Goal: Task Accomplishment & Management: Manage account settings

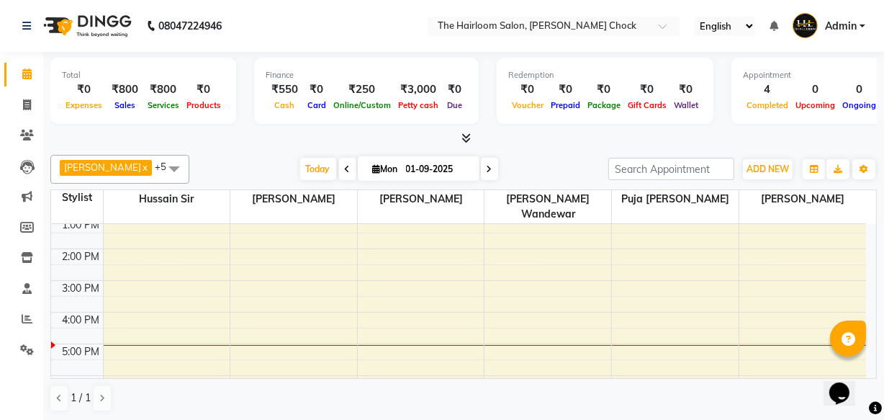
scroll to position [196, 0]
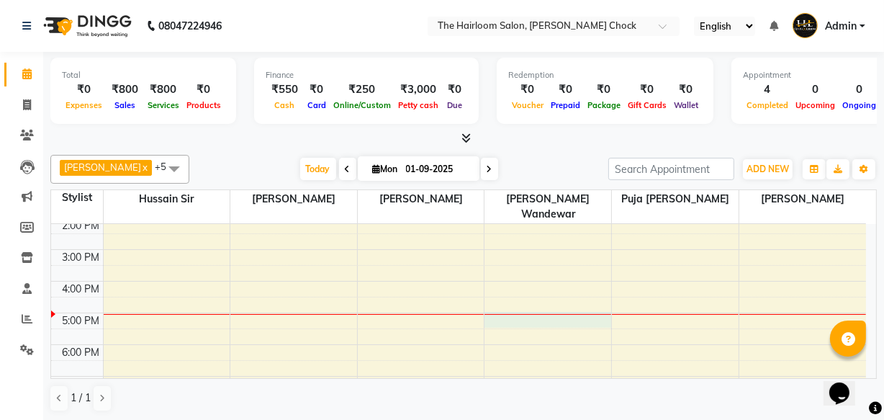
click at [522, 306] on div "8:00 AM 9:00 AM 10:00 AM 11:00 AM 12:00 PM 1:00 PM 2:00 PM 3:00 PM 4:00 PM 5:00…" at bounding box center [458, 281] width 815 height 506
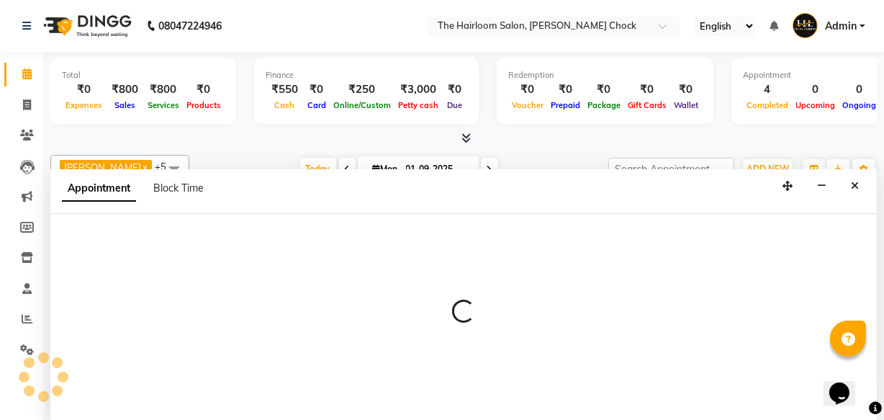
scroll to position [0, 0]
select select "41958"
select select "tentative"
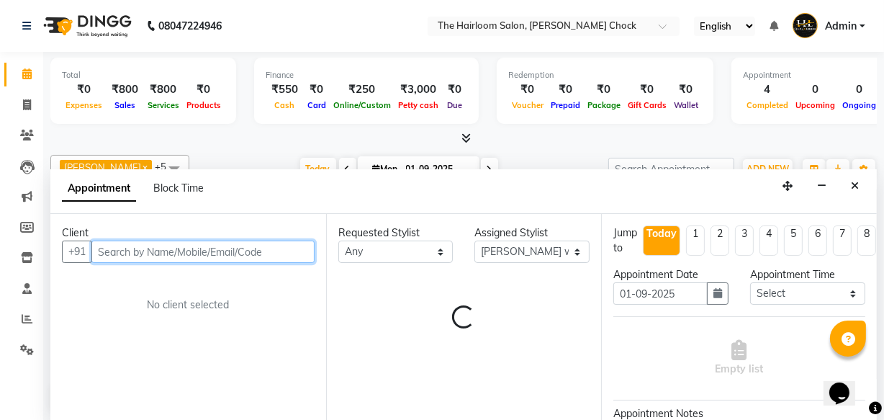
click at [192, 246] on input "text" at bounding box center [202, 251] width 223 height 22
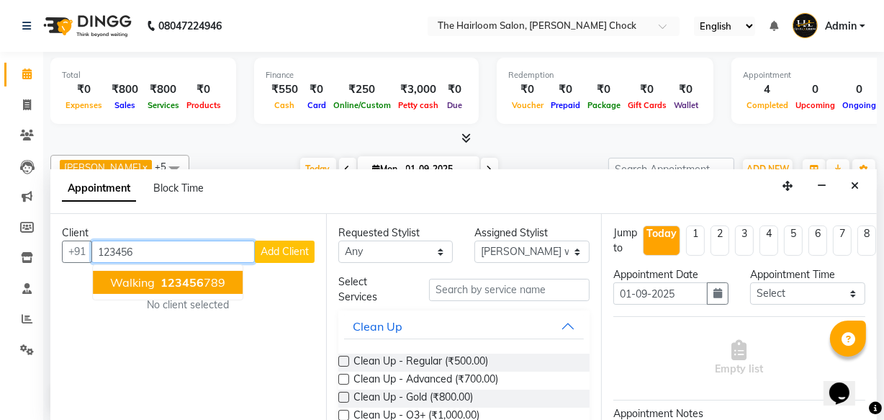
click at [94, 279] on button "walking 123456 789" at bounding box center [168, 282] width 150 height 23
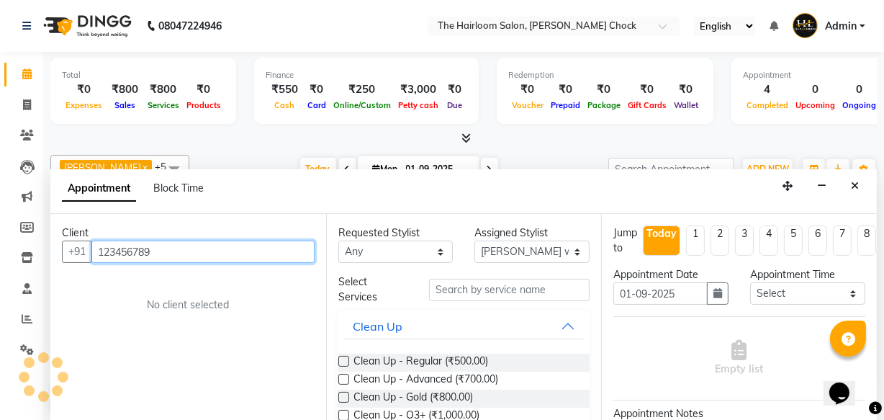
type input "123456789"
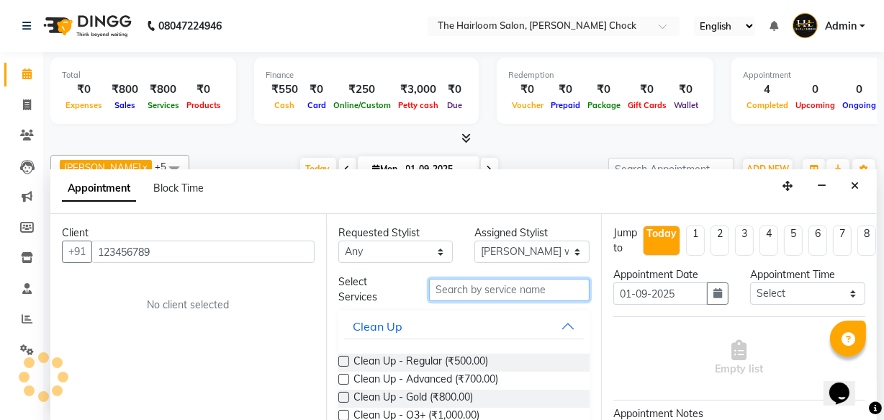
click at [450, 292] on input "text" at bounding box center [509, 290] width 161 height 22
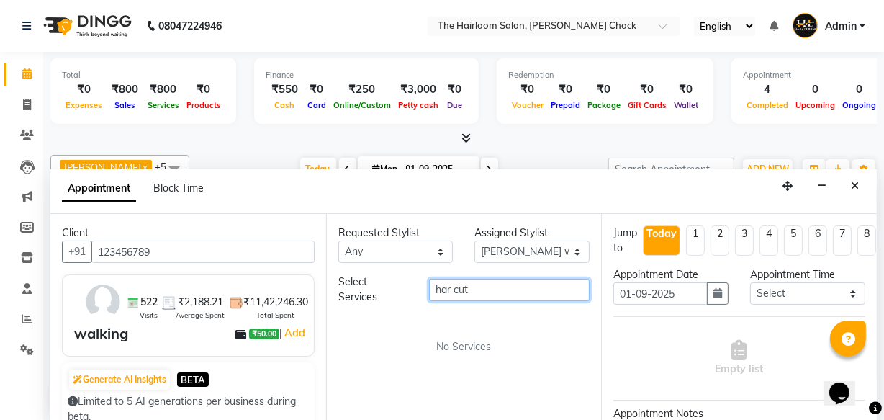
click at [446, 289] on input "har cut" at bounding box center [509, 290] width 161 height 22
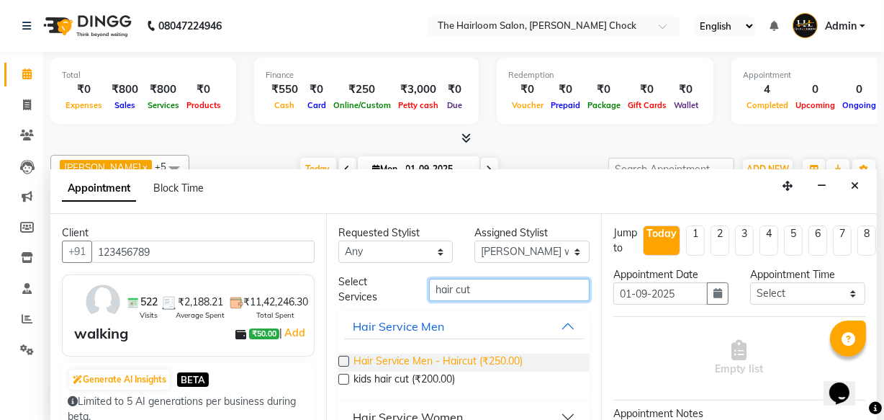
type input "hair cut"
click at [457, 357] on span "Hair Service Men - Haircut (₹250.00)" at bounding box center [438, 363] width 169 height 18
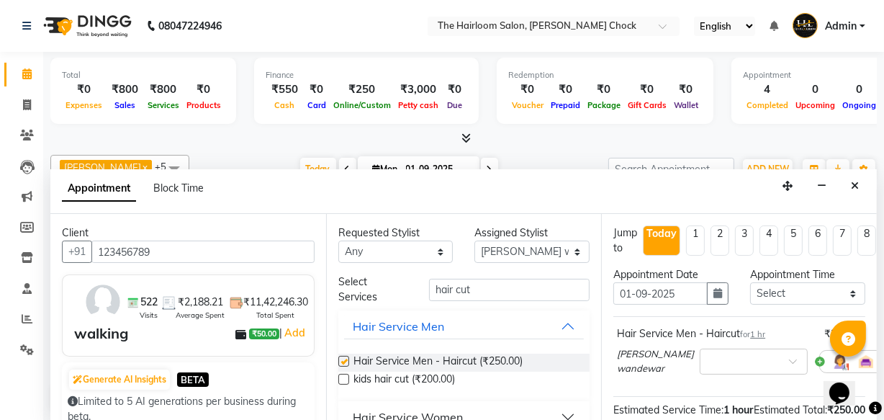
checkbox input "false"
click at [492, 292] on input "hair cut" at bounding box center [509, 290] width 161 height 22
type input "h"
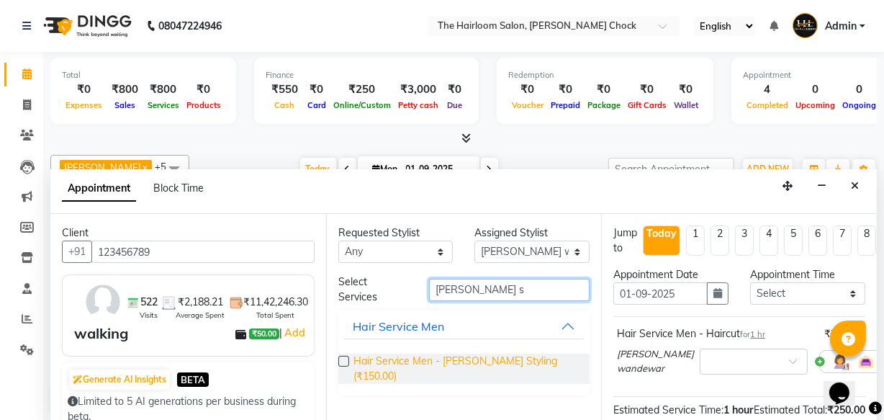
type input "[PERSON_NAME] s"
click at [452, 362] on span "Hair Service Men - [PERSON_NAME] Styling (₹150.00)" at bounding box center [466, 369] width 225 height 30
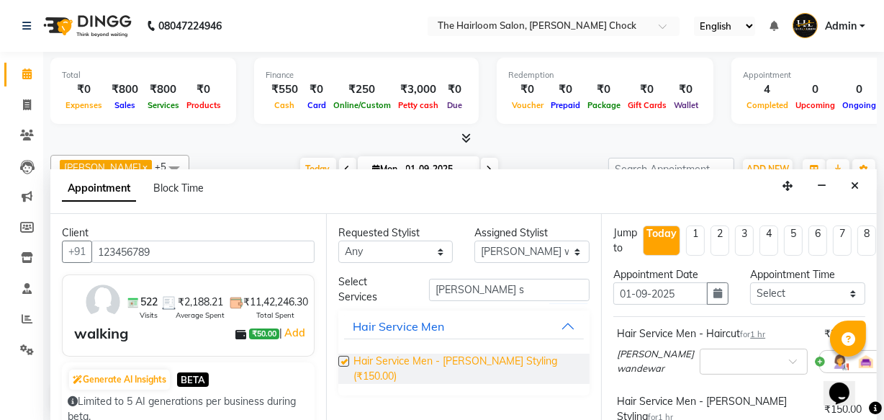
checkbox input "false"
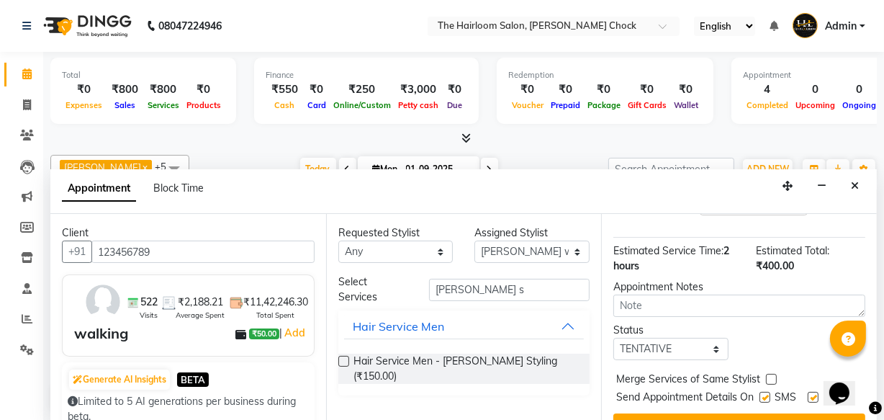
scroll to position [278, 0]
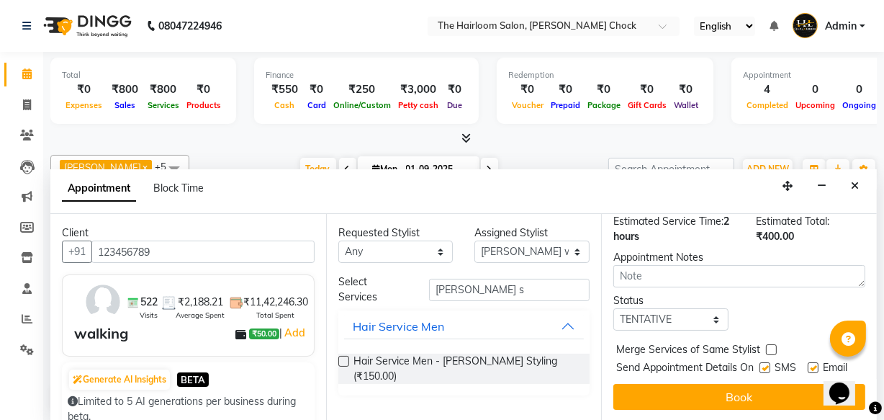
drag, startPoint x: 755, startPoint y: 347, endPoint x: 764, endPoint y: 346, distance: 9.4
click at [763, 360] on div "Send Appointment Details On SMS Email" at bounding box center [740, 369] width 249 height 18
click at [764, 362] on label at bounding box center [765, 367] width 11 height 11
click at [764, 364] on input "checkbox" at bounding box center [764, 368] width 9 height 9
checkbox input "false"
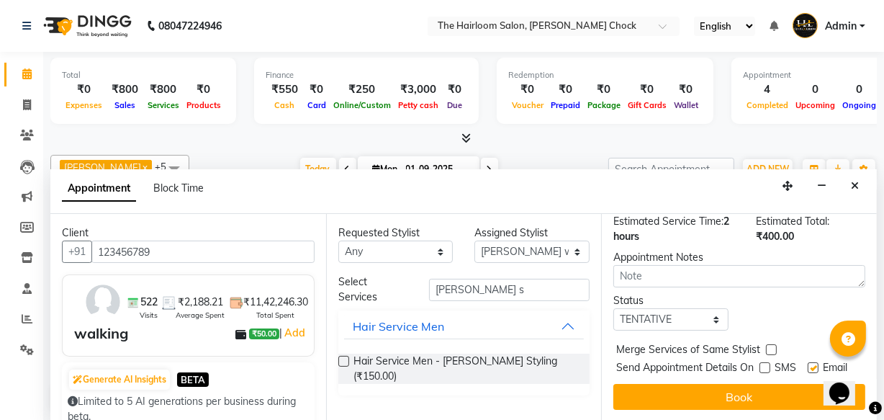
click at [808, 362] on label at bounding box center [813, 367] width 11 height 11
click at [808, 364] on input "checkbox" at bounding box center [812, 368] width 9 height 9
checkbox input "false"
click at [792, 384] on button "Book" at bounding box center [739, 397] width 252 height 26
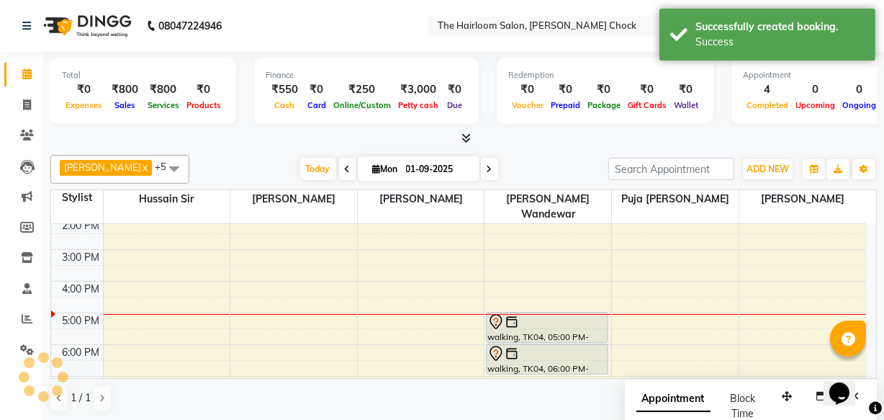
scroll to position [0, 0]
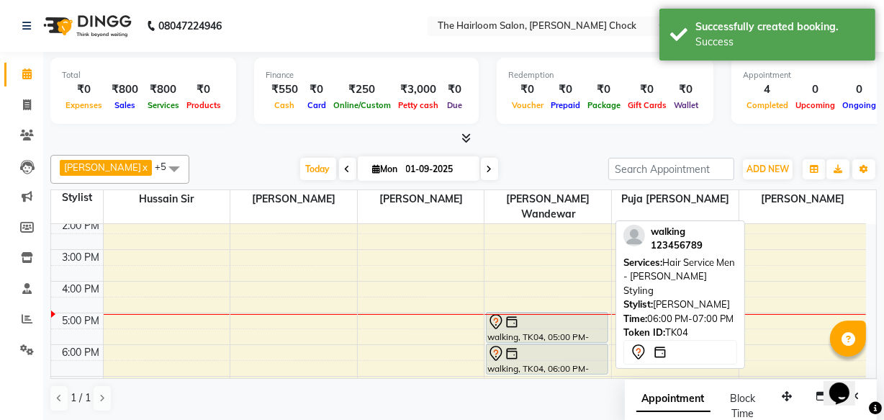
click at [533, 343] on link "walking, TK04, 06:00 PM-07:00 PM, Hair Service Men - [PERSON_NAME] Styling" at bounding box center [547, 358] width 122 height 31
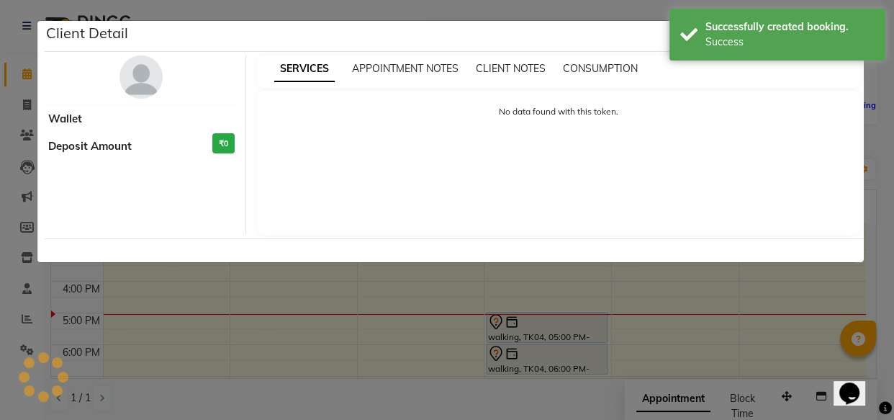
select select "7"
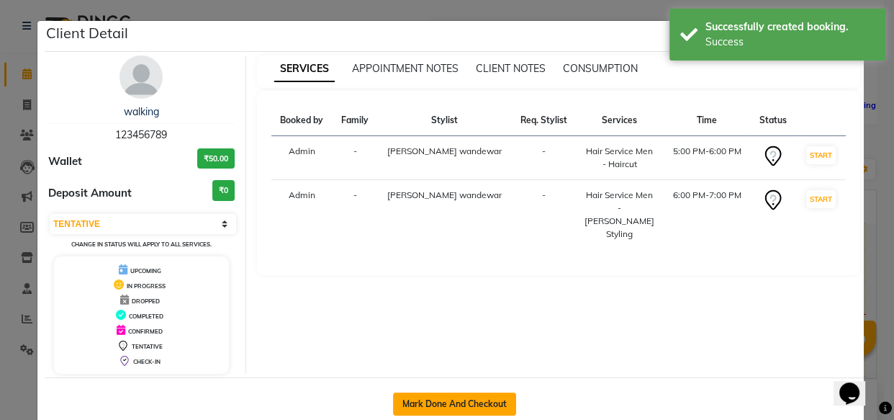
click at [498, 404] on button "Mark Done And Checkout" at bounding box center [454, 403] width 123 height 23
select select "service"
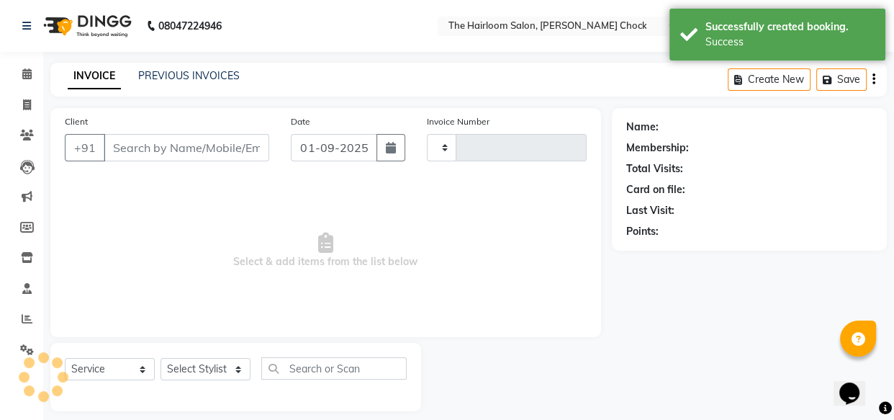
type input "3420"
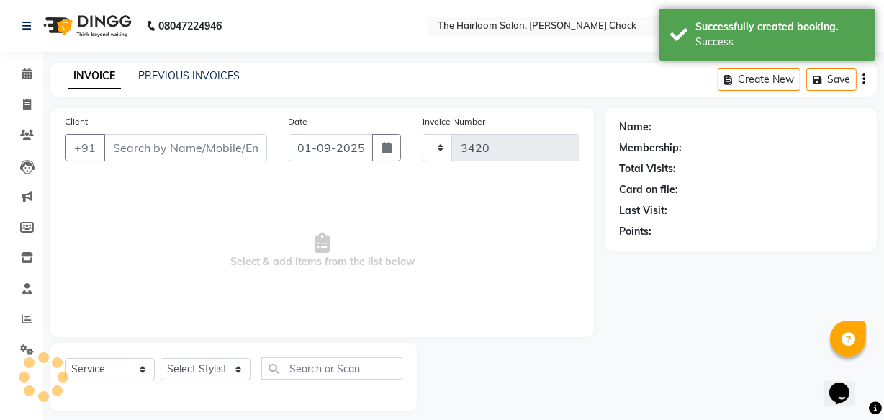
select select "5926"
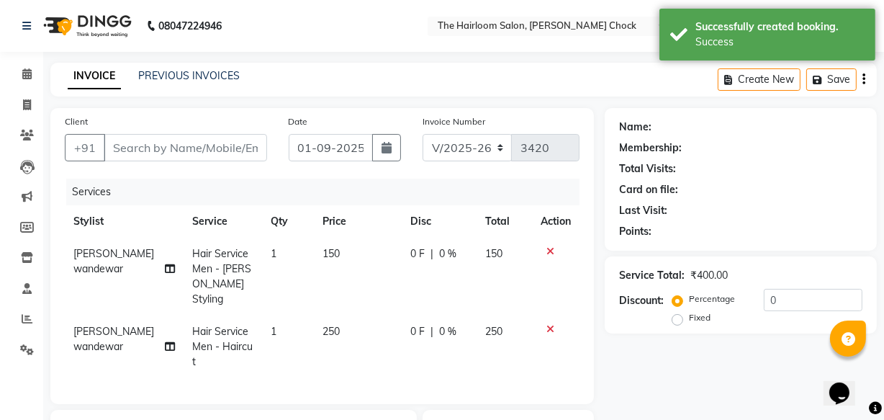
type input "123456789"
select select "41958"
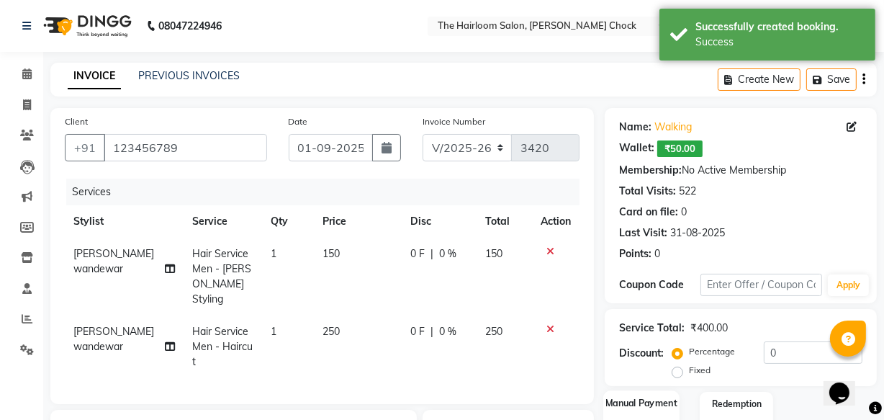
scroll to position [130, 0]
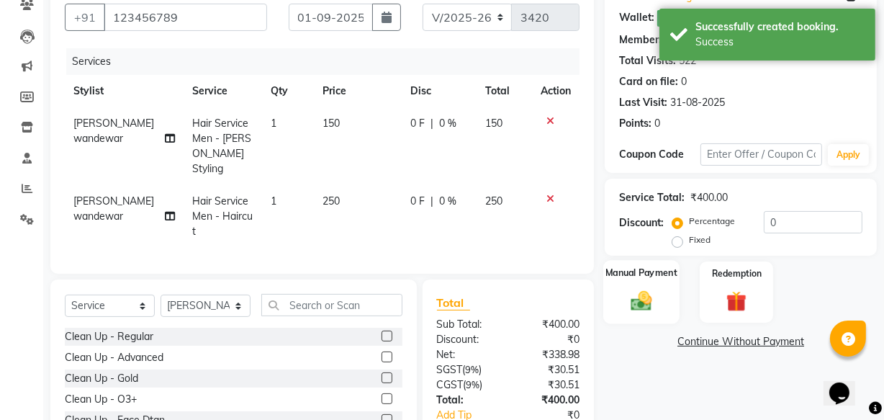
click at [621, 284] on div "Manual Payment" at bounding box center [641, 292] width 76 height 64
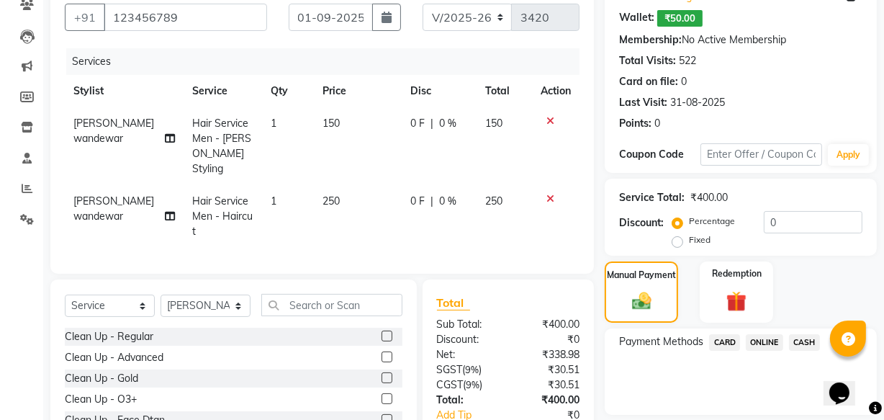
click at [811, 342] on span "CASH" at bounding box center [804, 342] width 31 height 17
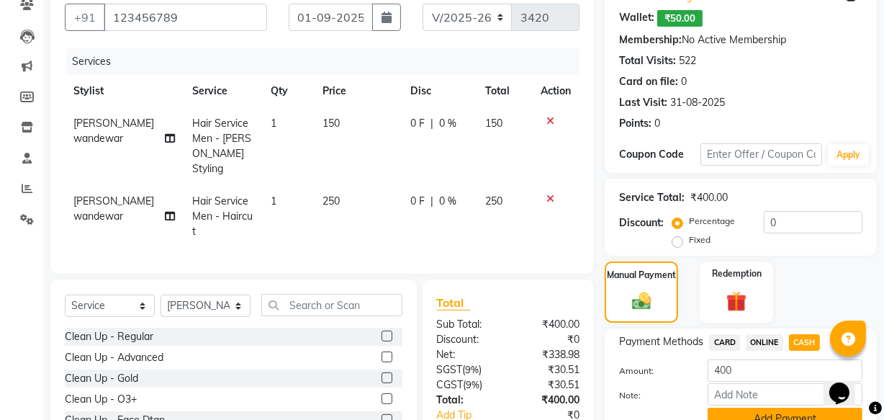
scroll to position [219, 0]
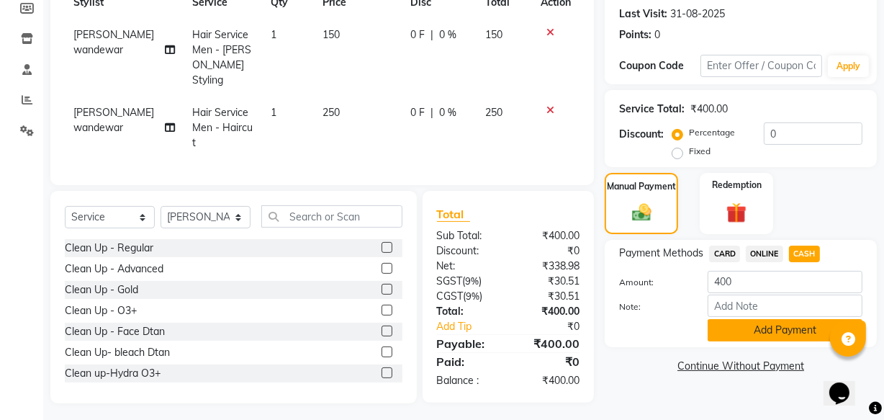
click at [788, 333] on button "Add Payment" at bounding box center [785, 330] width 155 height 22
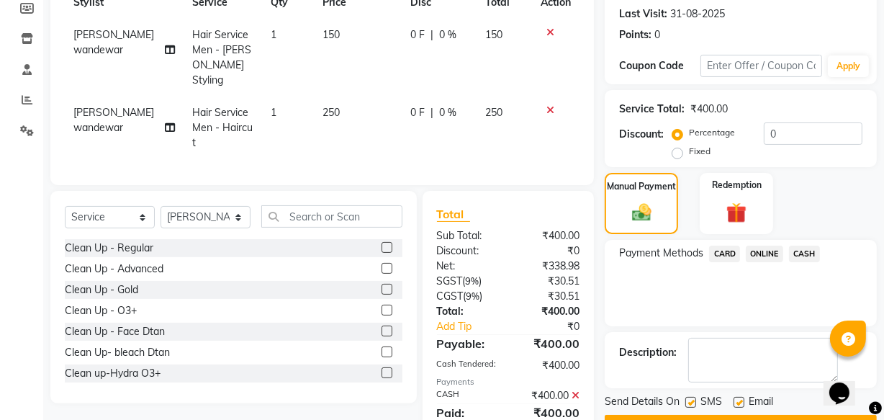
scroll to position [269, 0]
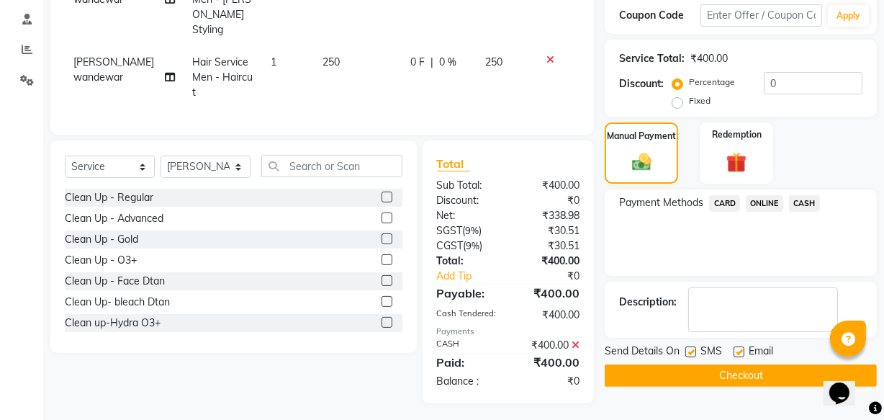
click at [650, 369] on button "Checkout" at bounding box center [741, 375] width 272 height 22
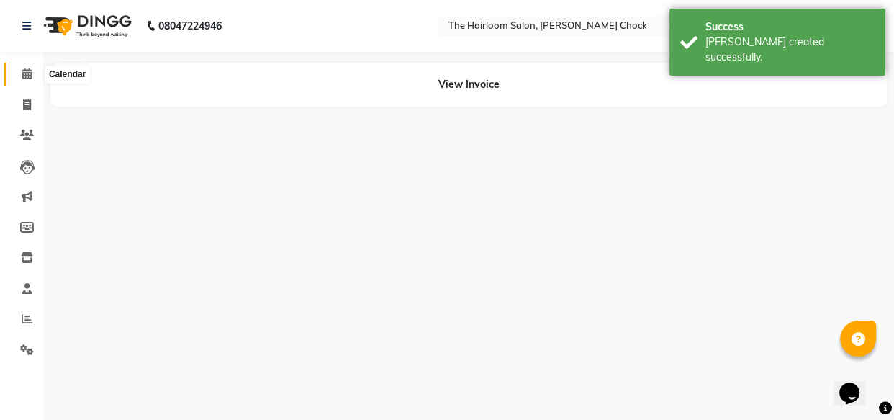
click at [24, 66] on span at bounding box center [26, 74] width 25 height 17
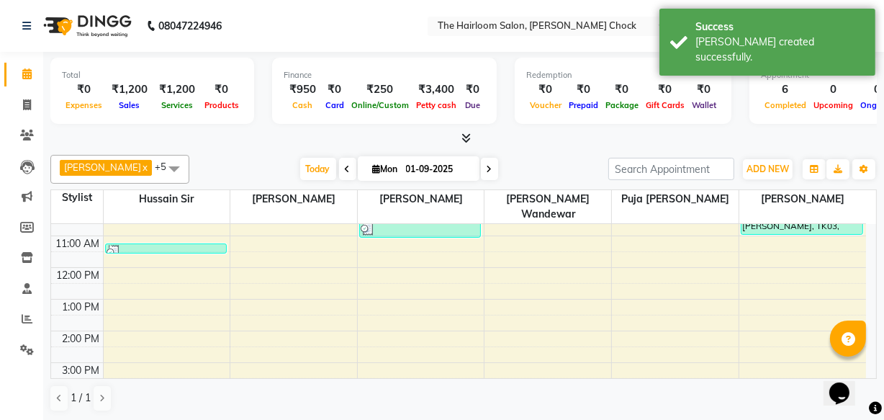
scroll to position [196, 0]
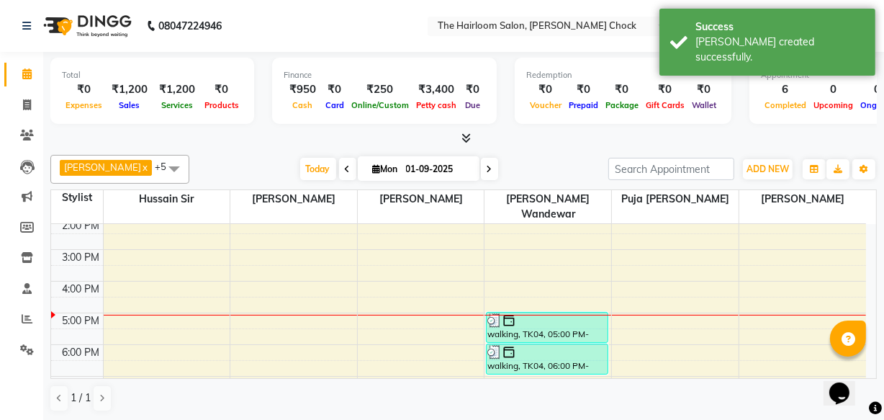
click at [535, 258] on div "8:00 AM 9:00 AM 10:00 AM 11:00 AM 12:00 PM 1:00 PM 2:00 PM 3:00 PM 4:00 PM 5:00…" at bounding box center [458, 281] width 815 height 506
select select "41958"
select select "tentative"
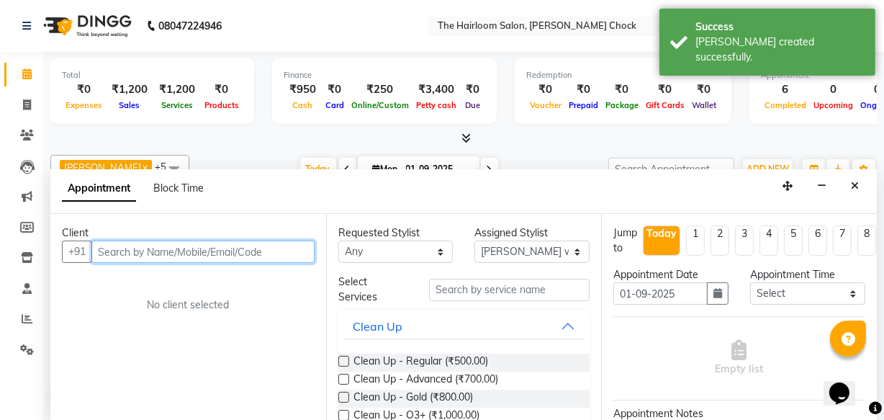
scroll to position [0, 0]
click at [253, 248] on input "text" at bounding box center [202, 251] width 223 height 22
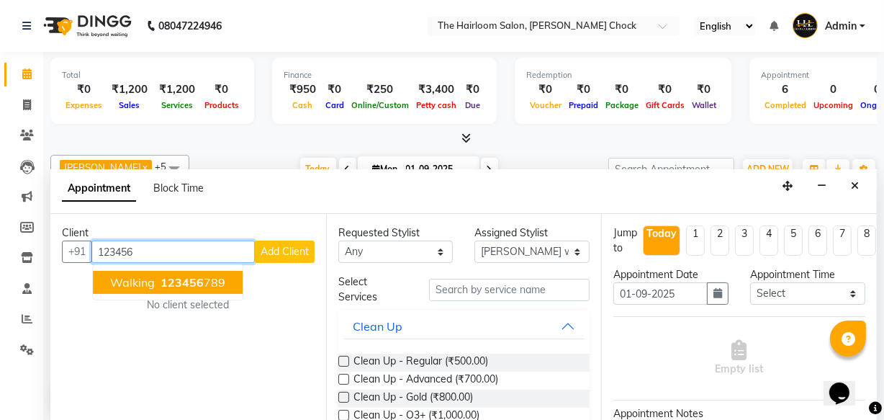
click at [194, 286] on span "123456" at bounding box center [182, 282] width 43 height 14
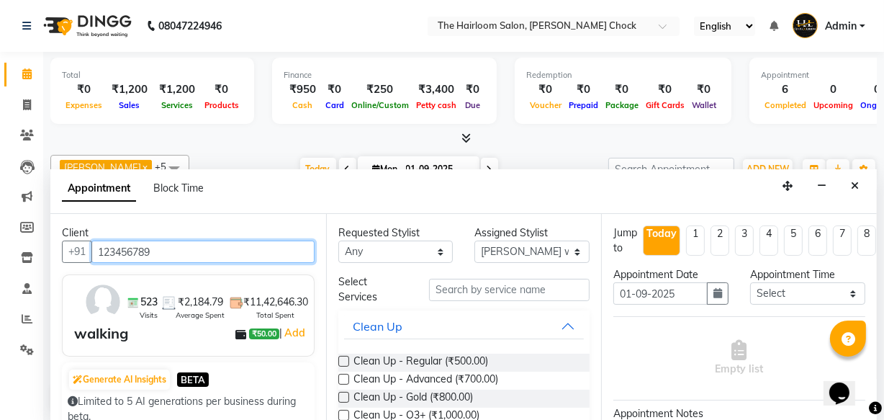
type input "123456789"
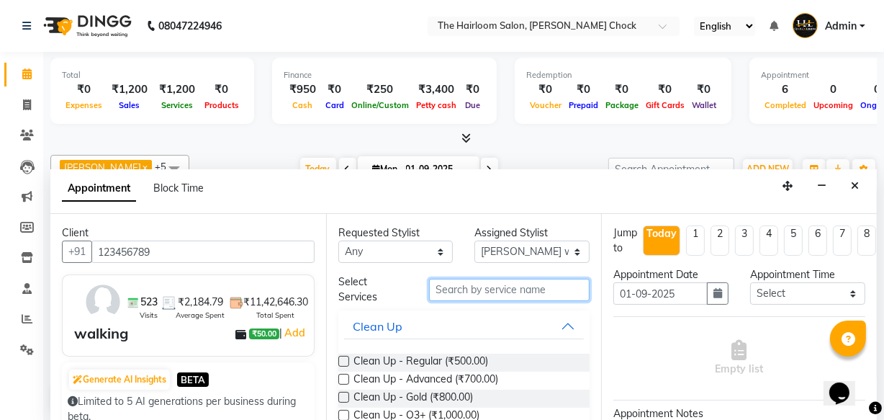
click at [449, 287] on input "text" at bounding box center [509, 290] width 161 height 22
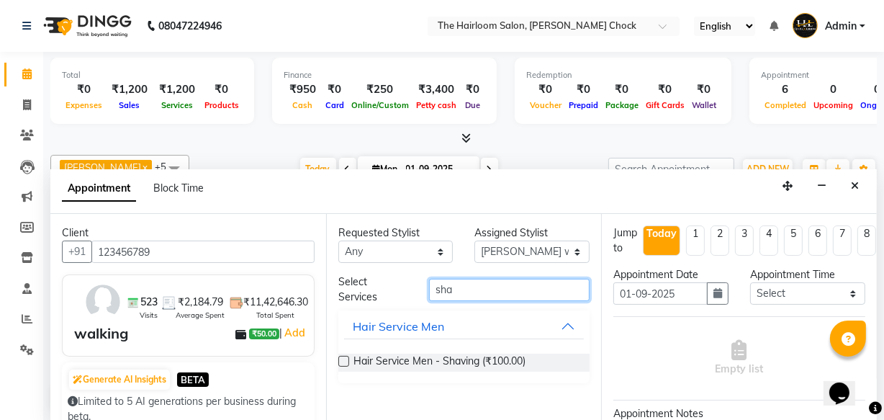
type input "sha"
click at [465, 372] on div "Hair Service Men - Shaving (₹100.00)" at bounding box center [464, 362] width 252 height 41
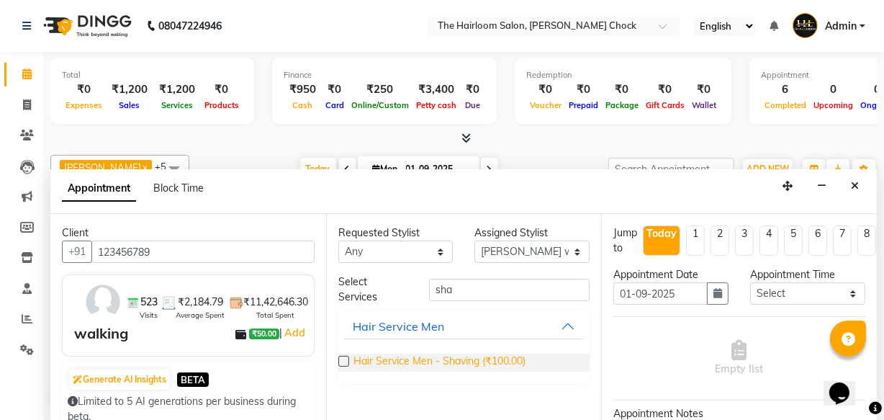
click at [469, 364] on span "Hair Service Men - Shaving (₹100.00)" at bounding box center [440, 363] width 172 height 18
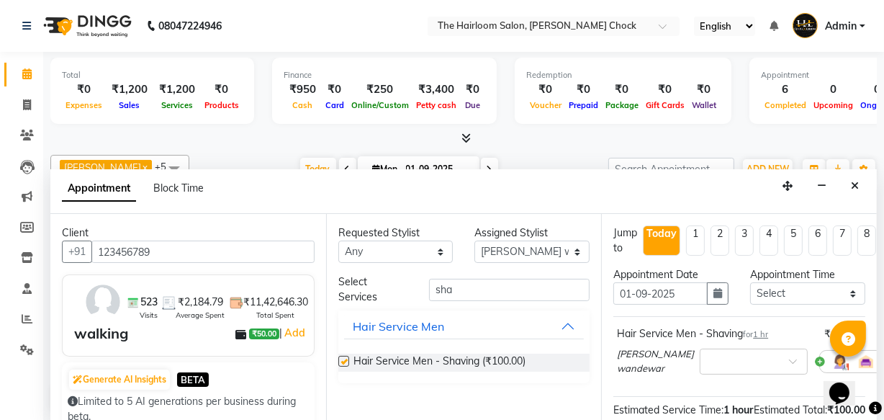
checkbox input "false"
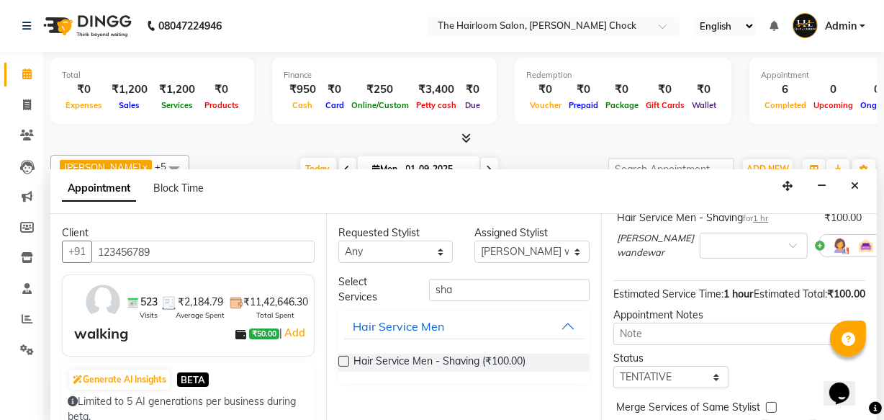
scroll to position [210, 0]
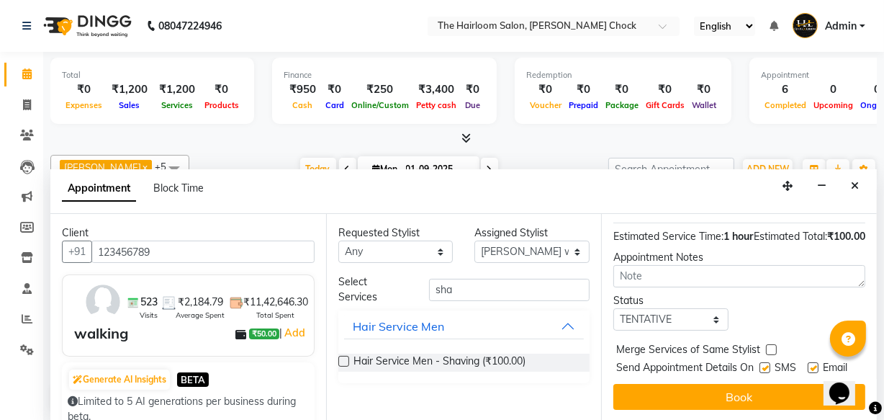
drag, startPoint x: 761, startPoint y: 340, endPoint x: 761, endPoint y: 352, distance: 12.2
click at [762, 362] on label at bounding box center [765, 367] width 11 height 11
click at [762, 364] on input "checkbox" at bounding box center [764, 368] width 9 height 9
checkbox input "false"
drag, startPoint x: 806, startPoint y: 342, endPoint x: 806, endPoint y: 355, distance: 13.0
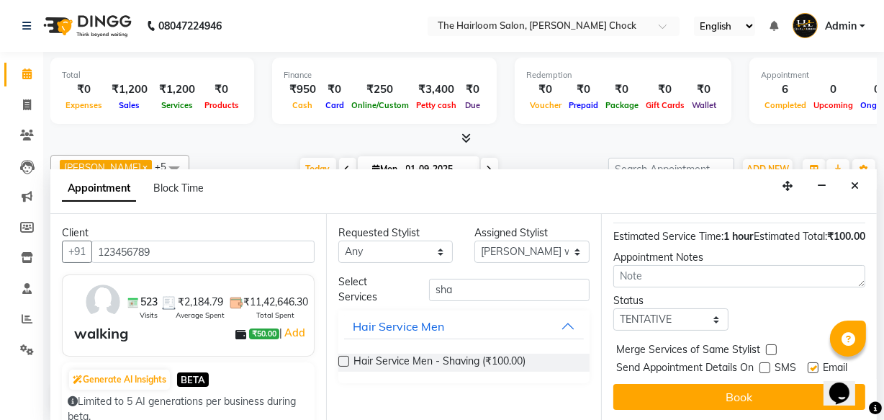
click at [808, 362] on label at bounding box center [813, 367] width 11 height 11
click at [808, 364] on input "checkbox" at bounding box center [812, 368] width 9 height 9
checkbox input "false"
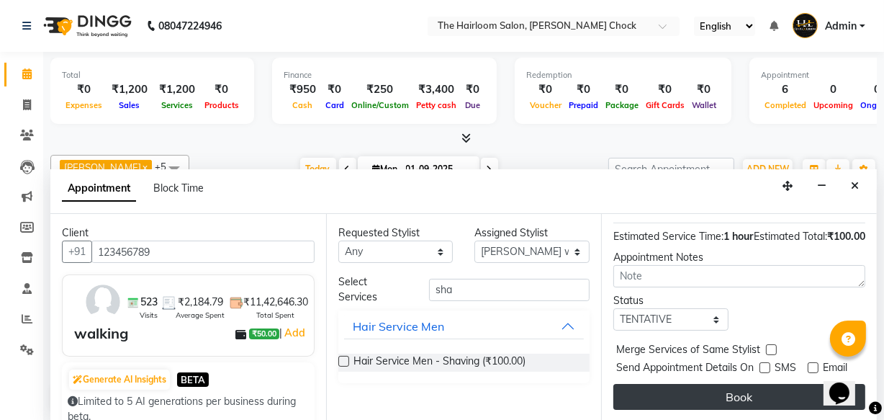
click at [804, 386] on button "Book" at bounding box center [739, 397] width 252 height 26
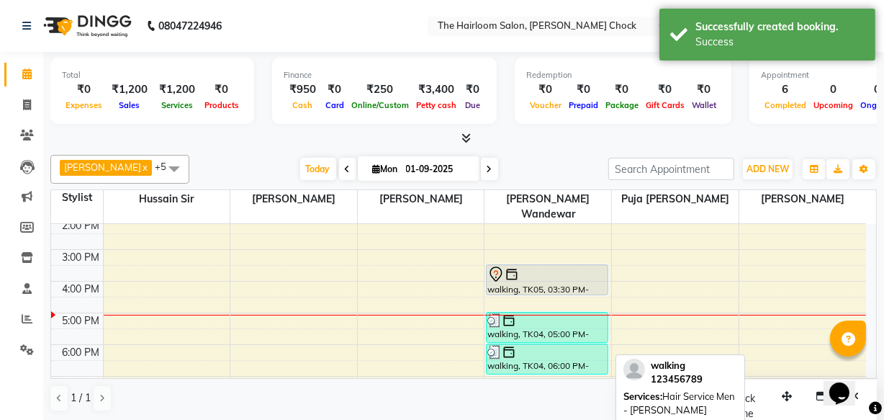
scroll to position [0, 0]
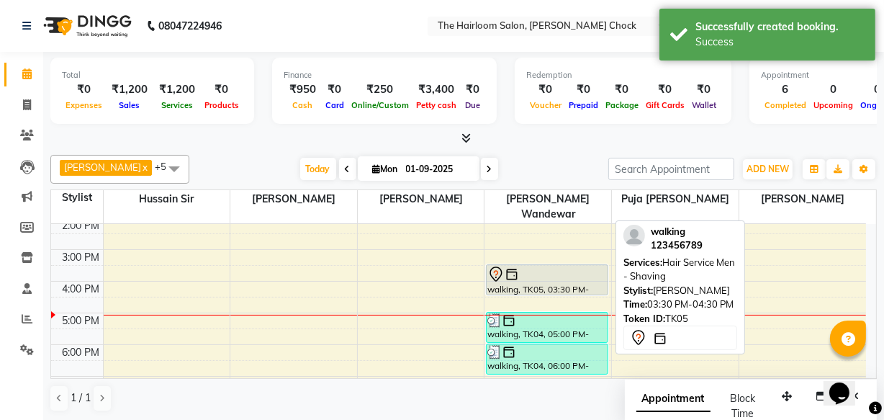
click at [520, 272] on div "walking, TK05, 03:30 PM-04:30 PM, Hair Service Men - Shaving" at bounding box center [547, 280] width 120 height 30
select select "7"
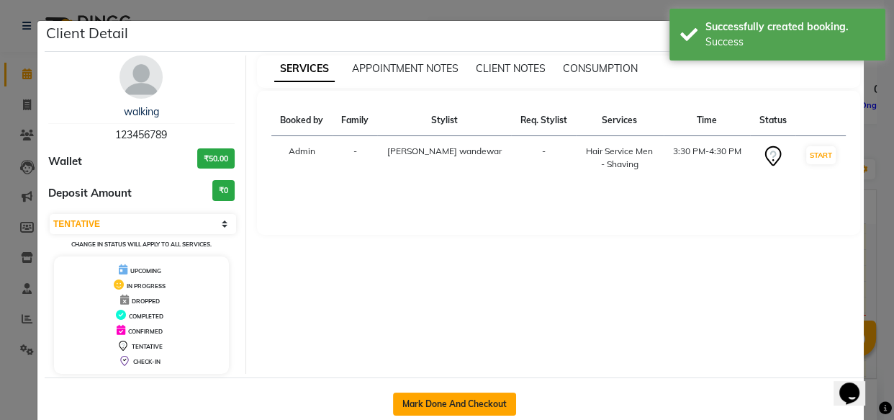
click at [411, 401] on button "Mark Done And Checkout" at bounding box center [454, 403] width 123 height 23
select select "service"
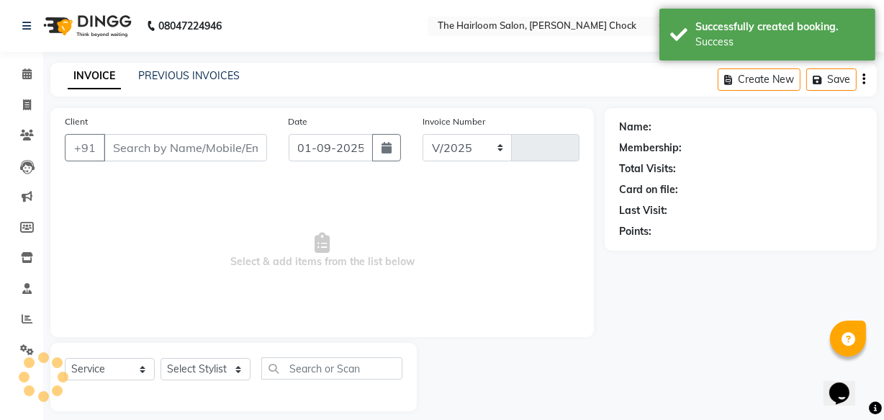
select select "5926"
type input "3421"
type input "123456789"
select select "41958"
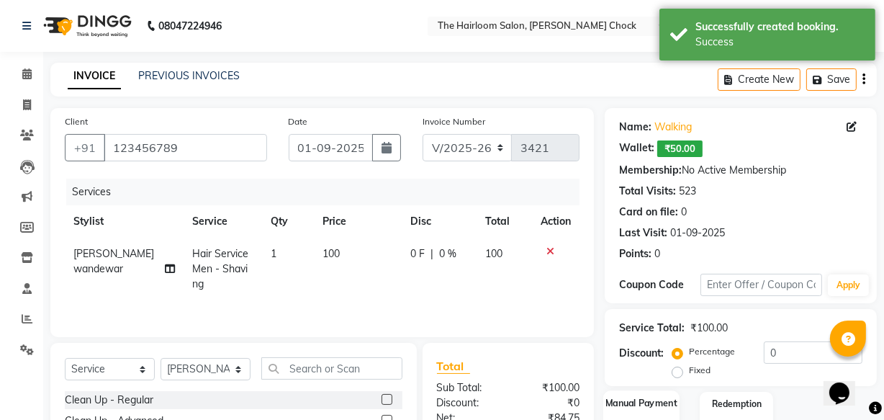
scroll to position [158, 0]
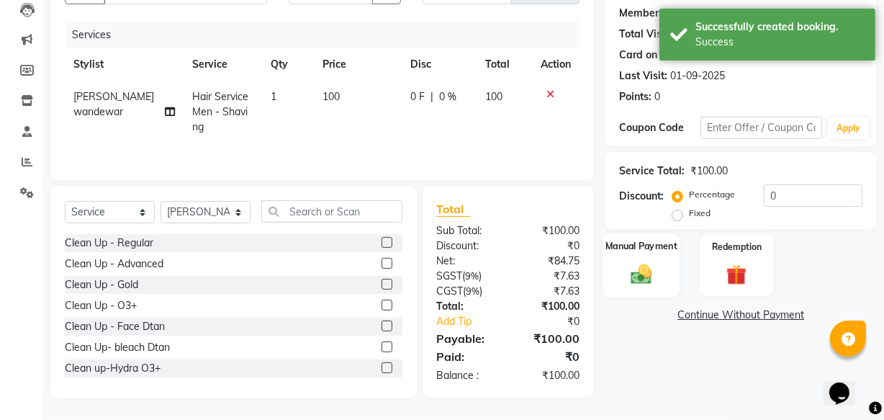
click at [639, 277] on img at bounding box center [641, 273] width 35 height 24
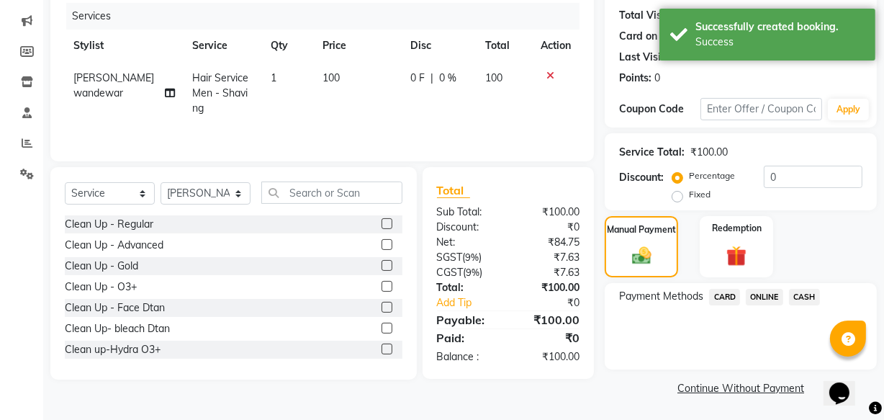
click at [806, 300] on span "CASH" at bounding box center [804, 297] width 31 height 17
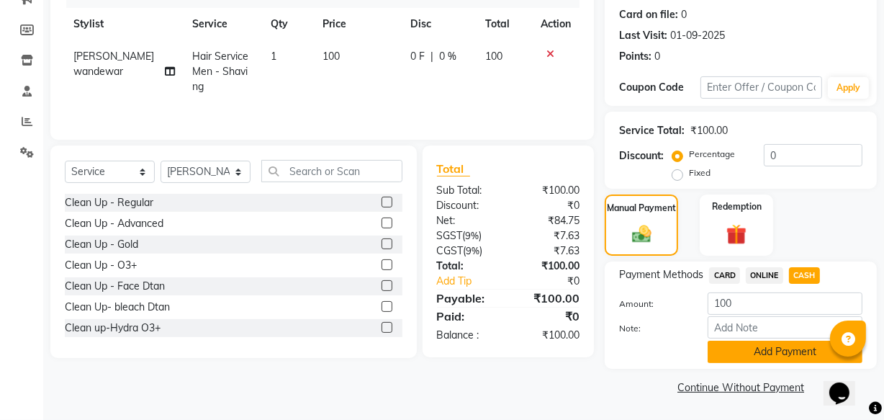
click at [792, 348] on button "Add Payment" at bounding box center [785, 352] width 155 height 22
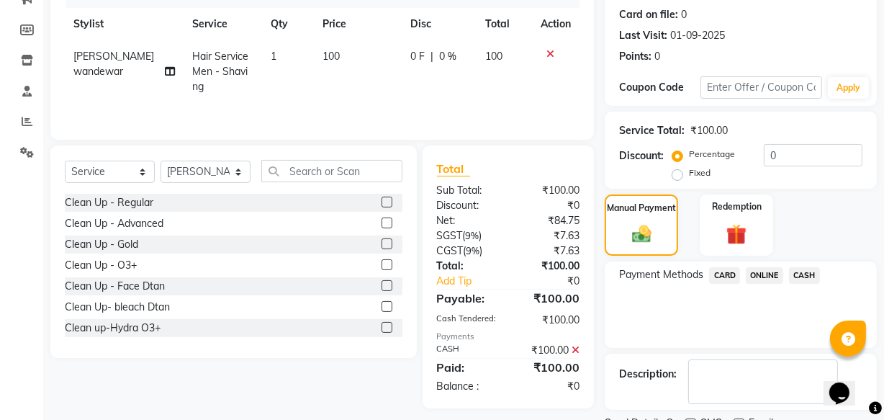
scroll to position [257, 0]
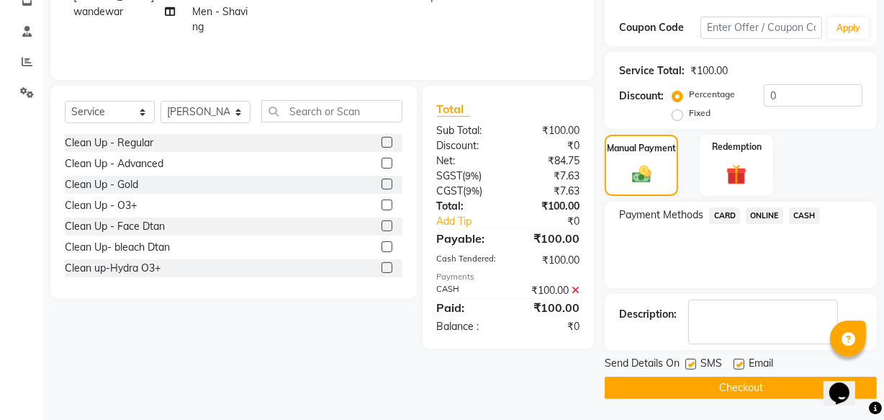
click at [693, 360] on label at bounding box center [690, 364] width 11 height 11
click at [693, 360] on input "checkbox" at bounding box center [689, 364] width 9 height 9
checkbox input "false"
click at [736, 361] on label at bounding box center [739, 364] width 11 height 11
click at [736, 361] on input "checkbox" at bounding box center [738, 364] width 9 height 9
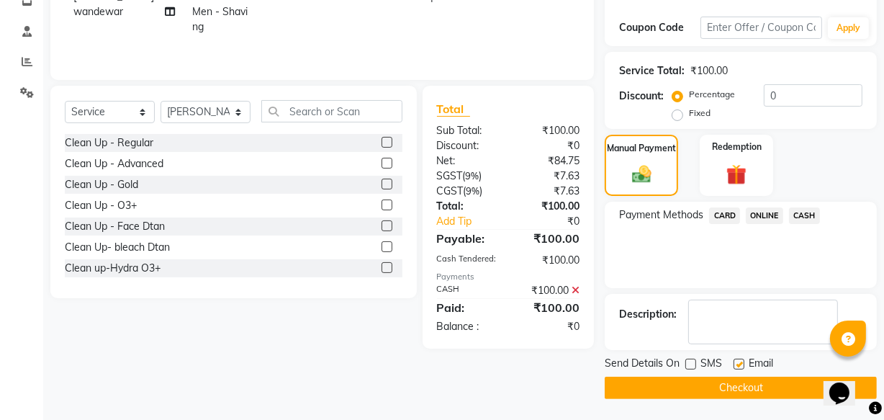
checkbox input "false"
click at [744, 388] on button "Checkout" at bounding box center [741, 388] width 272 height 22
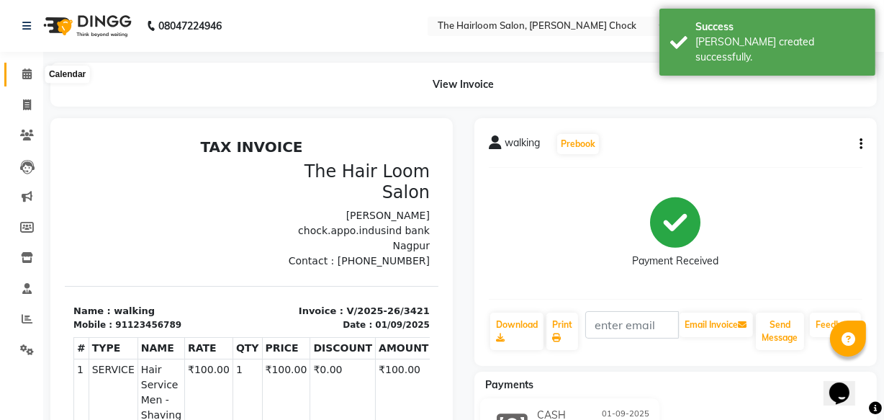
click at [30, 73] on icon at bounding box center [26, 73] width 9 height 11
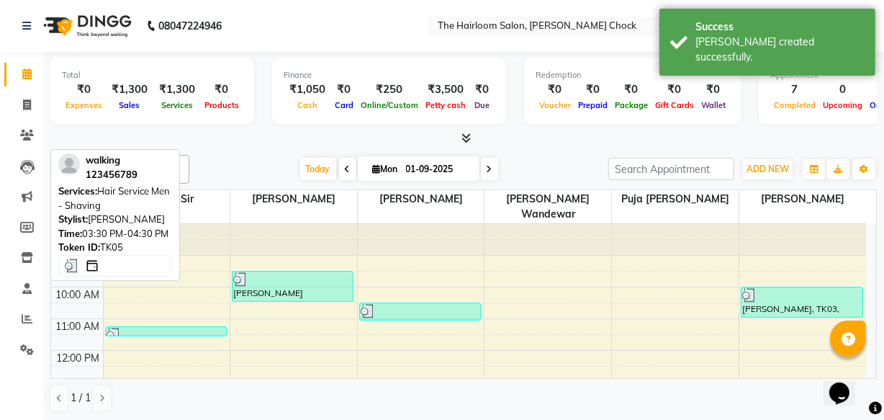
scroll to position [196, 0]
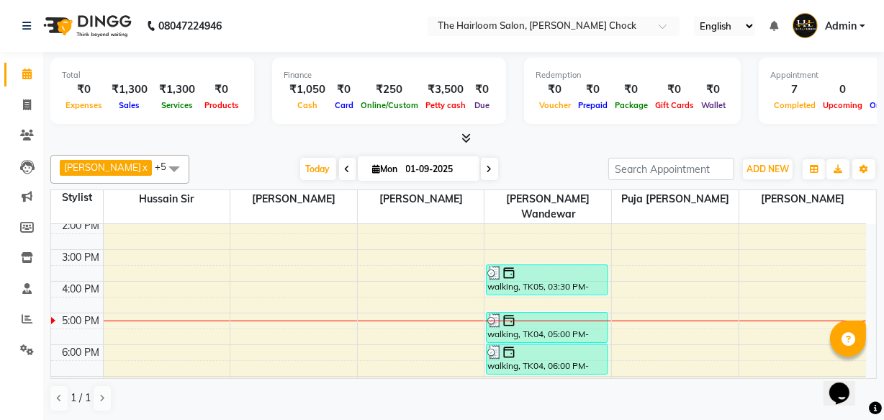
click at [688, 258] on div "8:00 AM 9:00 AM 10:00 AM 11:00 AM 12:00 PM 1:00 PM 2:00 PM 3:00 PM 4:00 PM 5:00…" at bounding box center [458, 281] width 815 height 506
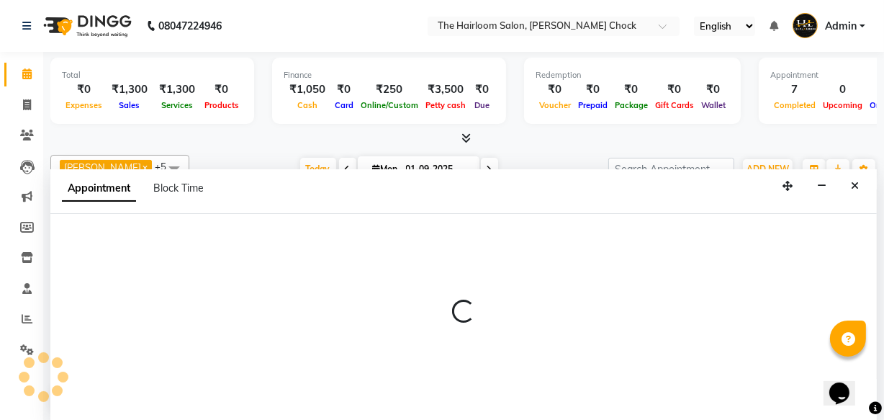
scroll to position [0, 0]
select select "51818"
select select "tentative"
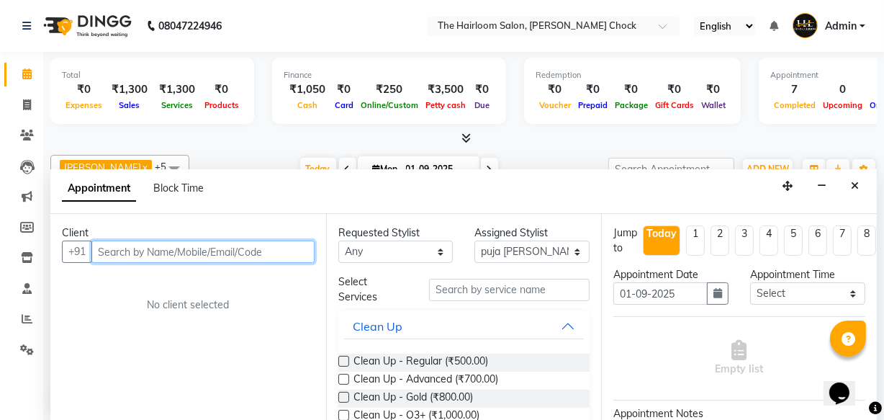
click at [276, 251] on input "text" at bounding box center [202, 251] width 223 height 22
click at [277, 254] on input "text" at bounding box center [202, 251] width 223 height 22
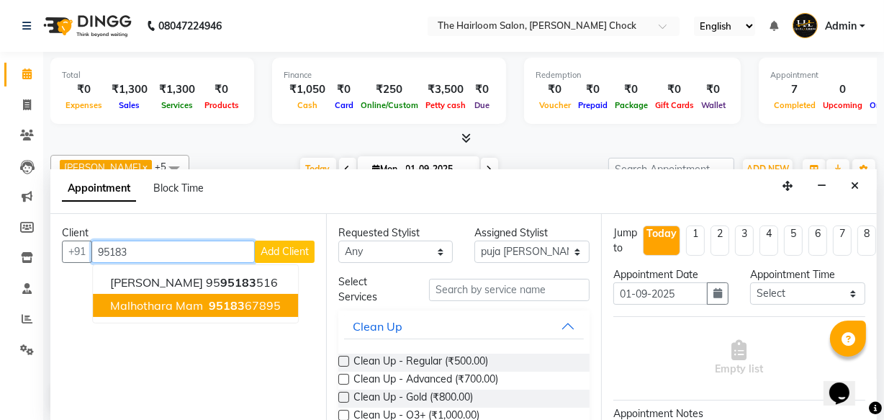
click at [218, 304] on span "95183" at bounding box center [227, 305] width 36 height 14
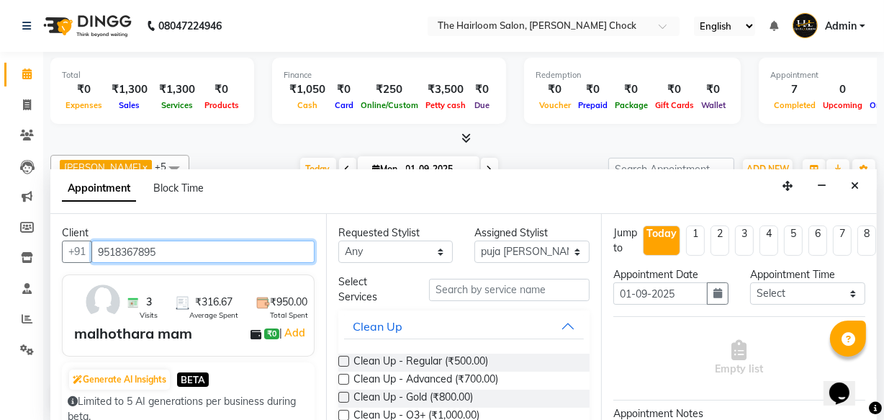
type input "9518367895"
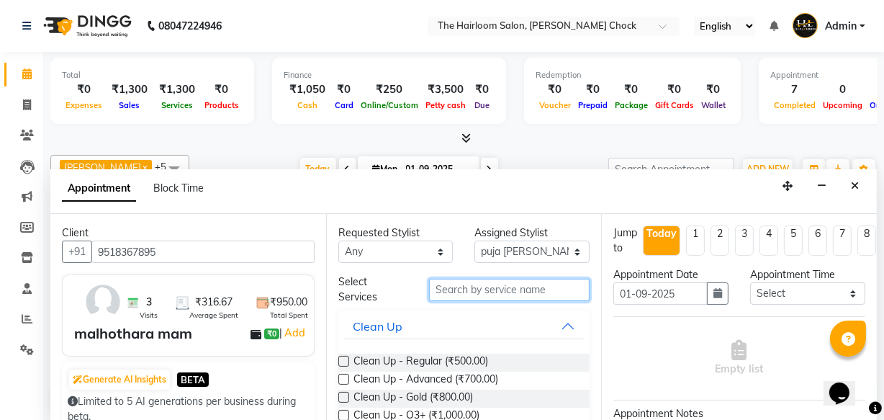
click at [521, 290] on input "text" at bounding box center [509, 290] width 161 height 22
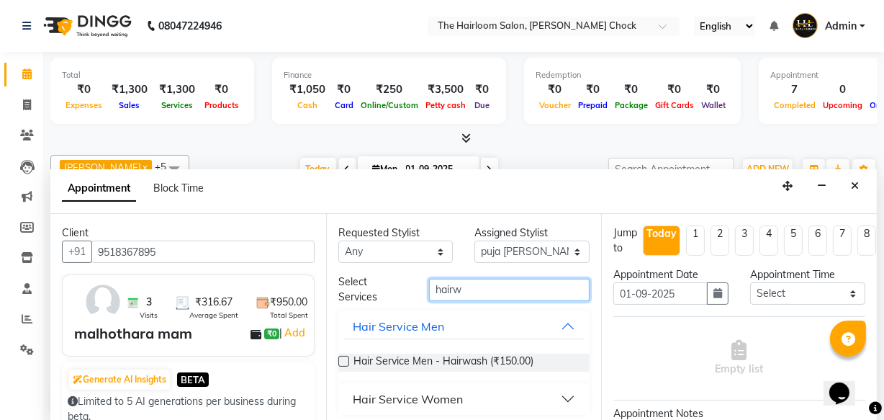
type input "hairw"
click at [427, 392] on div "Hair Service Women" at bounding box center [408, 398] width 110 height 17
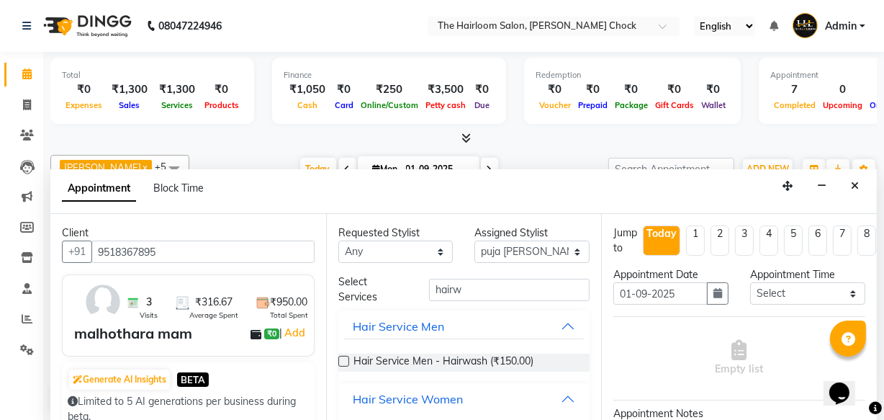
scroll to position [45, 0]
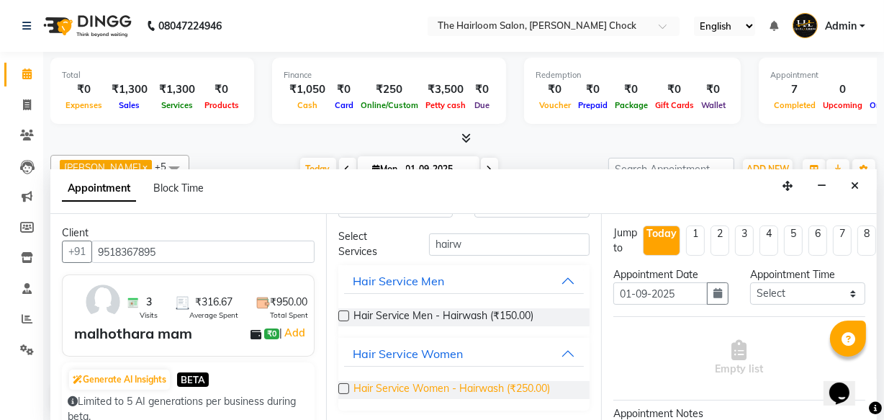
click at [429, 385] on span "Hair Service Women - Hairwash (₹250.00)" at bounding box center [452, 390] width 197 height 18
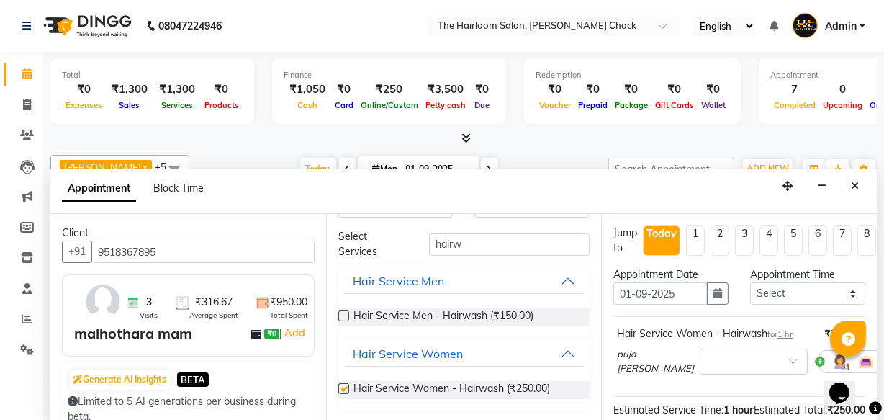
checkbox input "false"
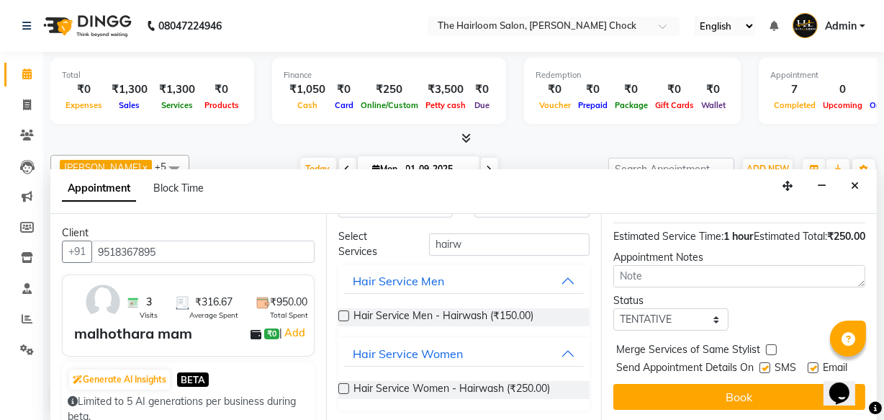
scroll to position [210, 0]
drag, startPoint x: 758, startPoint y: 340, endPoint x: 768, endPoint y: 345, distance: 11.3
click at [760, 362] on label at bounding box center [765, 367] width 11 height 11
click at [760, 364] on input "checkbox" at bounding box center [764, 368] width 9 height 9
checkbox input "false"
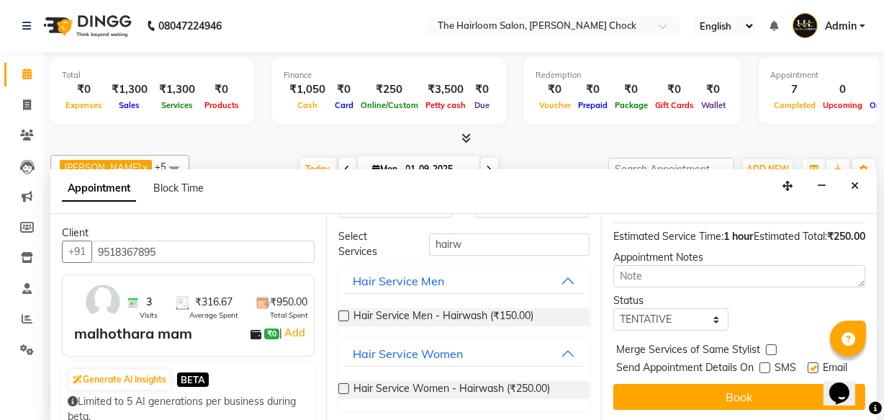
click at [812, 362] on label at bounding box center [813, 367] width 11 height 11
click at [812, 364] on input "checkbox" at bounding box center [812, 368] width 9 height 9
checkbox input "false"
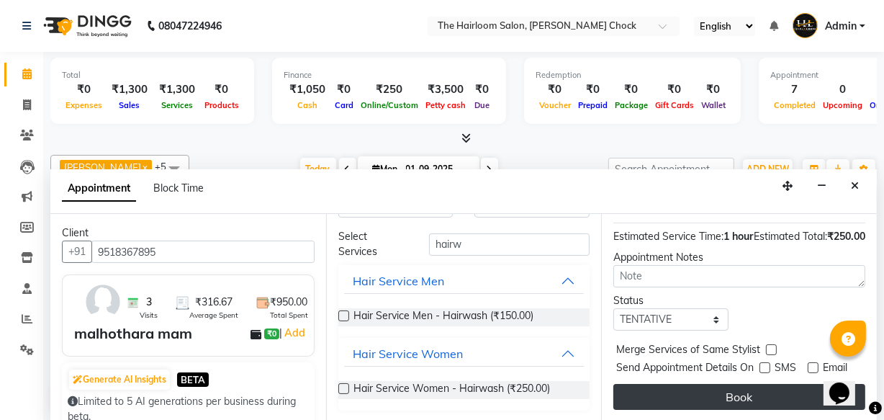
click at [788, 384] on button "Book" at bounding box center [739, 397] width 252 height 26
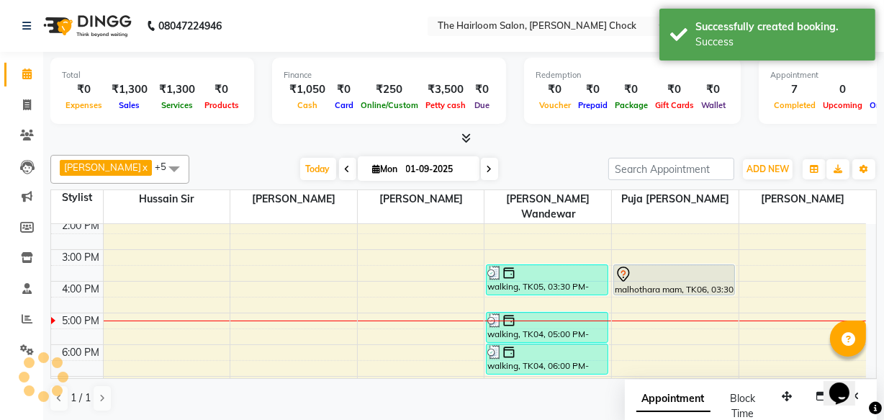
scroll to position [0, 0]
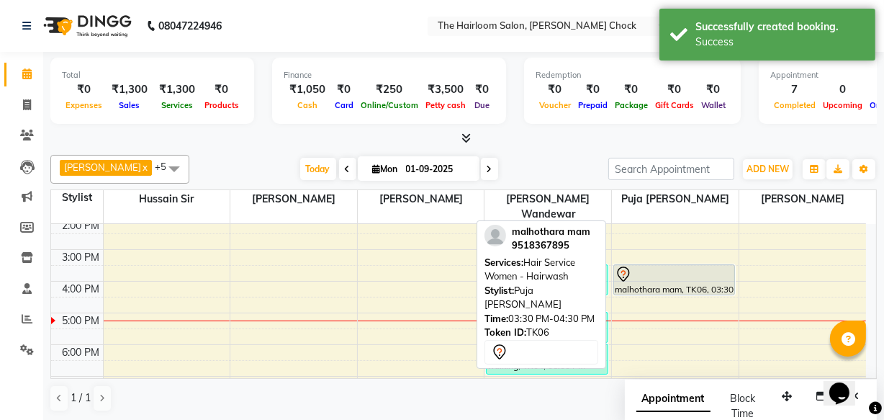
click at [665, 266] on div at bounding box center [674, 274] width 119 height 17
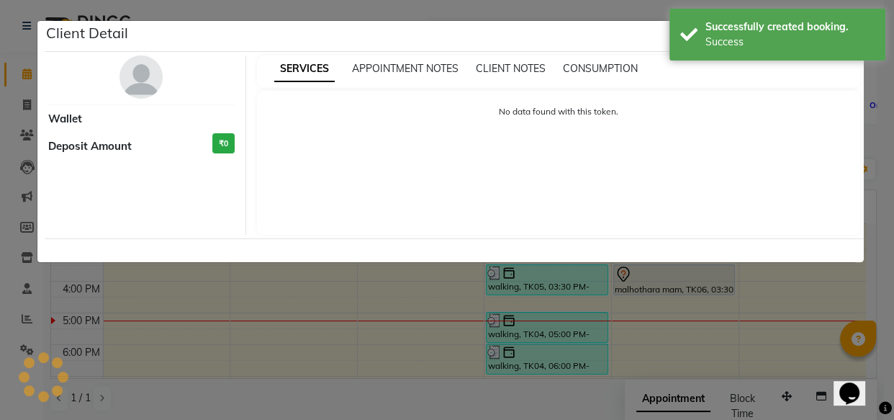
select select "7"
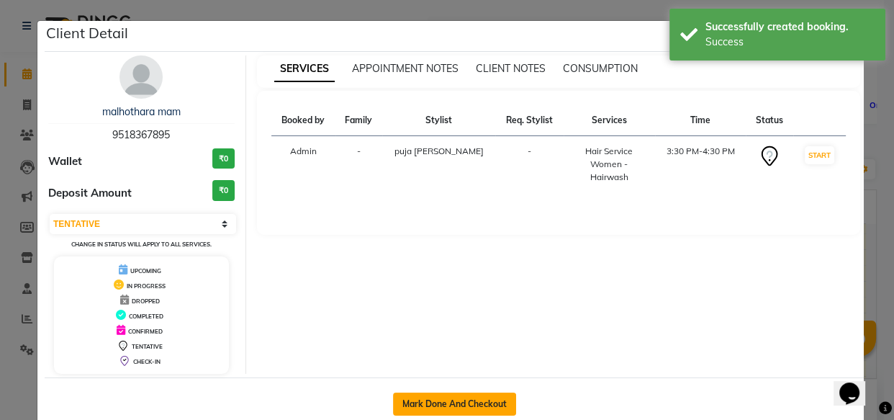
click at [452, 392] on button "Mark Done And Checkout" at bounding box center [454, 403] width 123 height 23
select select "service"
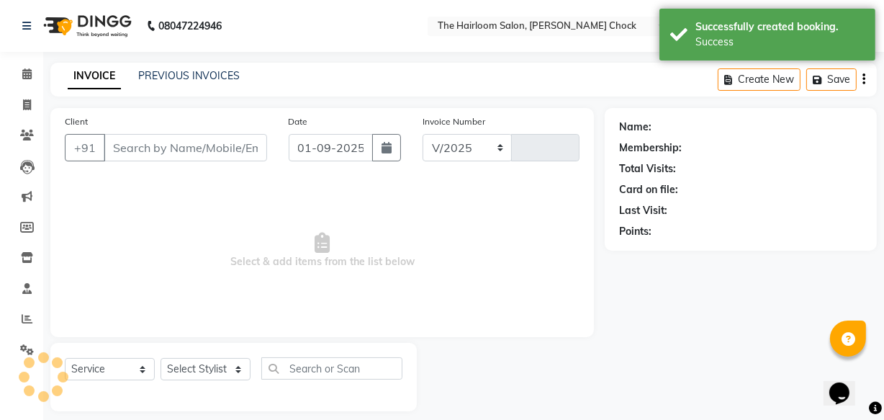
select select "5926"
type input "3422"
type input "9518367895"
select select "51818"
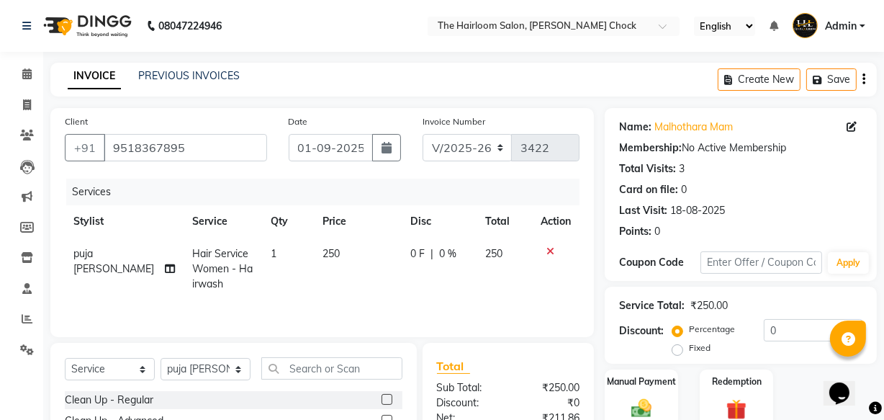
click at [342, 256] on td "250" at bounding box center [358, 269] width 89 height 63
select select "51818"
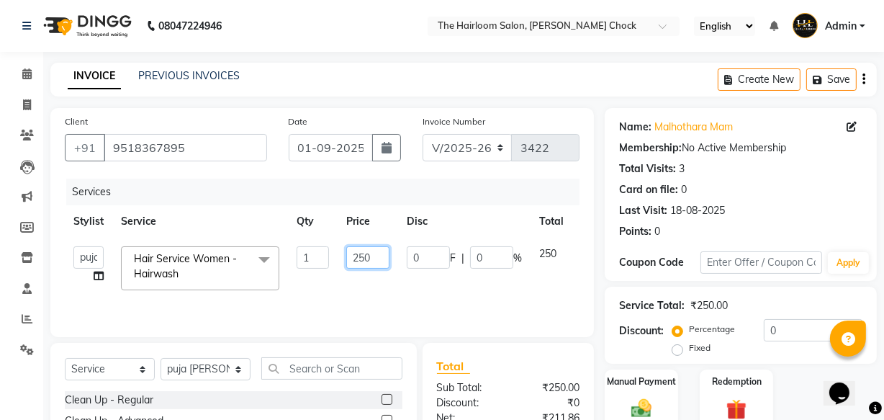
click at [365, 256] on input "250" at bounding box center [367, 257] width 43 height 22
click at [380, 253] on input "250" at bounding box center [367, 257] width 43 height 22
type input "2"
type input "300"
click at [645, 410] on img at bounding box center [641, 408] width 35 height 24
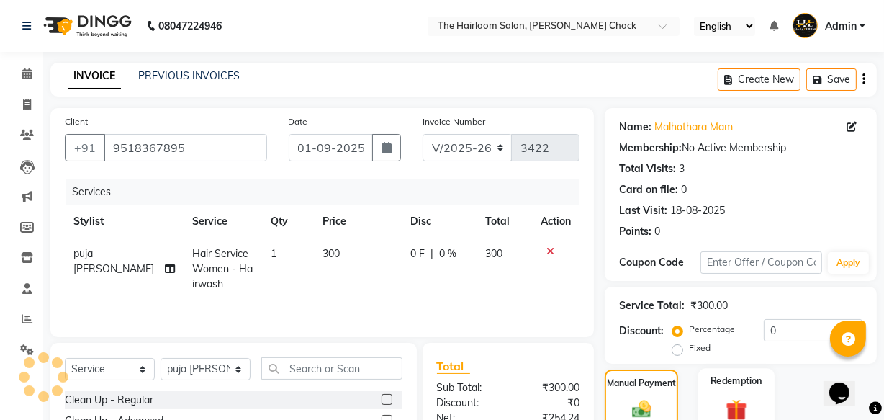
scroll to position [158, 0]
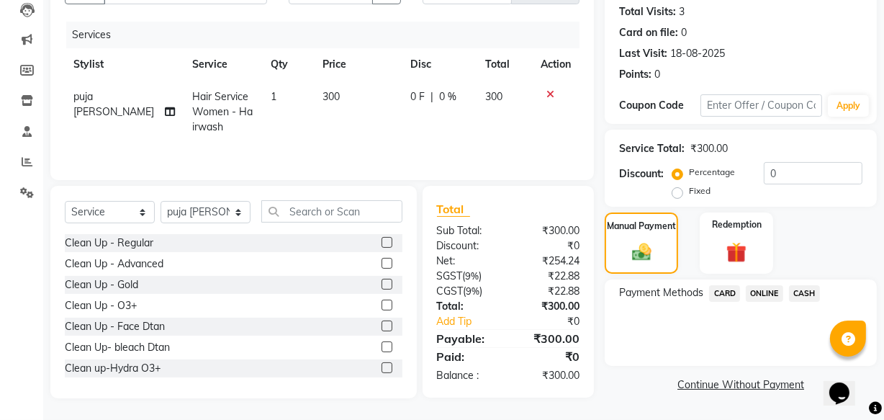
click at [763, 291] on span "ONLINE" at bounding box center [764, 293] width 37 height 17
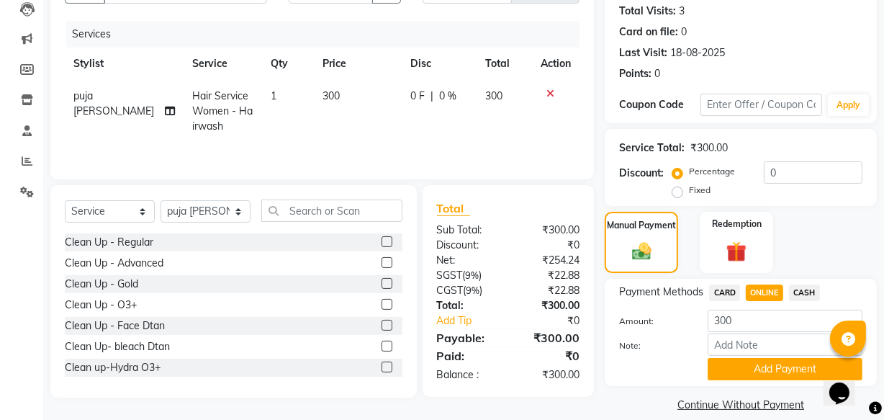
click at [799, 288] on span "CASH" at bounding box center [804, 292] width 31 height 17
click at [767, 372] on button "Add Payment" at bounding box center [785, 369] width 155 height 22
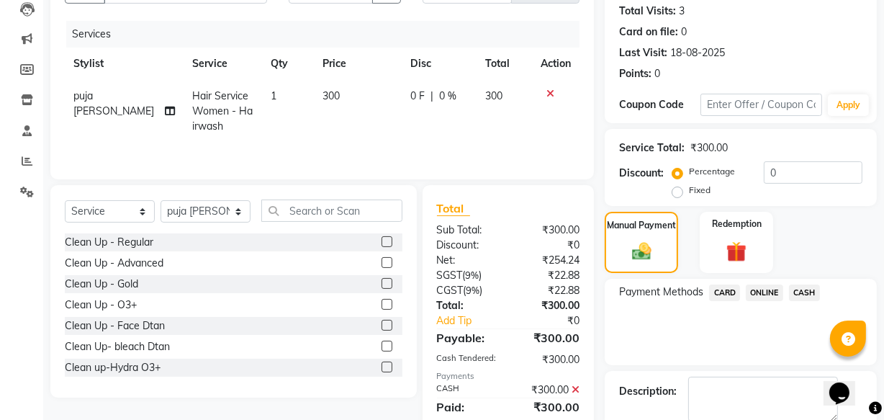
scroll to position [235, 0]
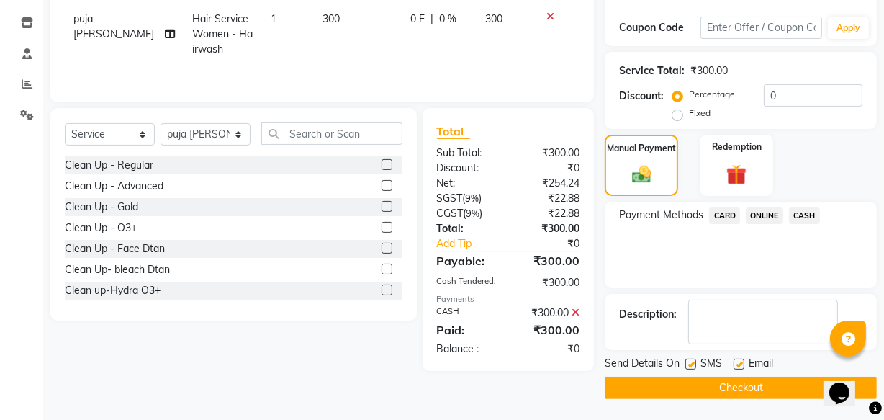
click at [741, 364] on label at bounding box center [739, 364] width 11 height 11
click at [741, 364] on input "checkbox" at bounding box center [738, 364] width 9 height 9
checkbox input "false"
click at [693, 361] on label at bounding box center [690, 364] width 11 height 11
click at [693, 361] on input "checkbox" at bounding box center [689, 364] width 9 height 9
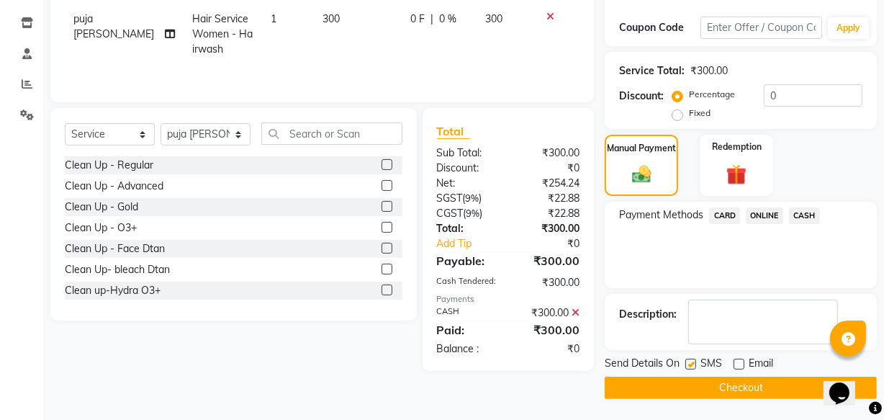
checkbox input "false"
click at [690, 377] on button "Checkout" at bounding box center [741, 388] width 272 height 22
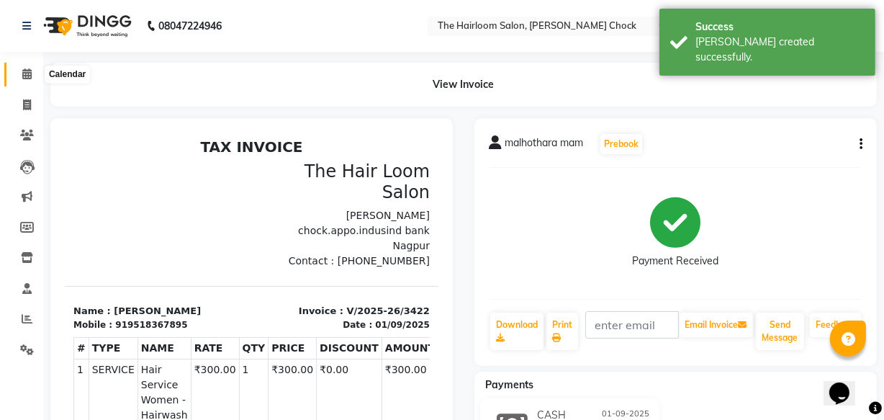
click at [28, 72] on icon at bounding box center [26, 73] width 9 height 11
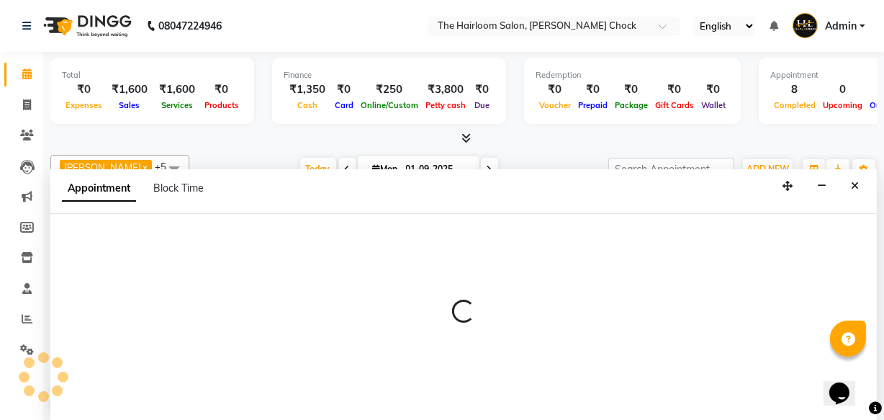
select select "41756"
select select "tentative"
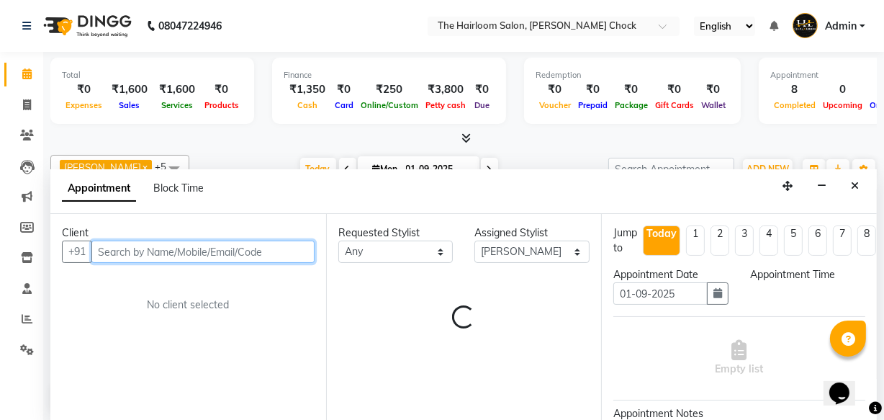
select select "630"
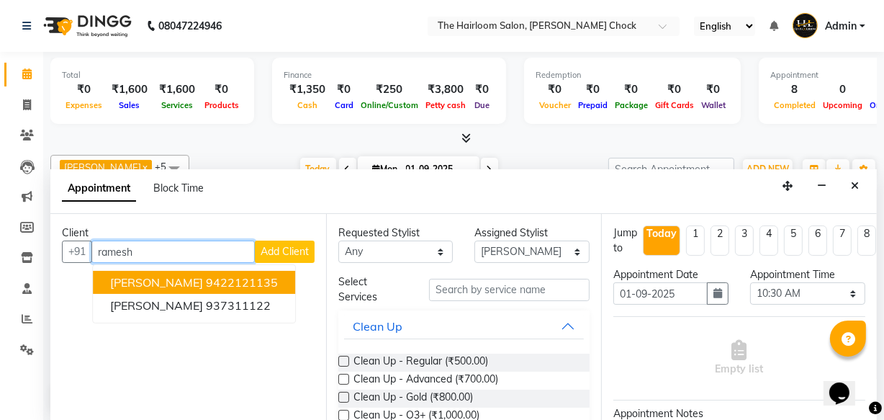
click at [168, 287] on span "[PERSON_NAME]" at bounding box center [156, 282] width 93 height 14
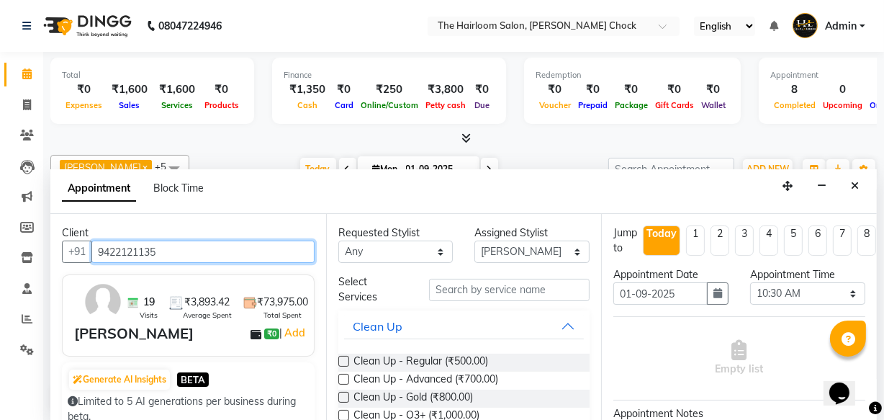
type input "9422121135"
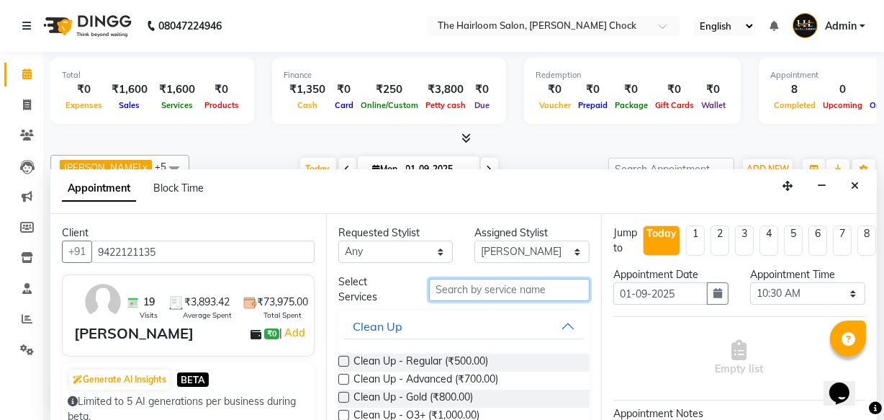
click at [447, 293] on input "text" at bounding box center [509, 290] width 161 height 22
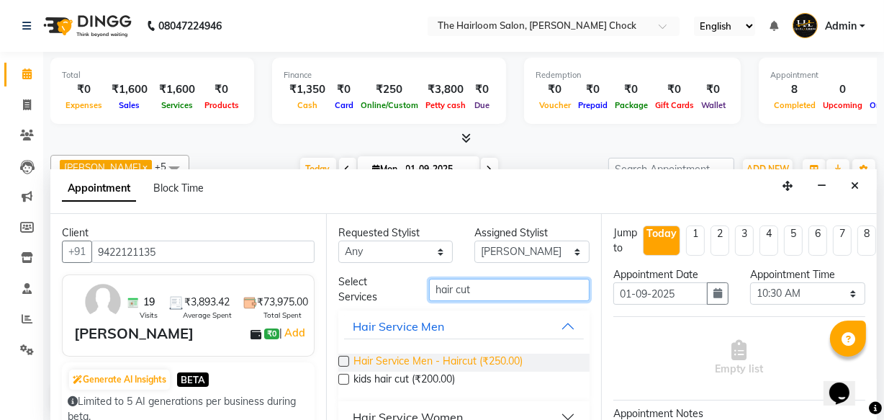
type input "hair cut"
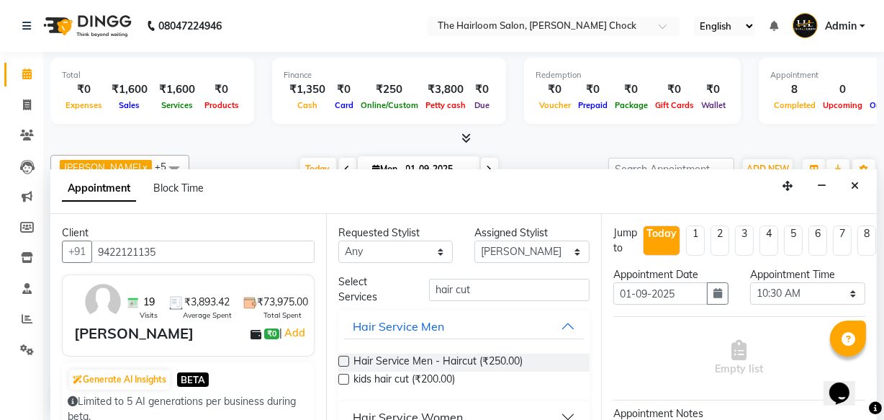
drag, startPoint x: 504, startPoint y: 366, endPoint x: 487, endPoint y: 317, distance: 51.7
click at [504, 365] on span "Hair Service Men - Haircut (₹250.00)" at bounding box center [438, 363] width 169 height 18
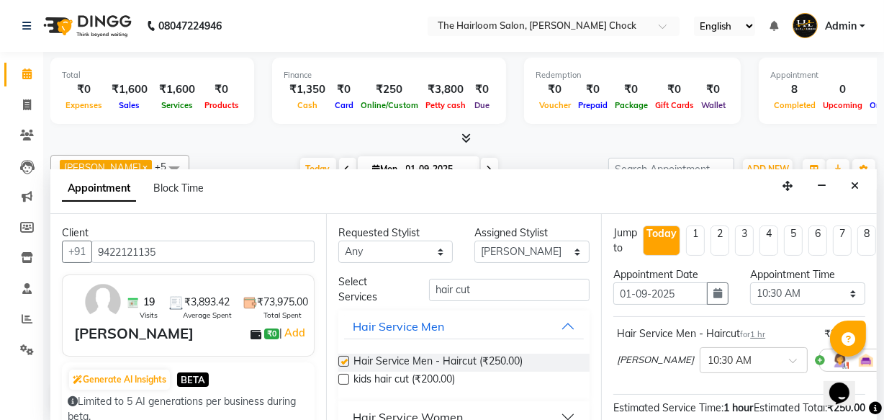
checkbox input "false"
click at [487, 294] on input "hair cut" at bounding box center [509, 290] width 161 height 22
type input "h"
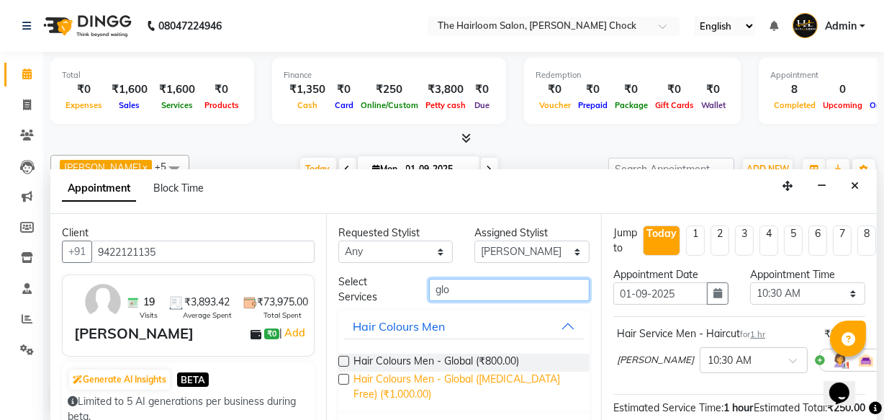
type input "glo"
click at [521, 387] on span "Hair Colours Men - Global ([MEDICAL_DATA] Free) (₹1,000.00)" at bounding box center [466, 387] width 225 height 30
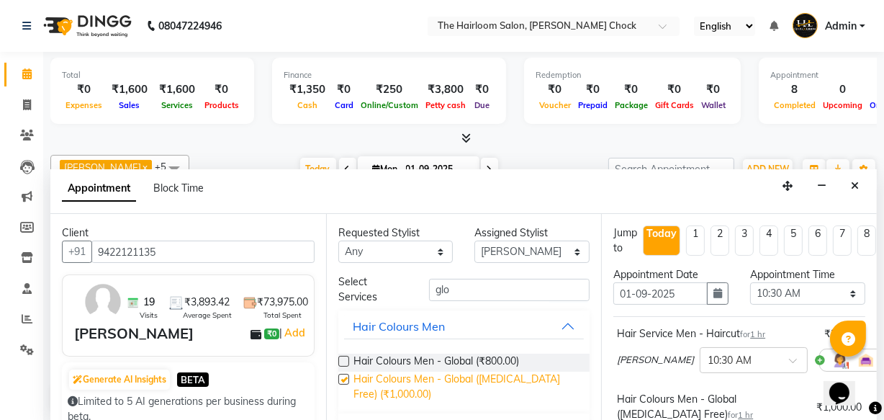
checkbox input "false"
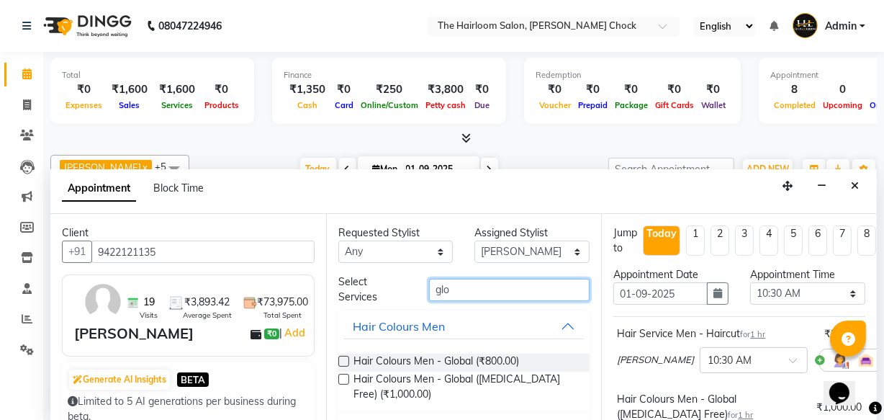
click at [482, 294] on input "glo" at bounding box center [509, 290] width 161 height 22
type input "g"
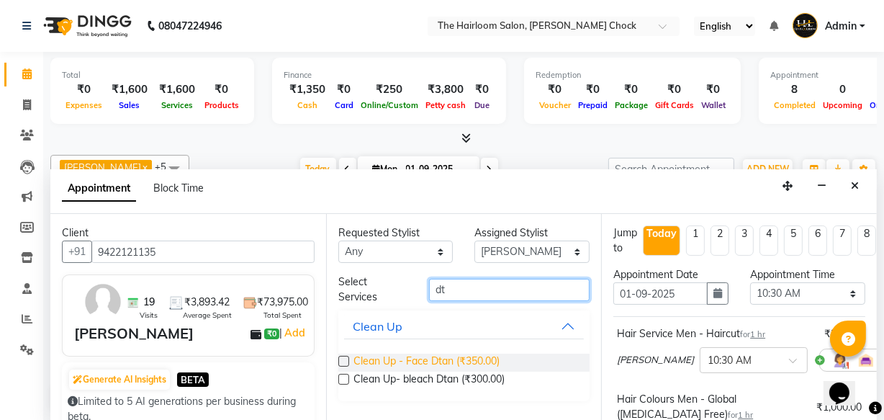
type input "dt"
click at [469, 362] on span "Clean Up - Face Dtan (₹350.00)" at bounding box center [427, 363] width 146 height 18
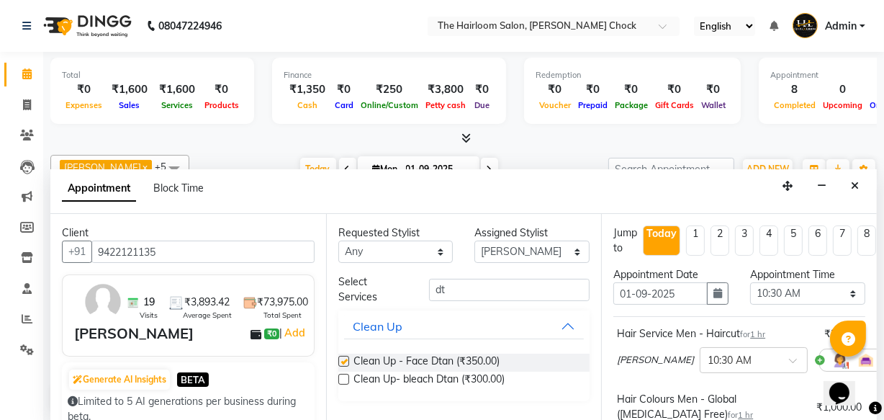
checkbox input "false"
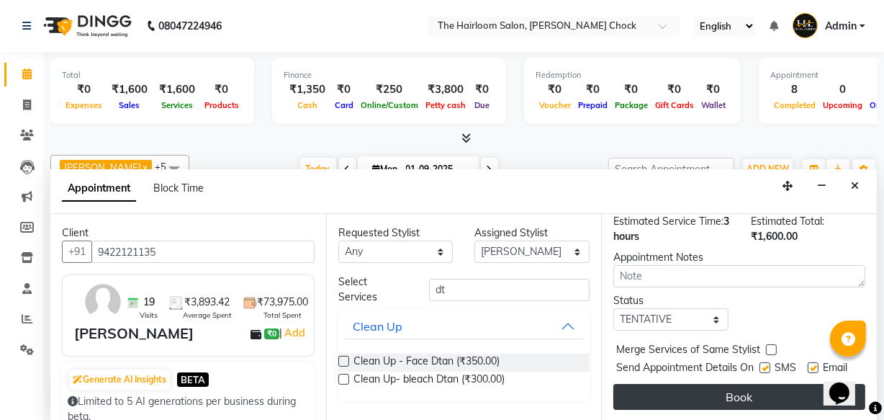
click at [731, 384] on button "Book" at bounding box center [739, 397] width 252 height 26
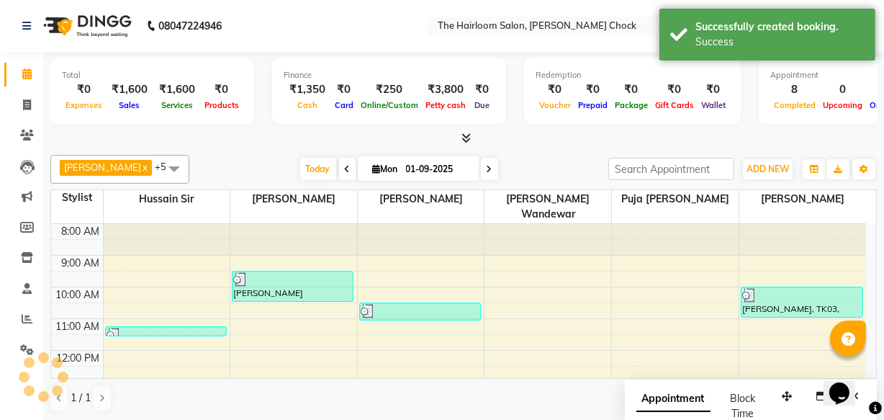
scroll to position [0, 0]
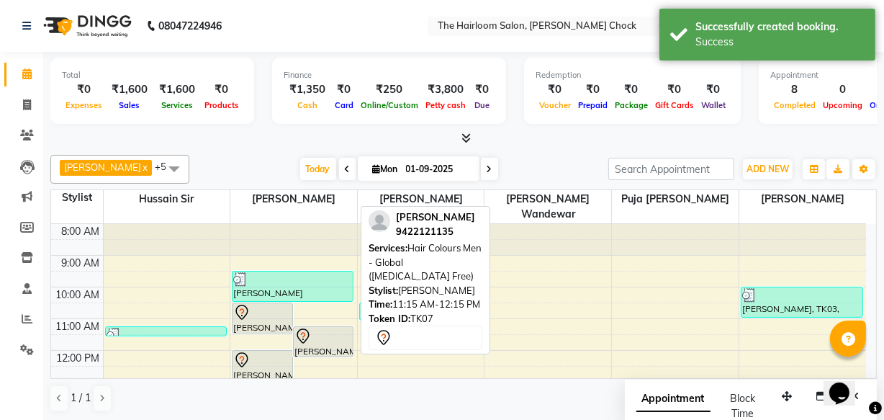
click at [312, 335] on div "[PERSON_NAME], TK07, 11:15 AM-12:15 PM, Hair Colours Men - Global ([MEDICAL_DAT…" at bounding box center [324, 342] width 60 height 30
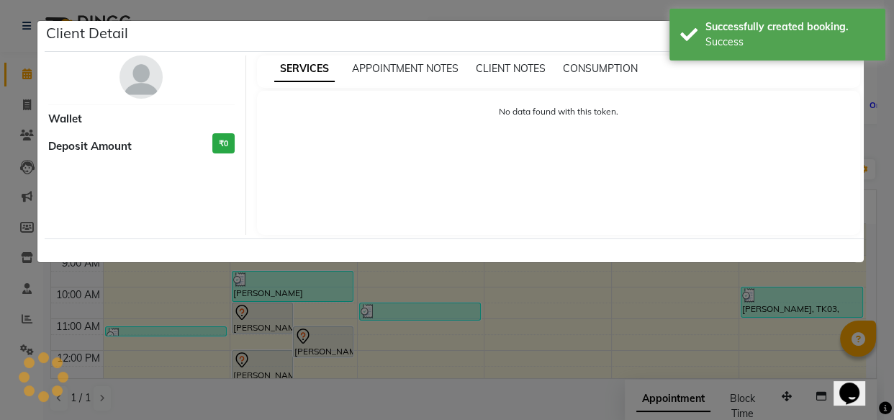
select select "7"
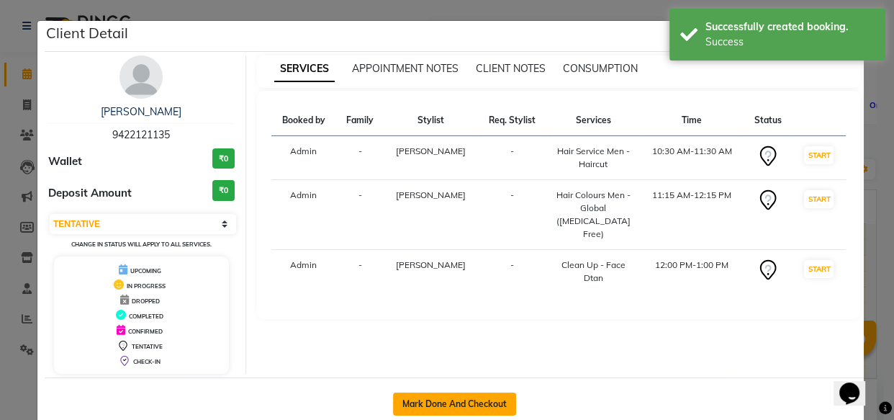
click at [440, 414] on button "Mark Done And Checkout" at bounding box center [454, 403] width 123 height 23
select select "service"
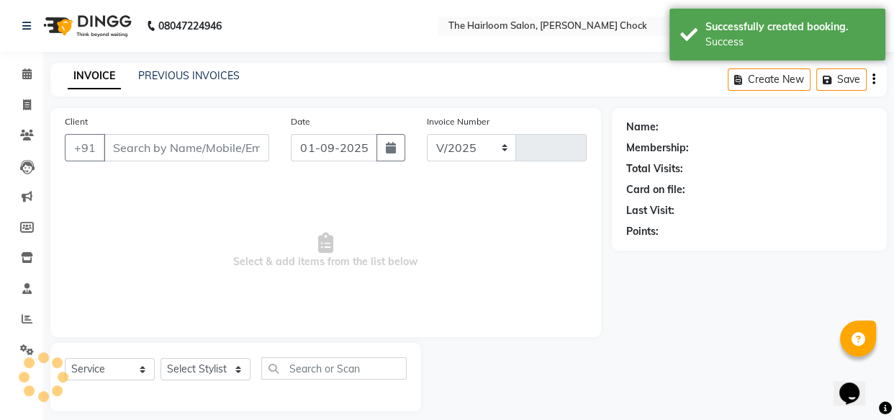
select select "5926"
type input "3423"
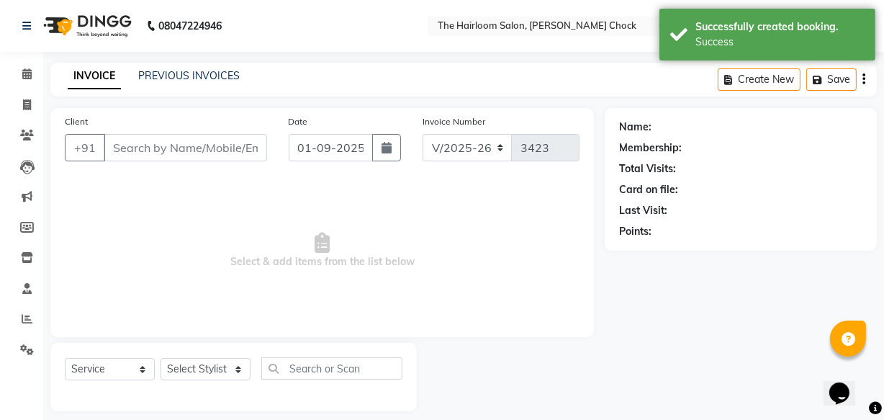
type input "9422121135"
select select "41756"
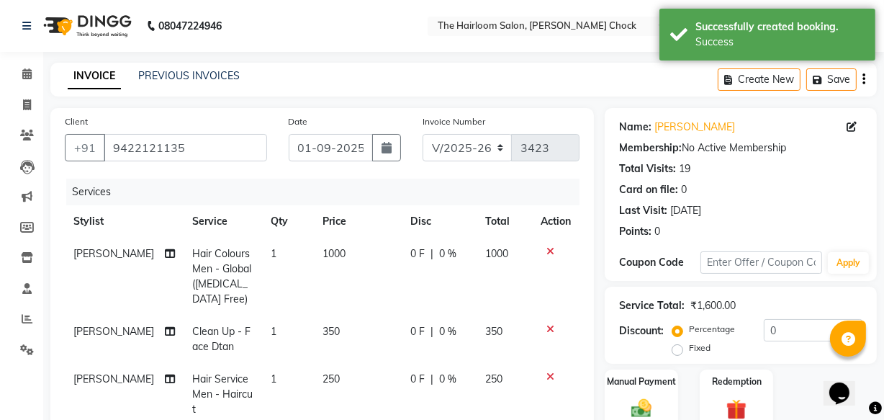
click at [388, 354] on td "350" at bounding box center [358, 339] width 89 height 48
select select "41756"
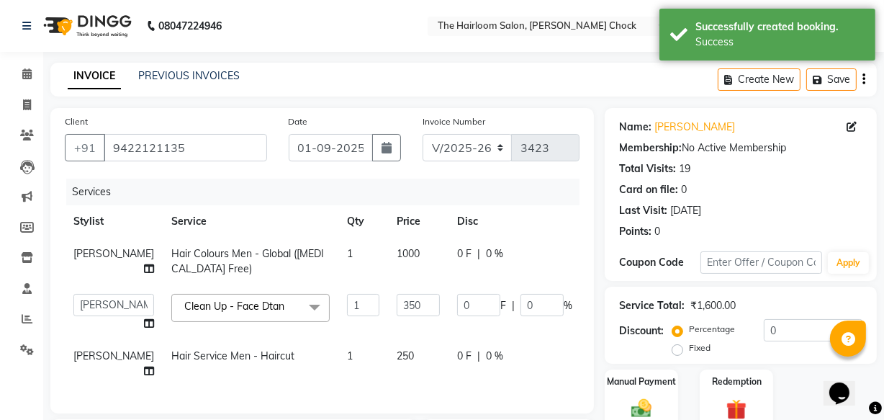
click at [388, 336] on td "350" at bounding box center [418, 312] width 60 height 55
click at [397, 316] on input "350" at bounding box center [418, 305] width 43 height 22
type input "3"
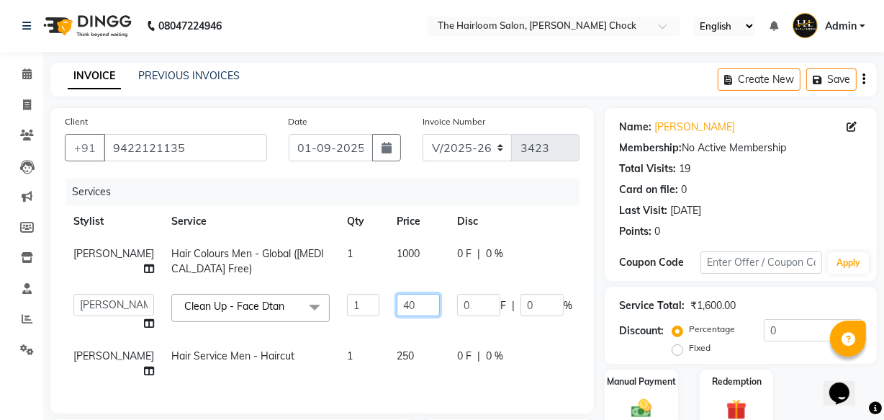
type input "400"
click at [449, 338] on td "0 F | 0 %" at bounding box center [515, 312] width 132 height 55
select select "41756"
click at [655, 396] on img at bounding box center [641, 408] width 35 height 24
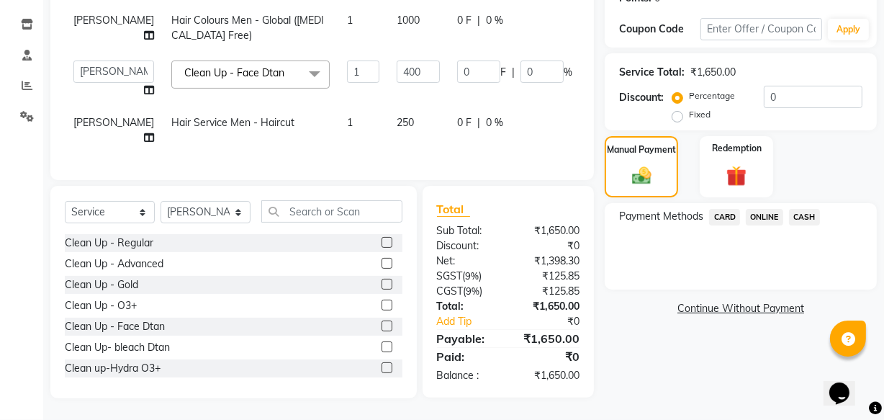
click at [821, 209] on div "Payment Methods CARD ONLINE CASH" at bounding box center [740, 218] width 243 height 19
click at [799, 209] on span "CASH" at bounding box center [804, 217] width 31 height 17
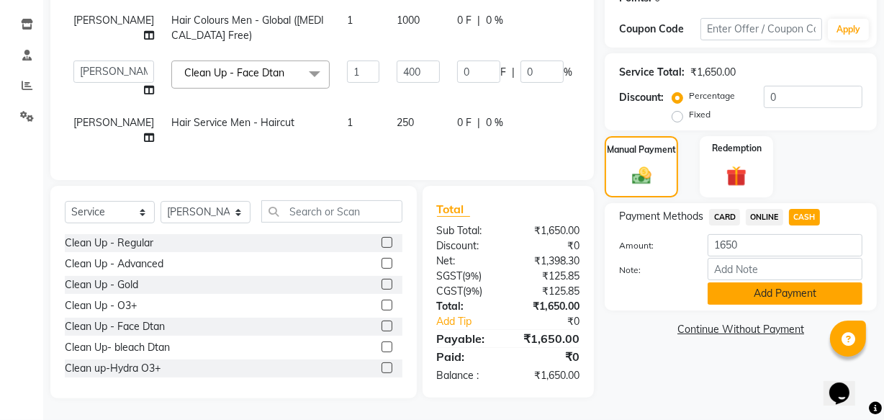
click at [770, 282] on button "Add Payment" at bounding box center [785, 293] width 155 height 22
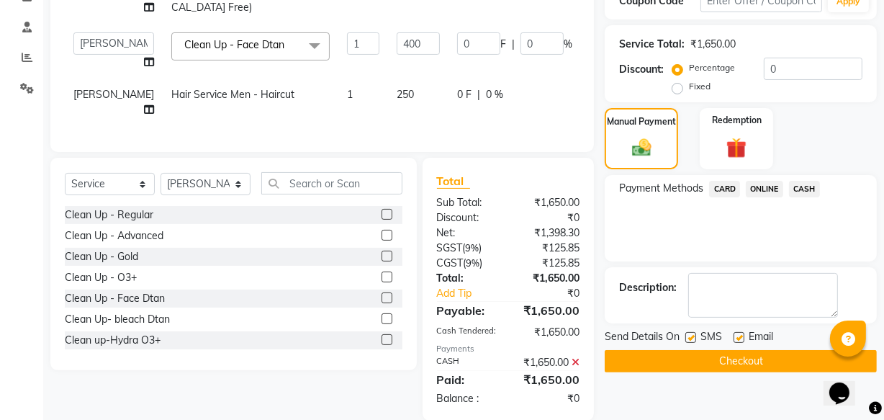
scroll to position [324, 0]
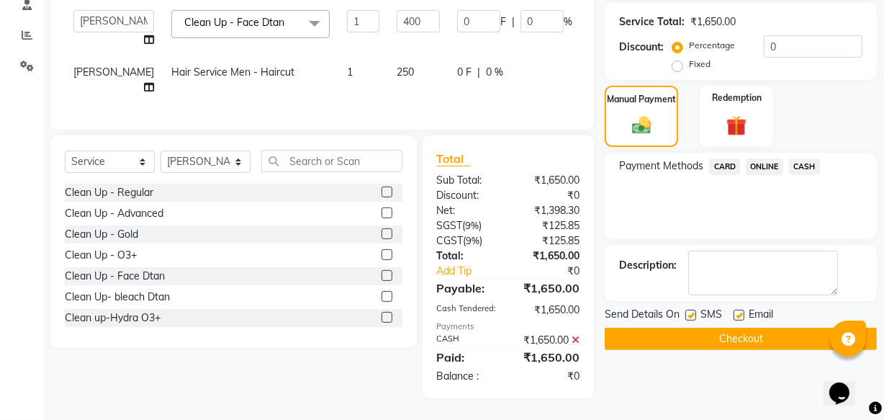
click at [711, 328] on button "Checkout" at bounding box center [741, 339] width 272 height 22
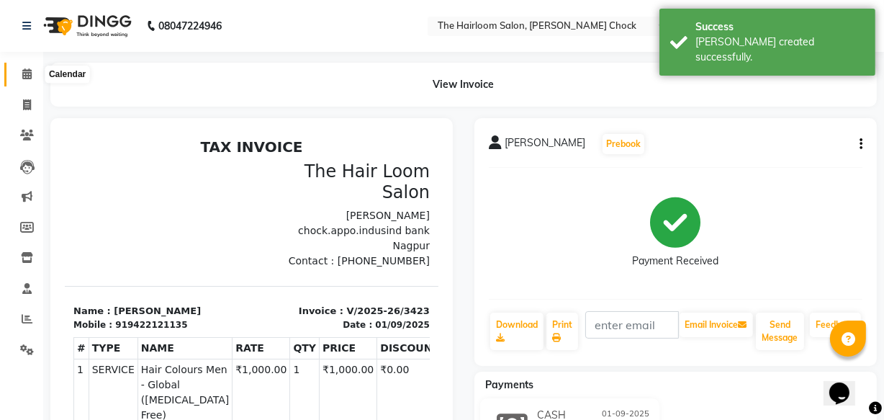
click at [19, 68] on span at bounding box center [26, 74] width 25 height 17
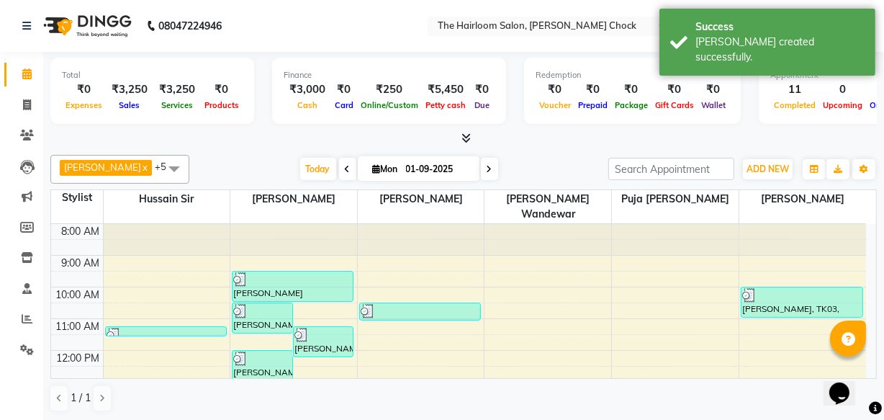
scroll to position [65, 0]
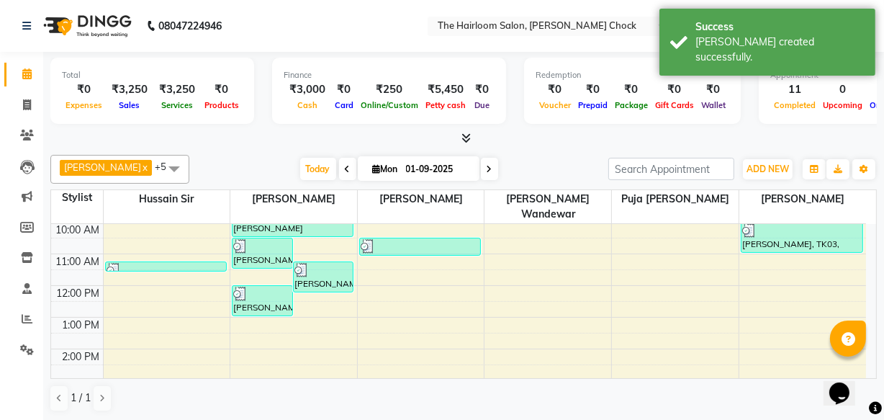
click at [306, 287] on div "8:00 AM 9:00 AM 10:00 AM 11:00 AM 12:00 PM 1:00 PM 2:00 PM 3:00 PM 4:00 PM 5:00…" at bounding box center [458, 412] width 815 height 506
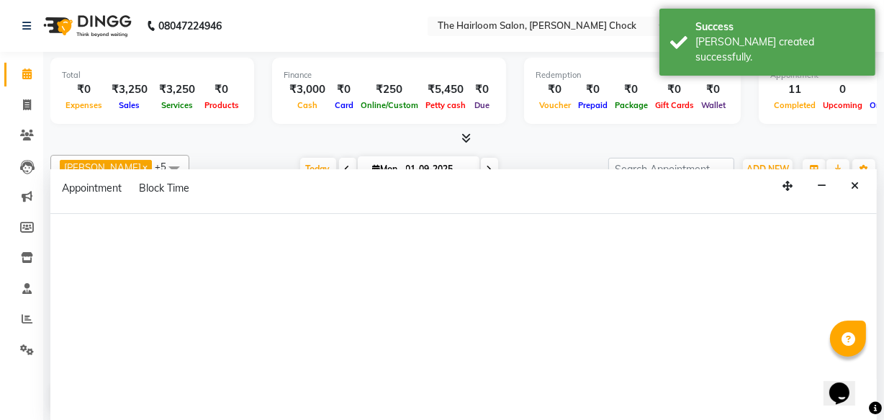
select select "41756"
select select "tentative"
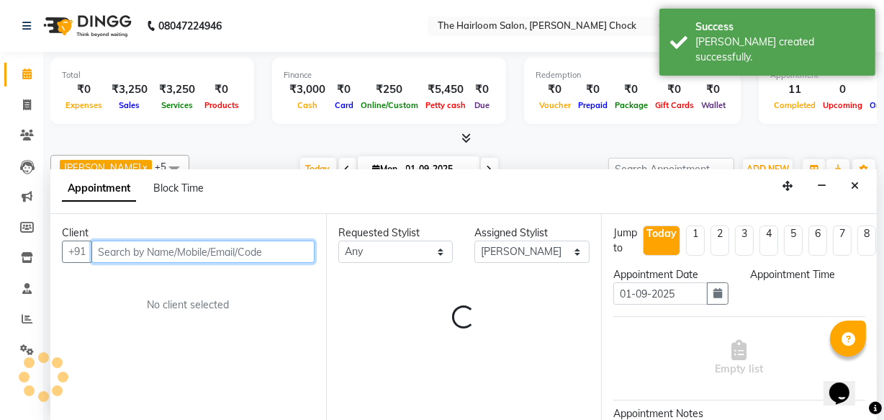
click at [251, 246] on input "text" at bounding box center [202, 251] width 223 height 22
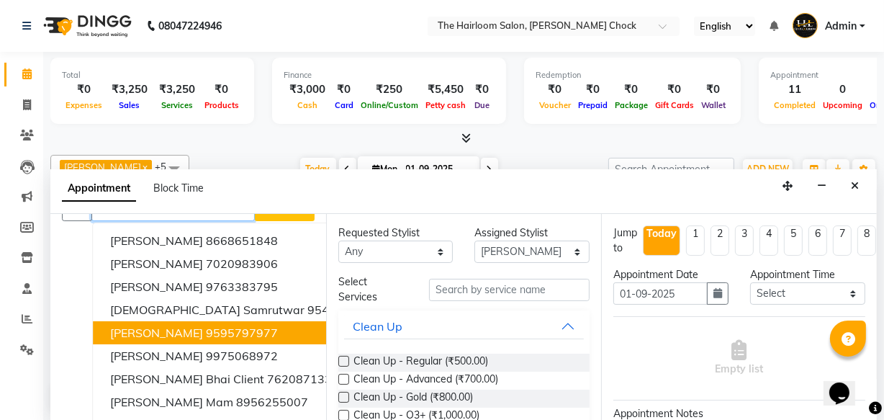
scroll to position [20, 0]
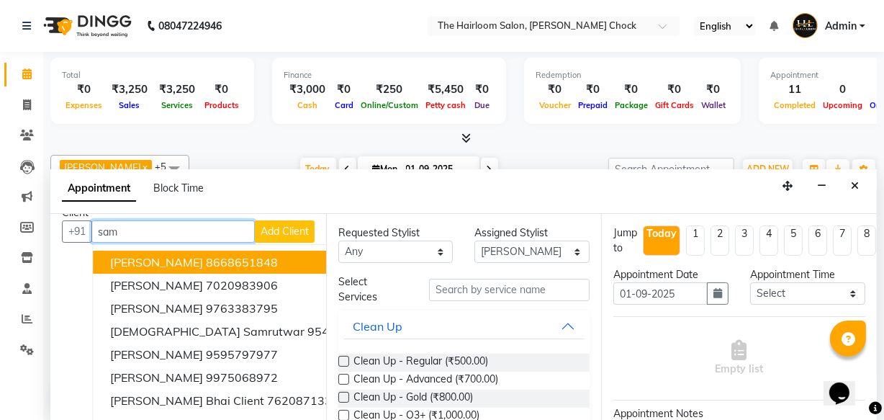
click at [185, 235] on input "sam" at bounding box center [172, 231] width 163 height 22
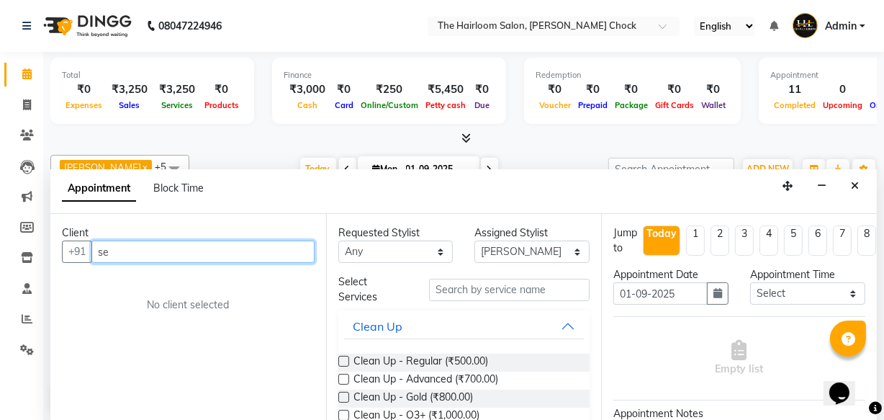
type input "sem"
drag, startPoint x: 132, startPoint y: 259, endPoint x: 143, endPoint y: 303, distance: 45.4
click at [36, 303] on app-home "08047224946 Select Location × The Hairloom Salon, [PERSON_NAME] Chock English E…" at bounding box center [442, 210] width 884 height 421
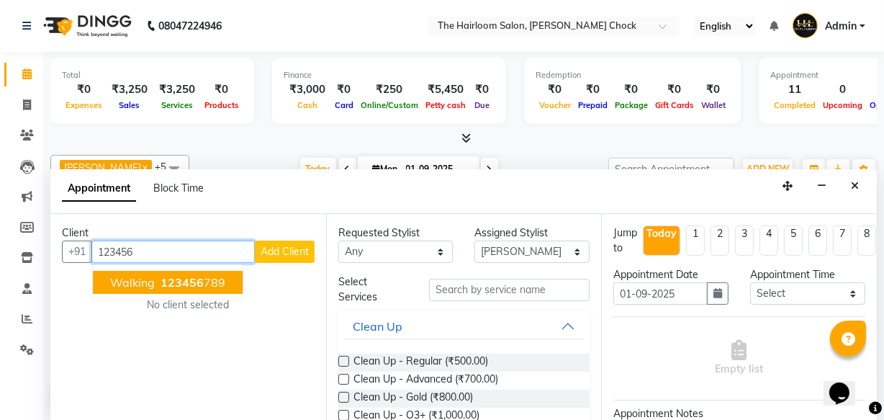
click at [222, 281] on button "walking 123456 789" at bounding box center [168, 282] width 150 height 23
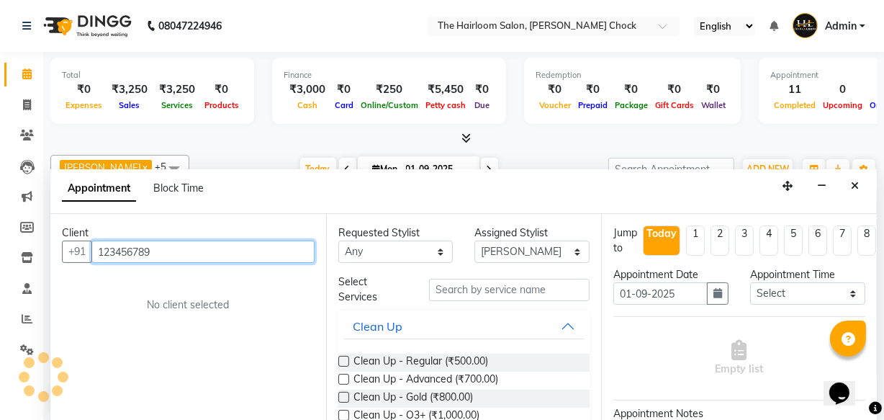
type input "123456789"
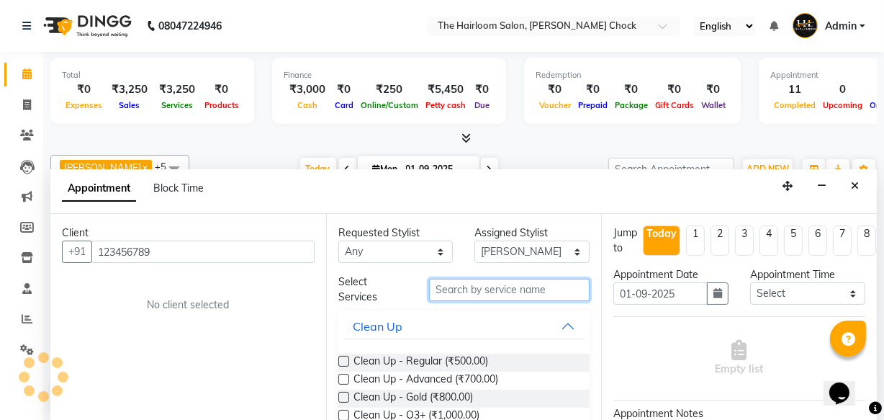
click at [477, 285] on input "text" at bounding box center [509, 290] width 161 height 22
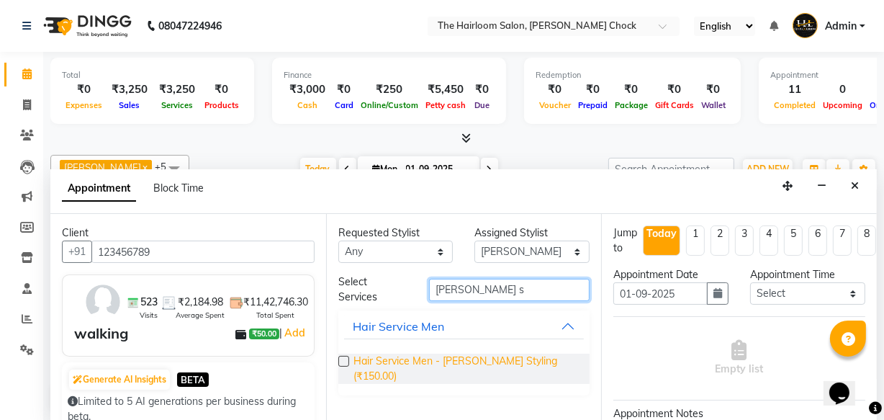
type input "[PERSON_NAME] s"
click at [474, 358] on span "Hair Service Men - [PERSON_NAME] Styling (₹150.00)" at bounding box center [466, 369] width 225 height 30
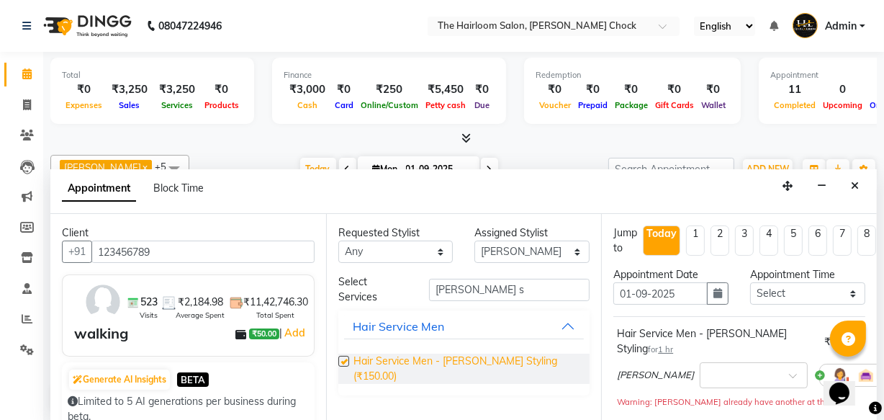
checkbox input "false"
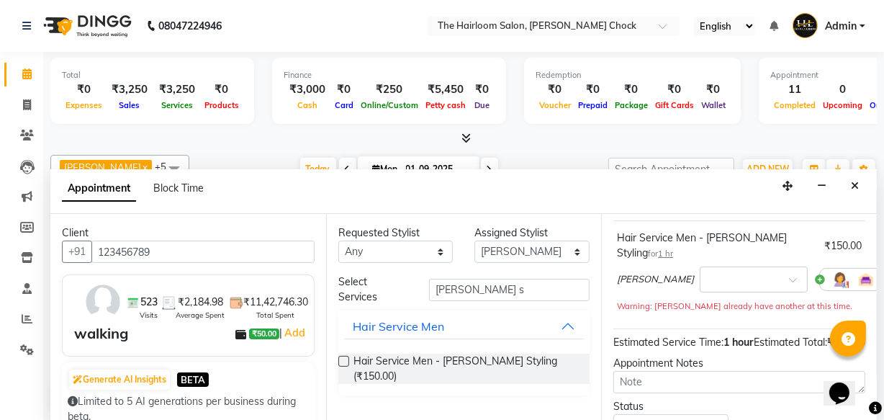
scroll to position [196, 0]
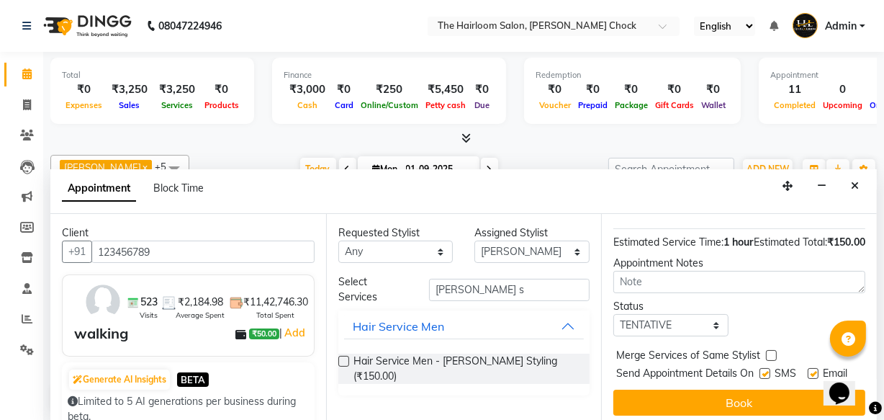
click at [761, 375] on label at bounding box center [765, 373] width 11 height 11
click at [761, 375] on input "checkbox" at bounding box center [764, 374] width 9 height 9
checkbox input "false"
click at [808, 371] on label at bounding box center [813, 373] width 11 height 11
click at [808, 371] on input "checkbox" at bounding box center [812, 374] width 9 height 9
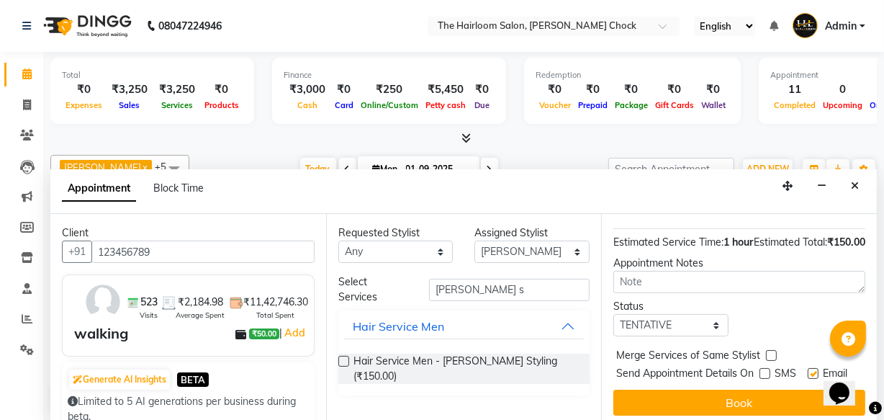
checkbox input "false"
click at [784, 400] on div "Jump to [DATE] 1 2 3 4 5 6 7 8 Weeks Appointment Date [DATE] Appointment Time S…" at bounding box center [739, 317] width 276 height 207
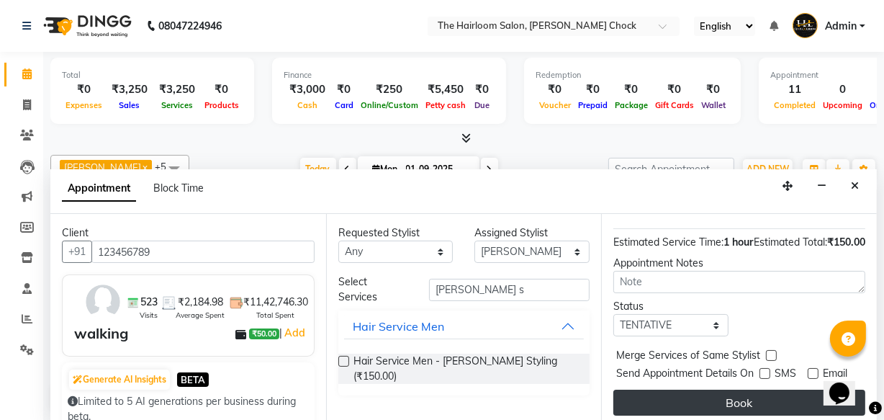
click at [784, 409] on button "Book" at bounding box center [739, 403] width 252 height 26
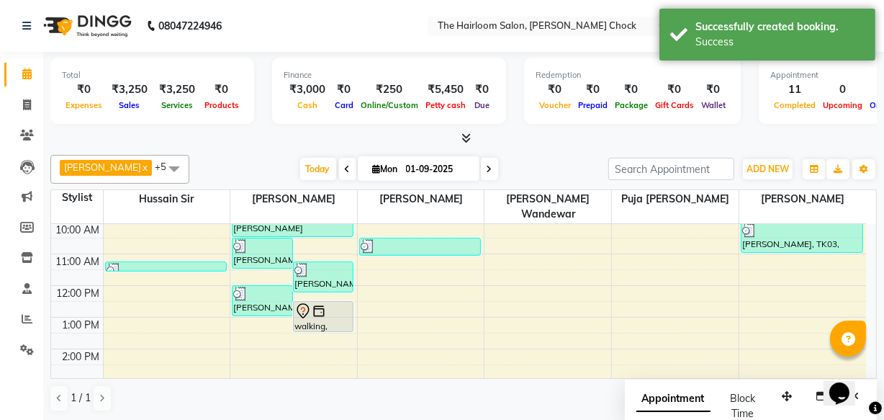
scroll to position [0, 0]
click at [318, 304] on img at bounding box center [319, 311] width 14 height 14
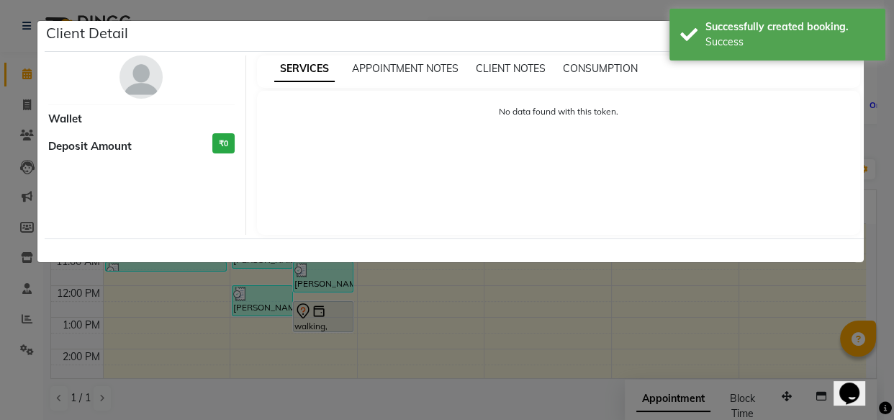
select select "7"
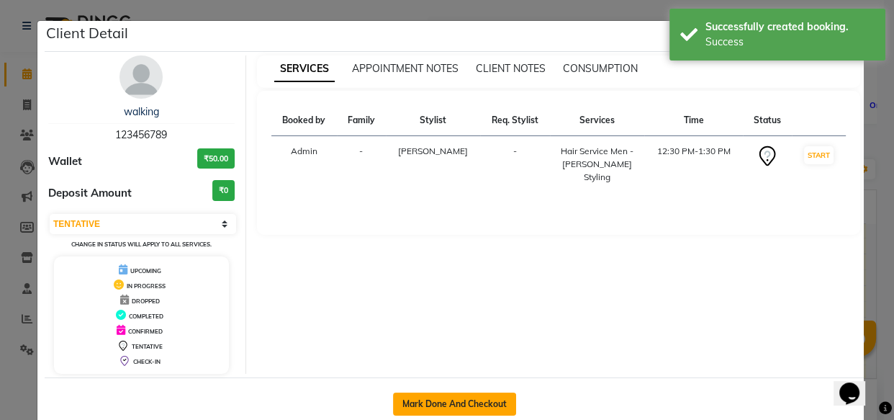
click at [474, 410] on button "Mark Done And Checkout" at bounding box center [454, 403] width 123 height 23
click at [475, 403] on div "Client Detail walking 123456789 Wallet ₹50.00 Deposit Amount ₹0 Select IN SERVI…" at bounding box center [447, 225] width 821 height 410
select select "service"
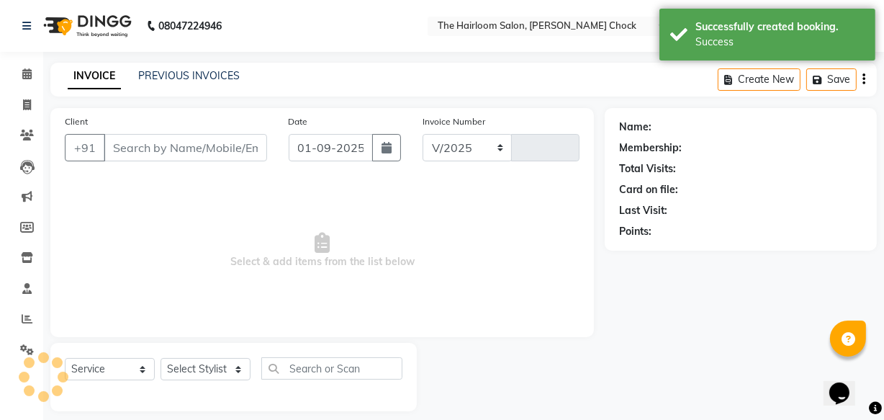
select select "5926"
type input "3424"
type input "123456789"
select select "41756"
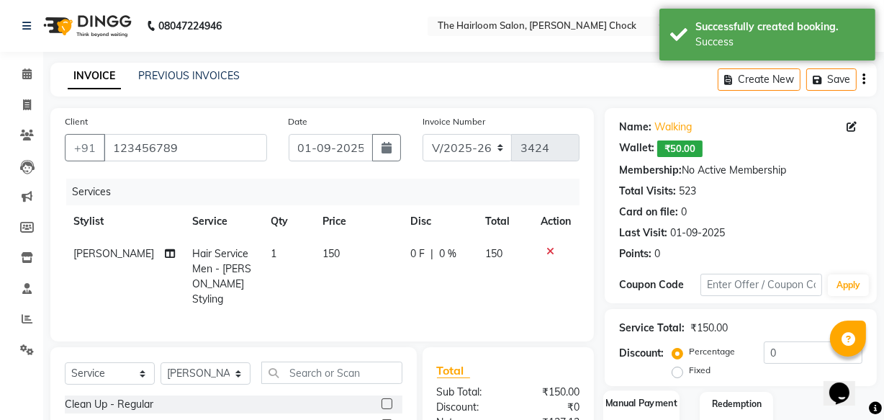
scroll to position [158, 0]
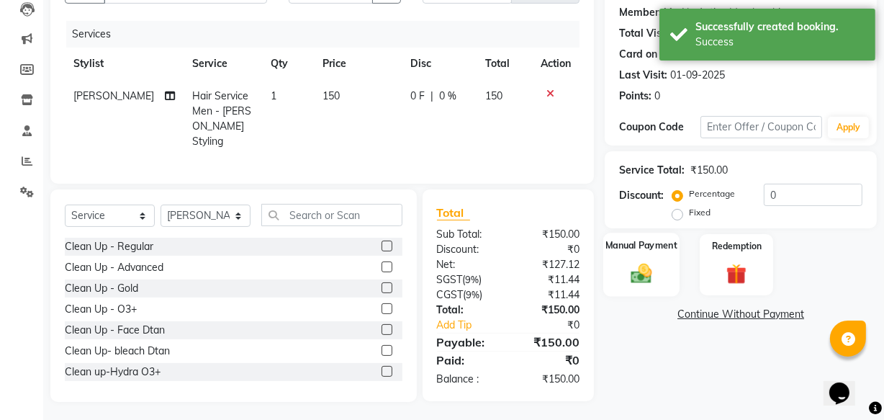
click at [640, 278] on img at bounding box center [641, 273] width 35 height 24
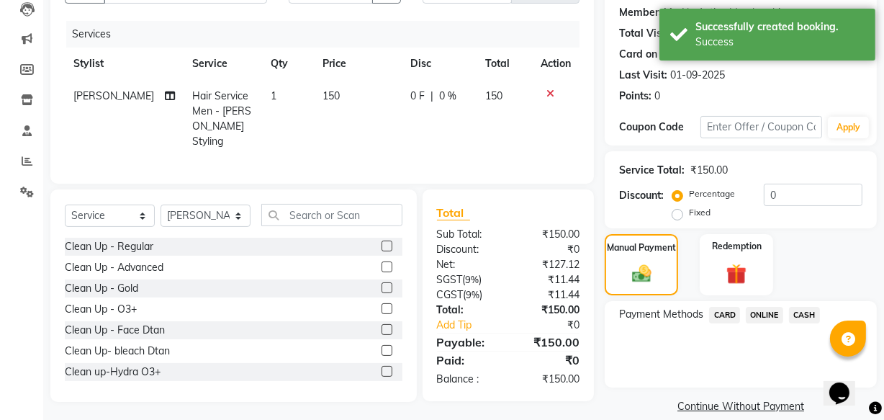
click at [719, 310] on span "CARD" at bounding box center [724, 315] width 31 height 17
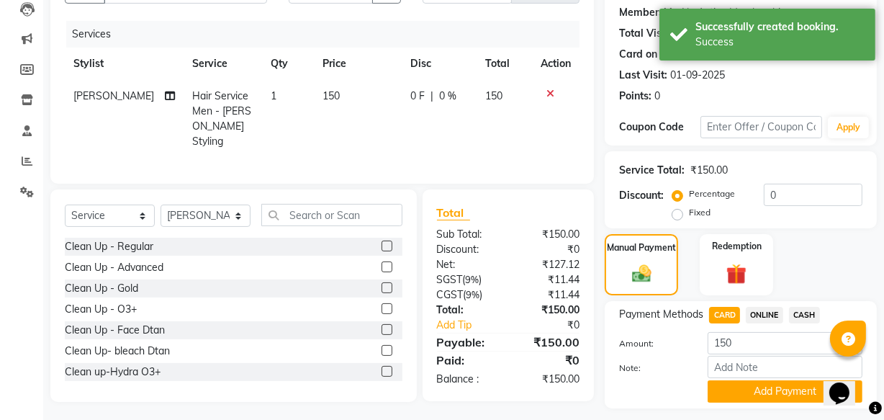
click at [760, 317] on span "ONLINE" at bounding box center [764, 315] width 37 height 17
click at [757, 382] on button "Add Payment" at bounding box center [785, 391] width 155 height 22
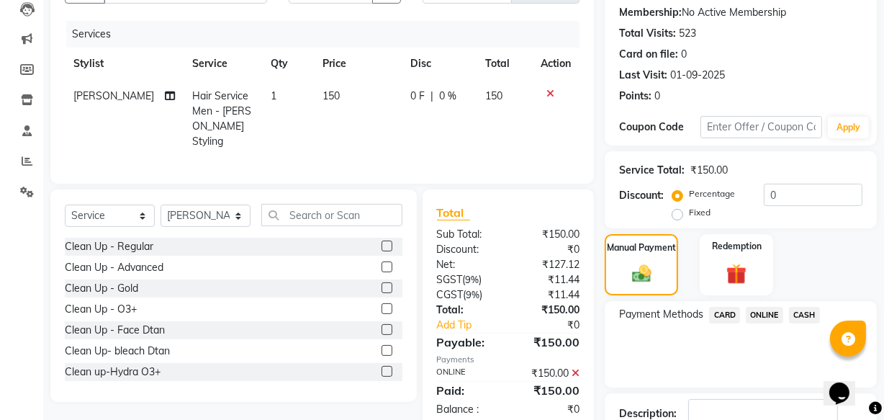
scroll to position [257, 0]
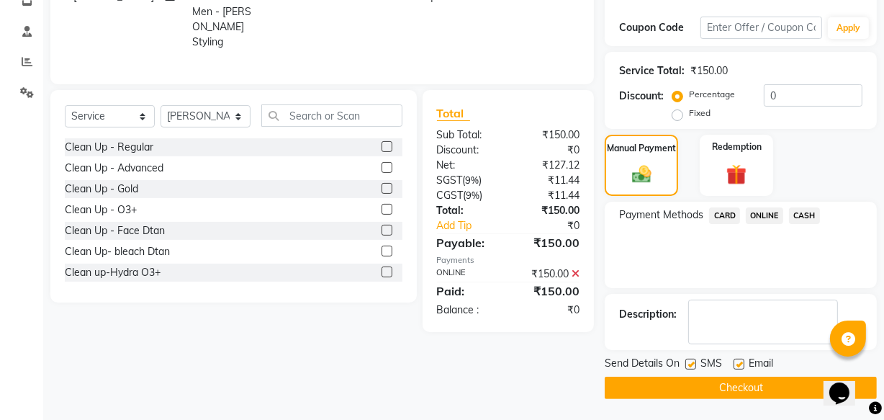
click at [690, 364] on label at bounding box center [690, 364] width 11 height 11
click at [690, 364] on input "checkbox" at bounding box center [689, 364] width 9 height 9
checkbox input "false"
click at [690, 386] on button "Checkout" at bounding box center [741, 388] width 272 height 22
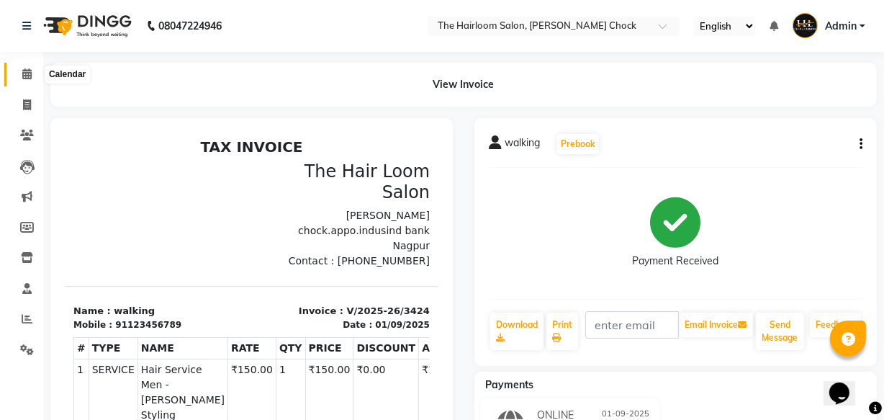
click at [27, 68] on icon at bounding box center [26, 73] width 9 height 11
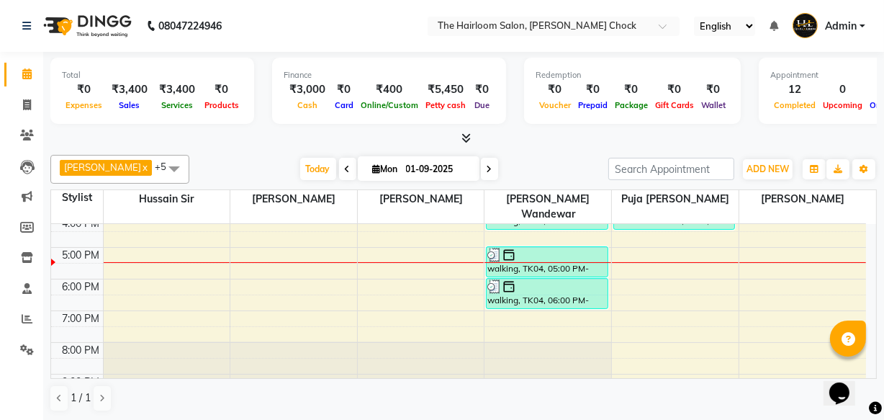
scroll to position [130, 0]
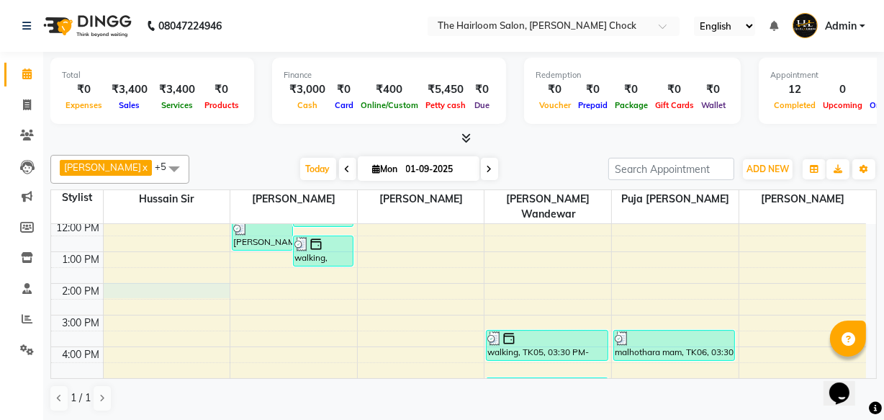
click at [143, 269] on div "8:00 AM 9:00 AM 10:00 AM 11:00 AM 12:00 PM 1:00 PM 2:00 PM 3:00 PM 4:00 PM 5:00…" at bounding box center [458, 347] width 815 height 506
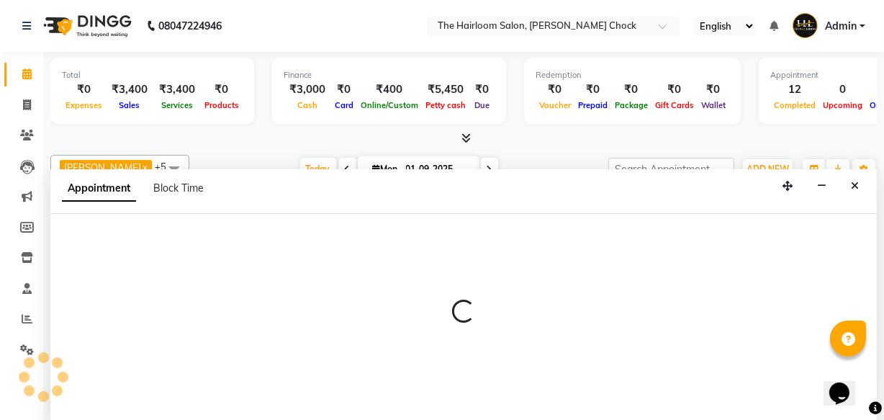
scroll to position [0, 0]
select select "41755"
select select "tentative"
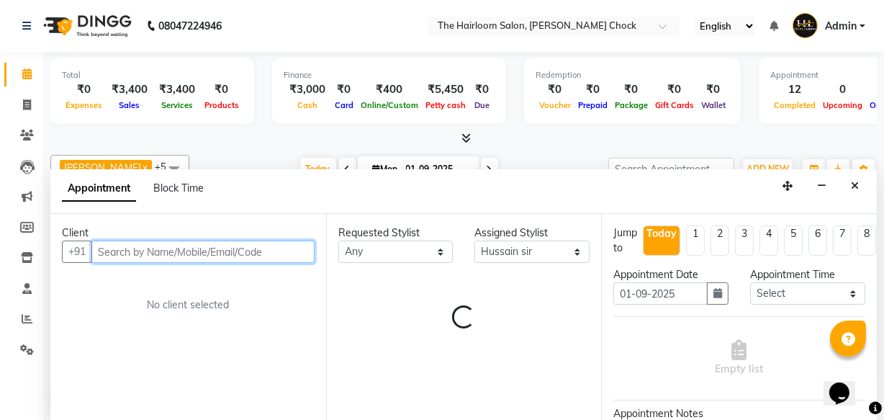
click at [150, 245] on input "text" at bounding box center [202, 251] width 223 height 22
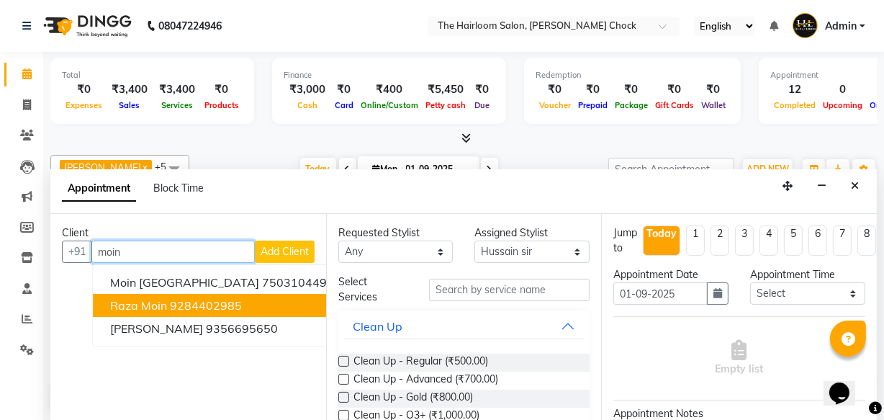
click at [131, 306] on span "raza moin" at bounding box center [138, 305] width 57 height 14
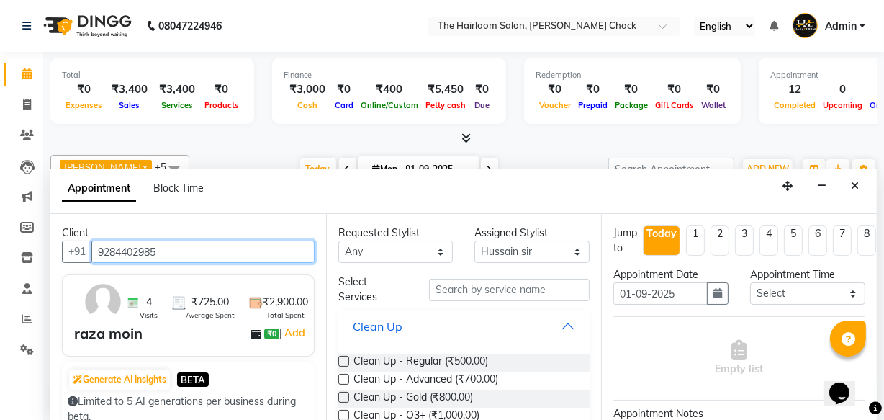
type input "9284402985"
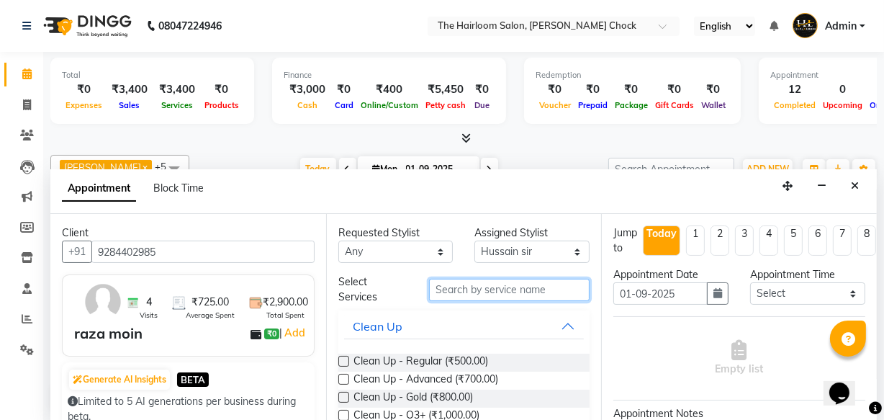
click at [504, 287] on input "text" at bounding box center [509, 290] width 161 height 22
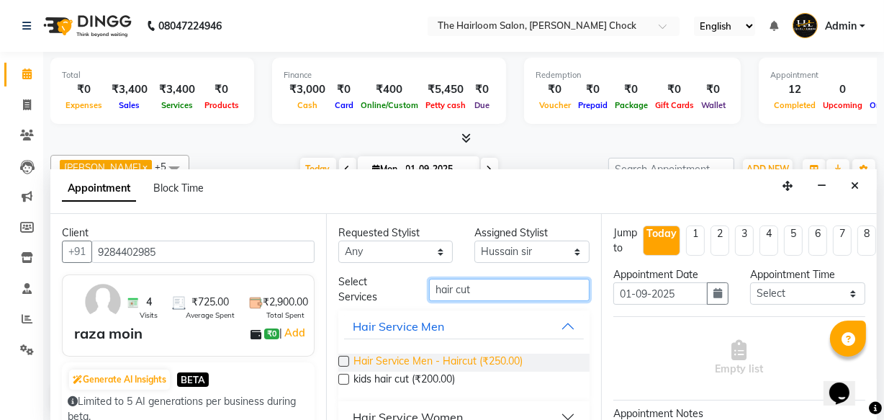
type input "hair cut"
click at [481, 360] on span "Hair Service Men - Haircut (₹250.00)" at bounding box center [438, 363] width 169 height 18
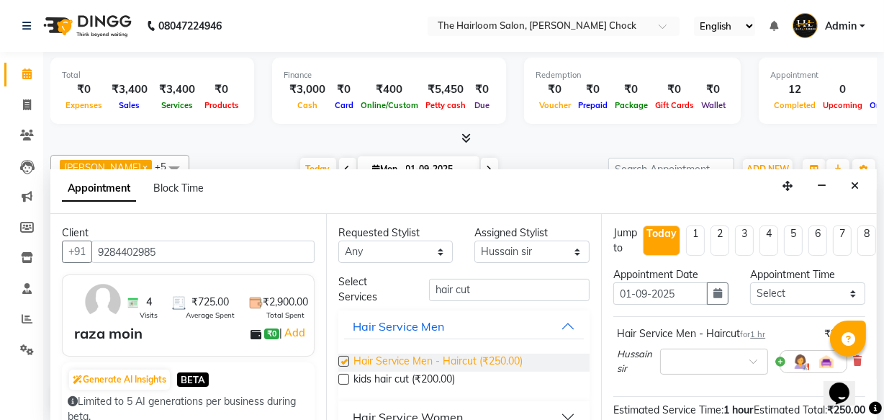
checkbox input "false"
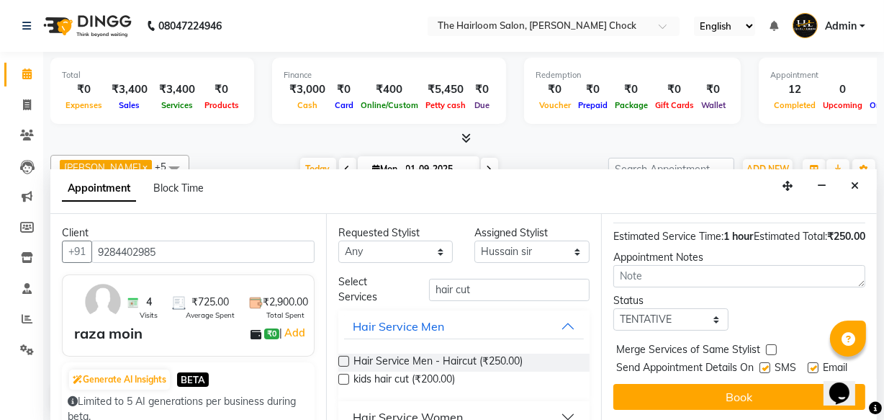
scroll to position [210, 0]
click at [808, 362] on label at bounding box center [813, 367] width 11 height 11
click at [808, 364] on input "checkbox" at bounding box center [812, 368] width 9 height 9
checkbox input "false"
click at [760, 362] on label at bounding box center [765, 367] width 11 height 11
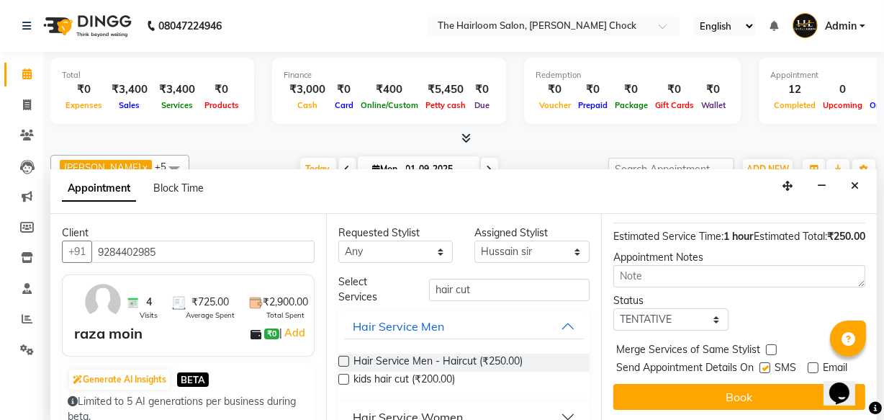
click at [760, 364] on input "checkbox" at bounding box center [764, 368] width 9 height 9
checkbox input "false"
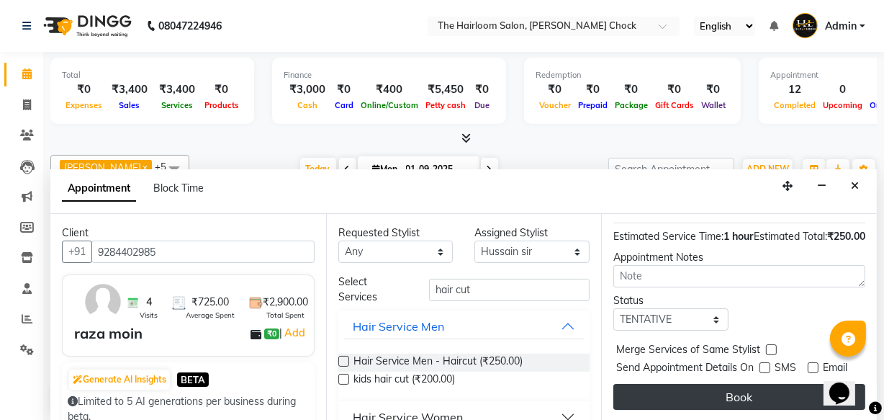
click at [737, 385] on button "Book" at bounding box center [739, 397] width 252 height 26
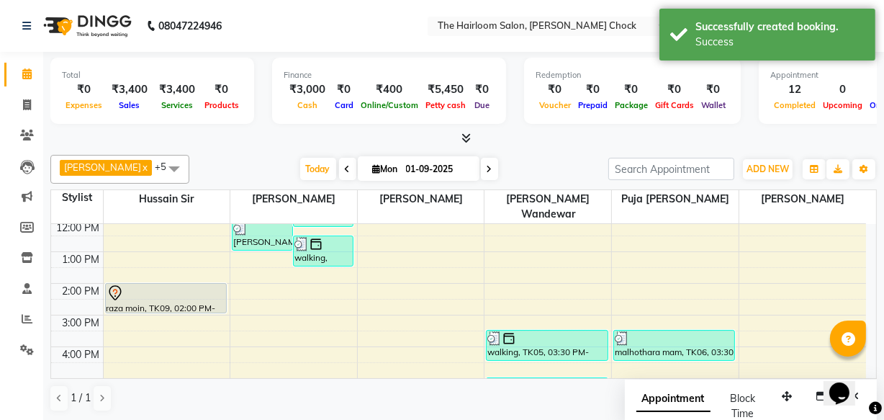
scroll to position [0, 0]
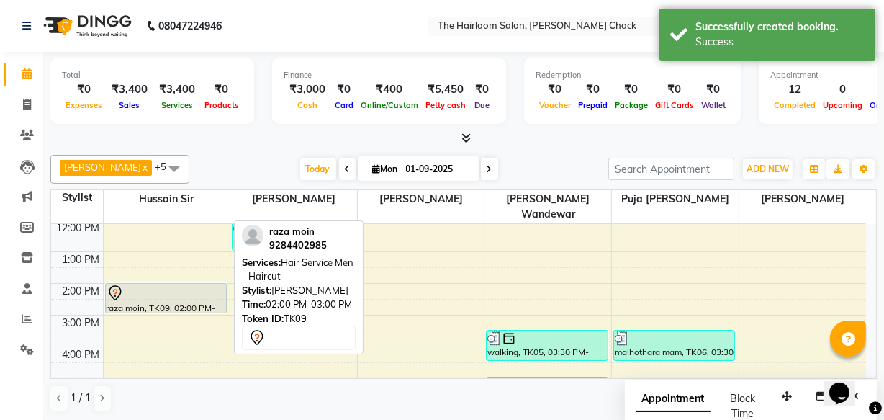
click at [179, 286] on div "raza moin, TK09, 02:00 PM-03:00 PM, Hair Service Men - Haircut" at bounding box center [166, 298] width 120 height 29
select select "7"
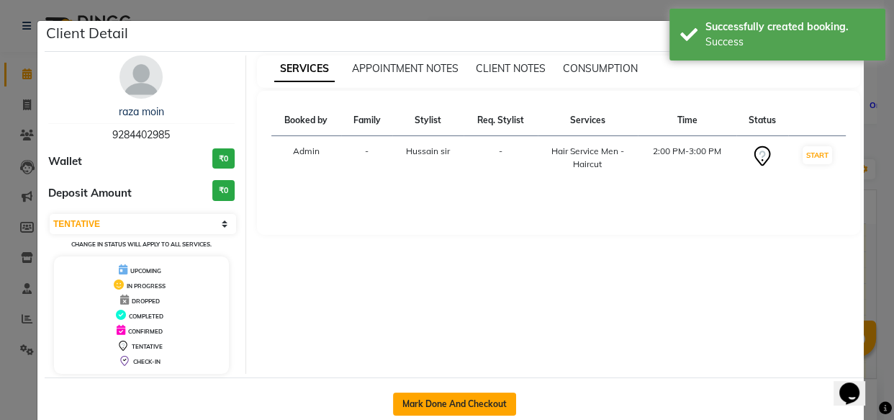
click at [495, 405] on button "Mark Done And Checkout" at bounding box center [454, 403] width 123 height 23
select select "service"
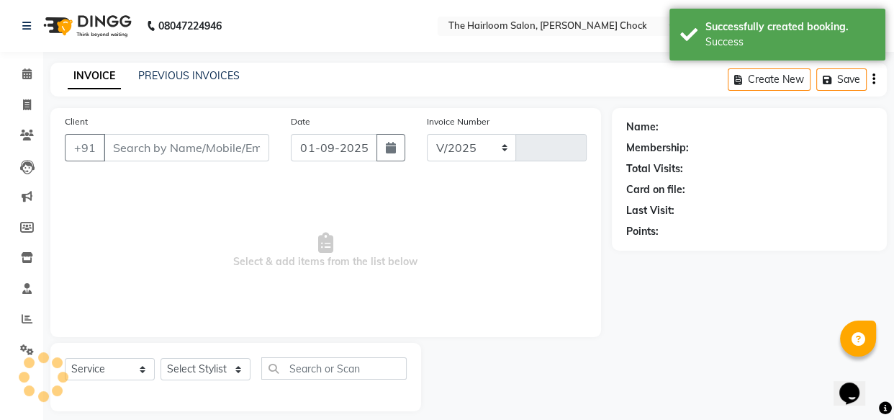
select select "5926"
type input "3425"
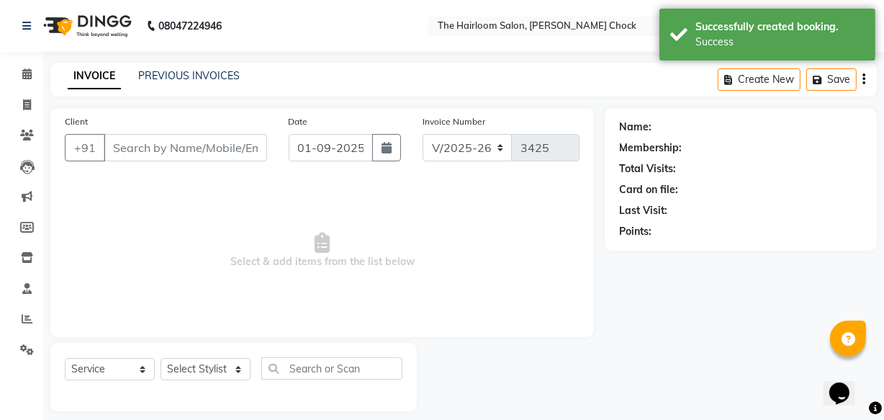
type input "9284402985"
select select "41755"
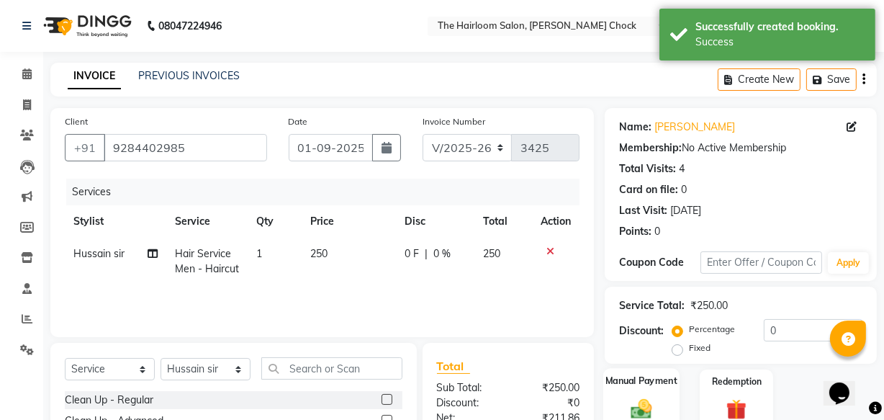
scroll to position [158, 0]
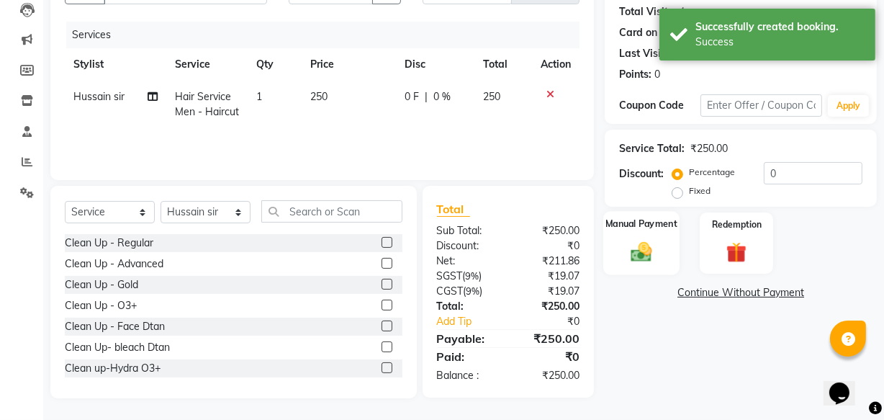
click at [649, 239] on img at bounding box center [641, 251] width 35 height 24
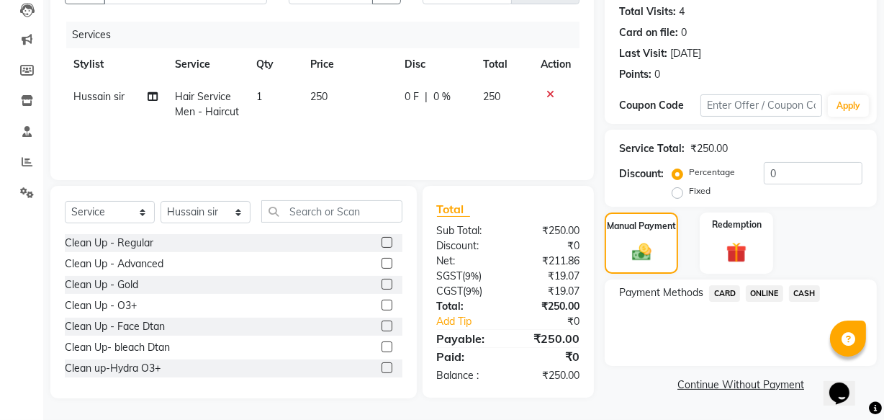
click at [769, 294] on span "ONLINE" at bounding box center [764, 293] width 37 height 17
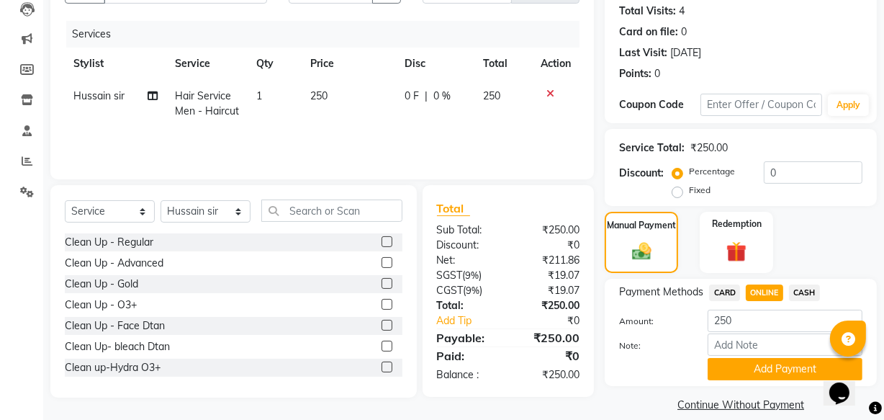
click at [777, 363] on button "Add Payment" at bounding box center [785, 369] width 155 height 22
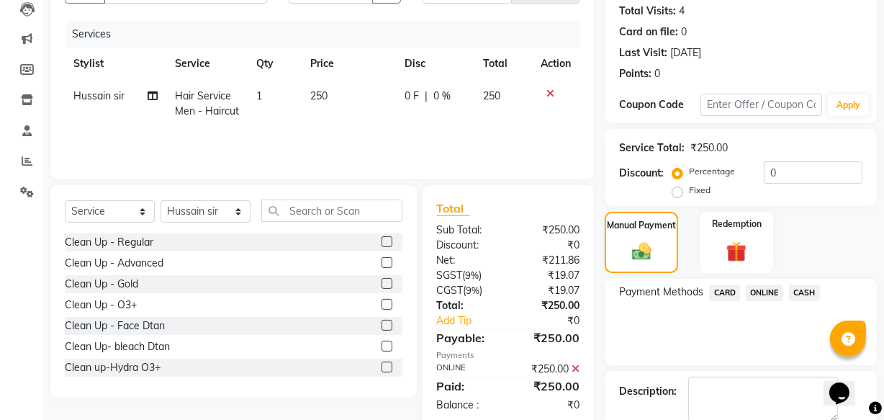
scroll to position [235, 0]
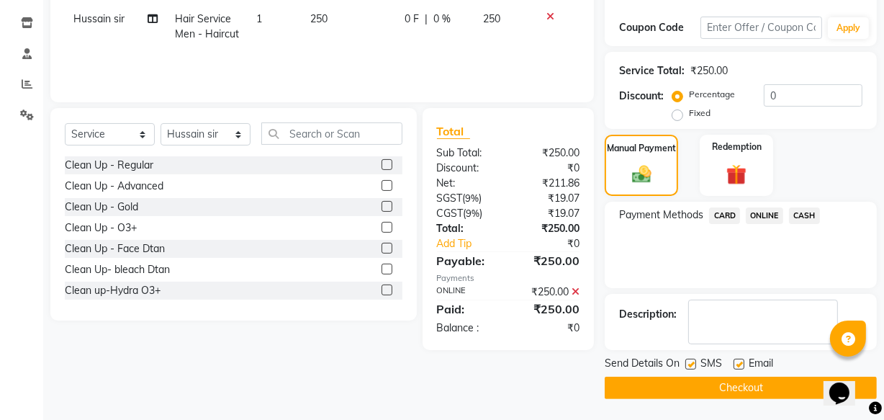
drag, startPoint x: 737, startPoint y: 359, endPoint x: 718, endPoint y: 363, distance: 19.1
click at [734, 360] on label at bounding box center [739, 364] width 11 height 11
click at [734, 360] on input "checkbox" at bounding box center [738, 364] width 9 height 9
checkbox input "false"
drag, startPoint x: 690, startPoint y: 362, endPoint x: 693, endPoint y: 374, distance: 12.8
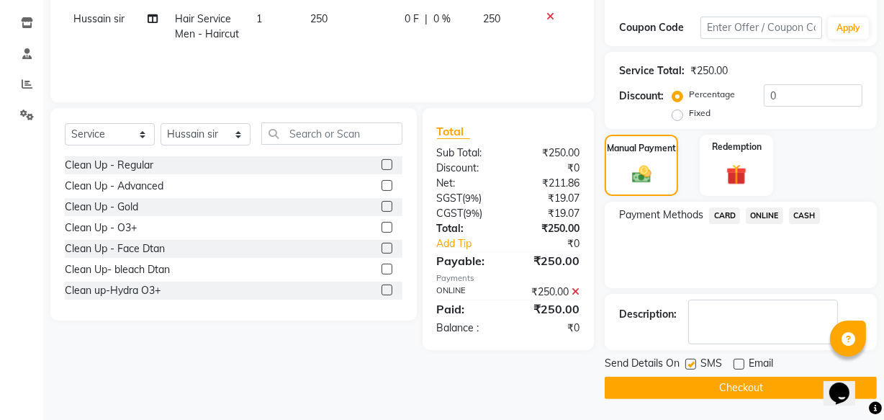
click at [690, 362] on label at bounding box center [690, 364] width 11 height 11
click at [690, 362] on input "checkbox" at bounding box center [689, 364] width 9 height 9
checkbox input "false"
click at [695, 382] on button "Checkout" at bounding box center [741, 388] width 272 height 22
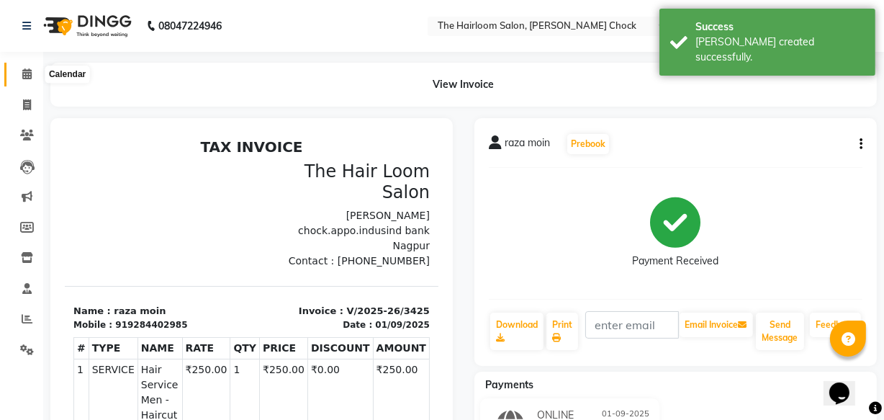
click at [30, 73] on icon at bounding box center [26, 73] width 9 height 11
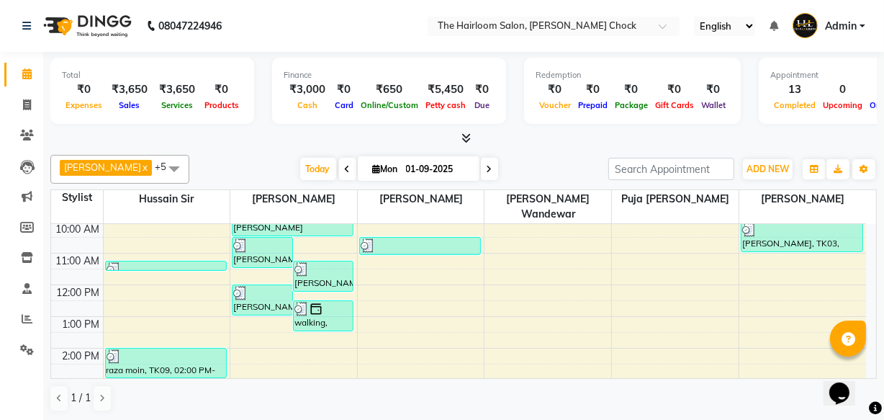
scroll to position [65, 0]
click at [248, 315] on div "8:00 AM 9:00 AM 10:00 AM 11:00 AM 12:00 PM 1:00 PM 2:00 PM 3:00 PM 4:00 PM 5:00…" at bounding box center [458, 412] width 815 height 506
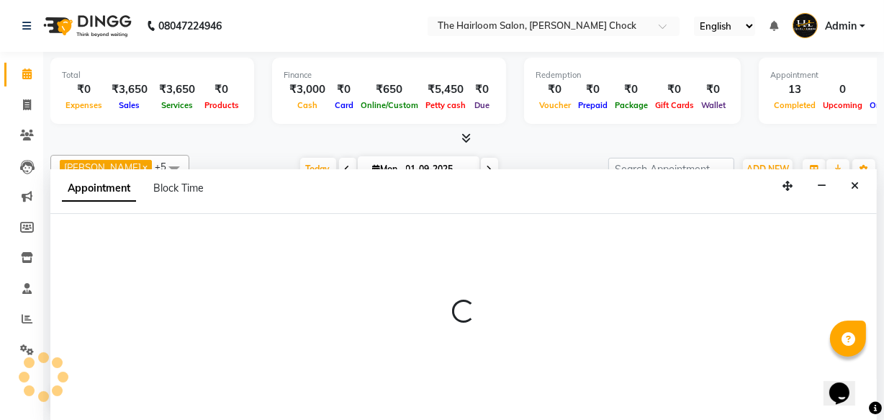
scroll to position [0, 0]
select select "41756"
select select "tentative"
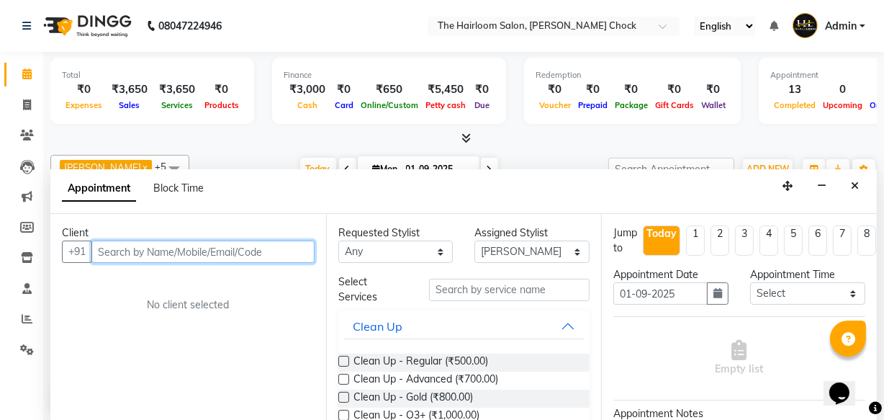
click at [168, 250] on input "text" at bounding box center [202, 251] width 223 height 22
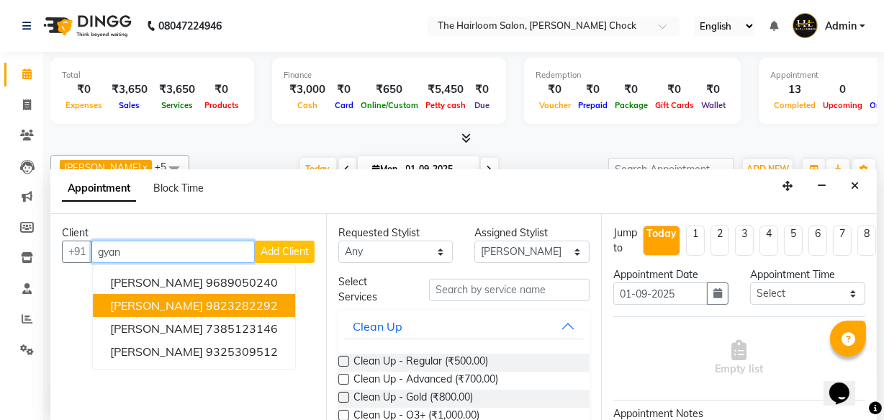
click at [176, 311] on button "[PERSON_NAME] 9823282292" at bounding box center [194, 305] width 202 height 23
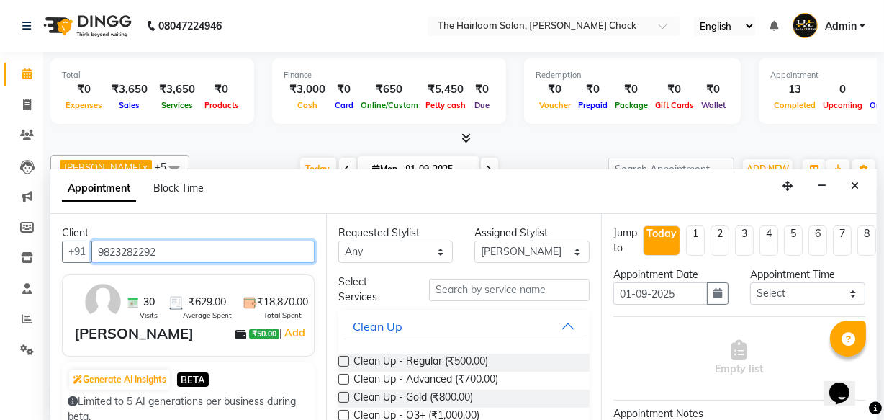
type input "9823282292"
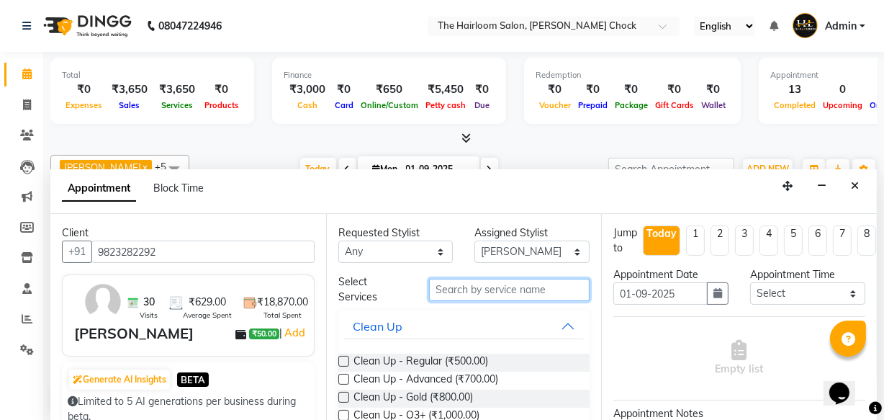
click at [481, 290] on input "text" at bounding box center [509, 290] width 161 height 22
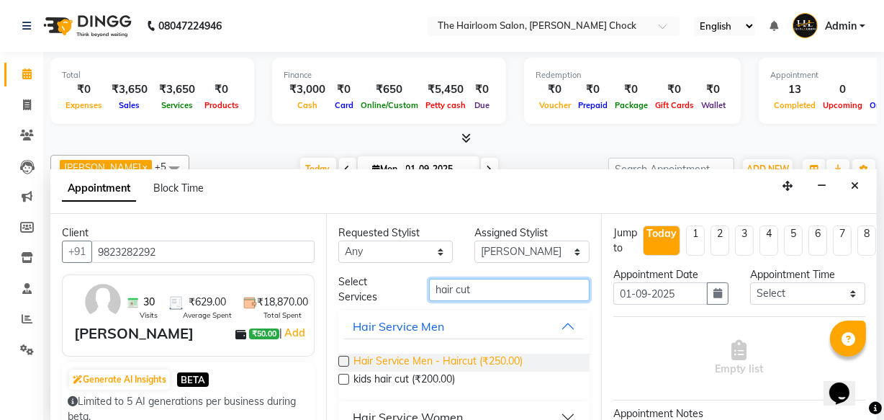
type input "hair cut"
click at [472, 354] on span "Hair Service Men - Haircut (₹250.00)" at bounding box center [438, 363] width 169 height 18
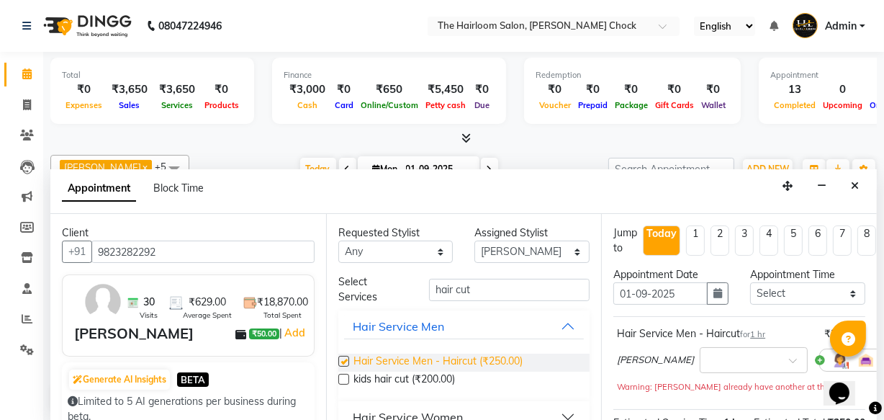
checkbox input "false"
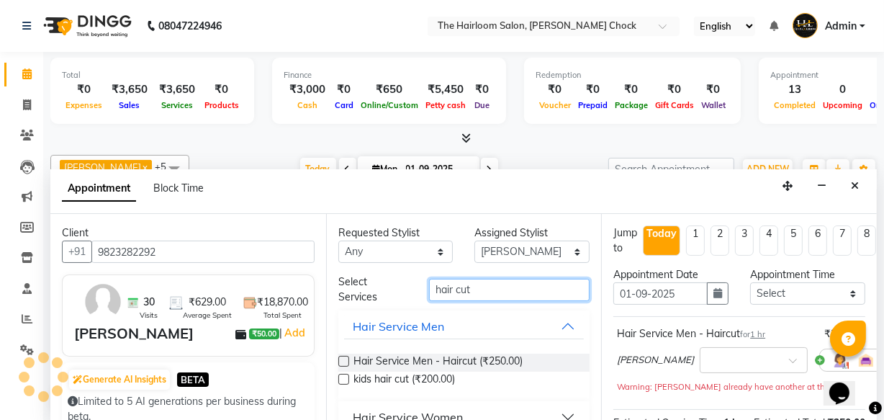
click at [482, 284] on input "hair cut" at bounding box center [509, 290] width 161 height 22
type input "h"
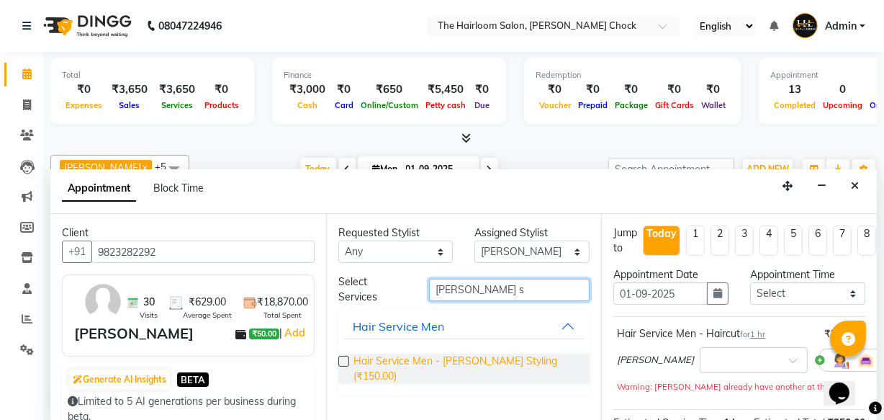
type input "[PERSON_NAME] s"
click at [511, 355] on span "Hair Service Men - [PERSON_NAME] Styling (₹150.00)" at bounding box center [466, 369] width 225 height 30
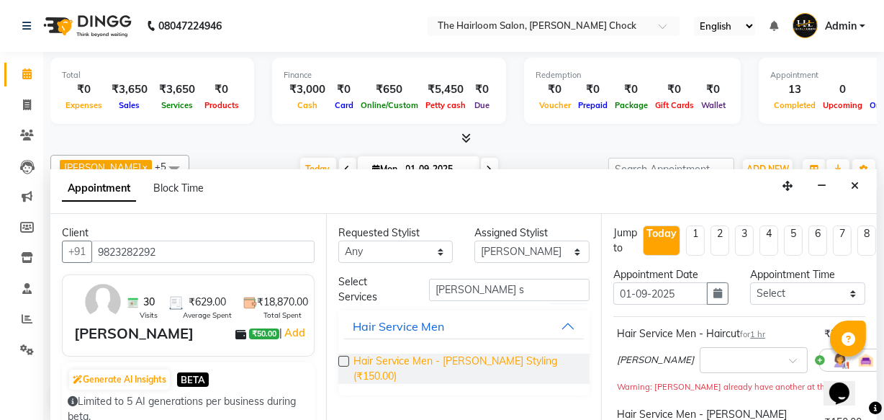
click at [511, 355] on span "Hair Service Men - [PERSON_NAME] Styling (₹150.00)" at bounding box center [466, 369] width 225 height 30
checkbox input "false"
click at [537, 344] on div "Hair Service Men - [PERSON_NAME] Styling (₹150.00)" at bounding box center [464, 368] width 252 height 53
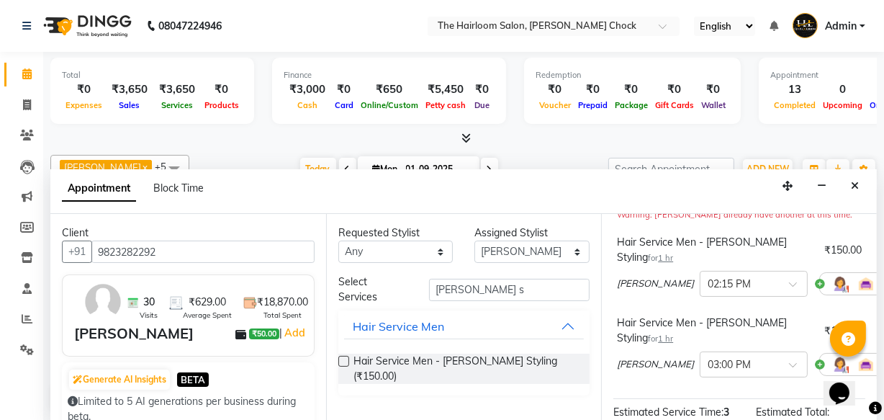
scroll to position [344, 0]
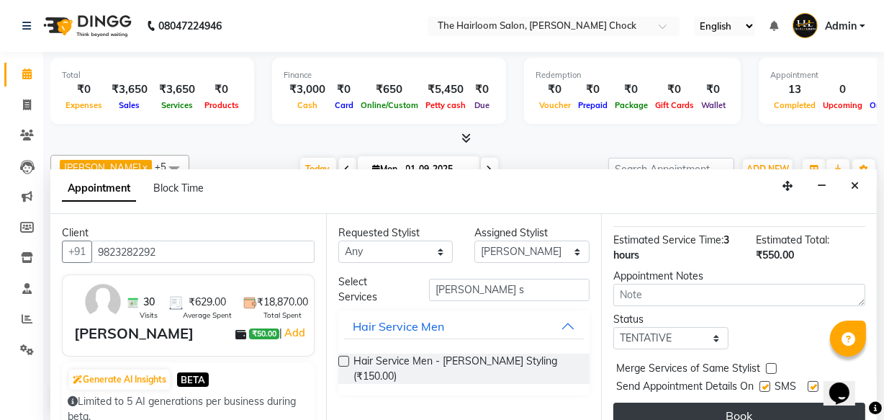
click at [799, 403] on button "Book" at bounding box center [739, 415] width 252 height 26
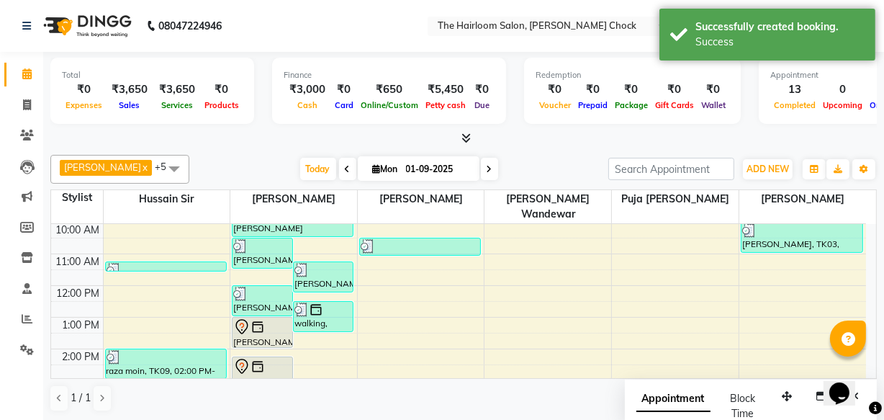
scroll to position [0, 0]
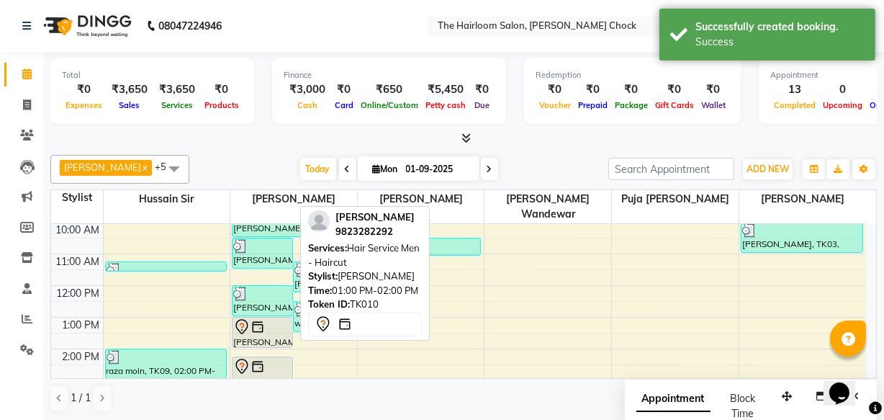
click at [253, 305] on div "[PERSON_NAME], TK07, 10:30 AM-11:30 AM, Hair Service Men - Haircut [PERSON_NAME…" at bounding box center [293, 412] width 127 height 506
click at [253, 320] on img at bounding box center [258, 327] width 14 height 14
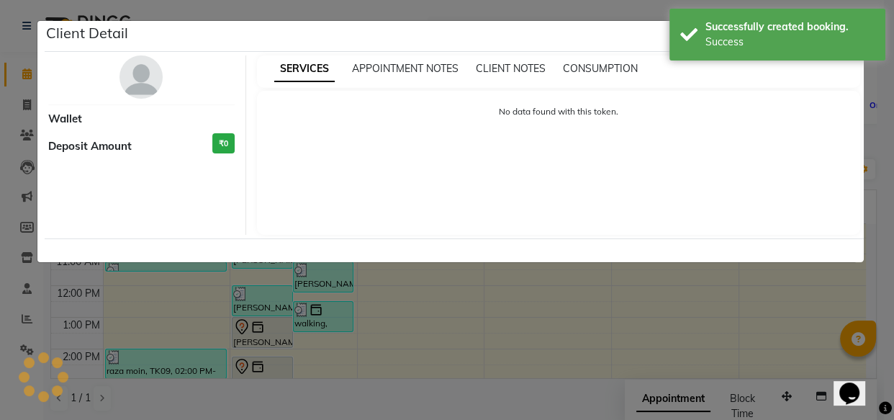
select select "7"
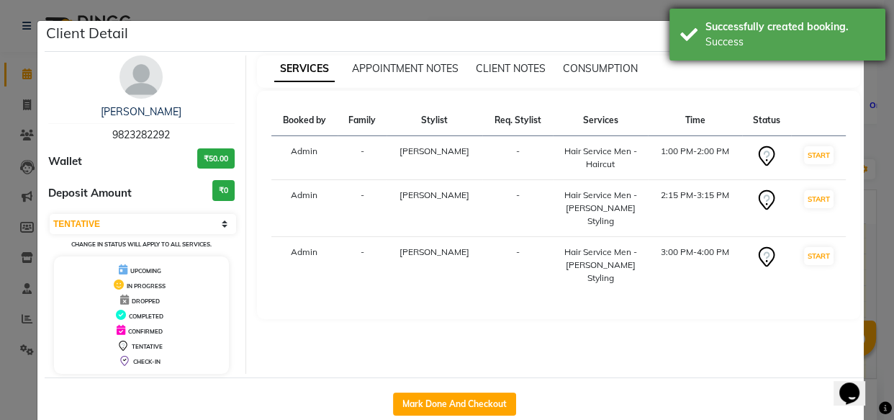
drag, startPoint x: 775, startPoint y: 30, endPoint x: 806, endPoint y: 25, distance: 31.3
click at [778, 30] on div "Successfully created booking." at bounding box center [790, 26] width 169 height 15
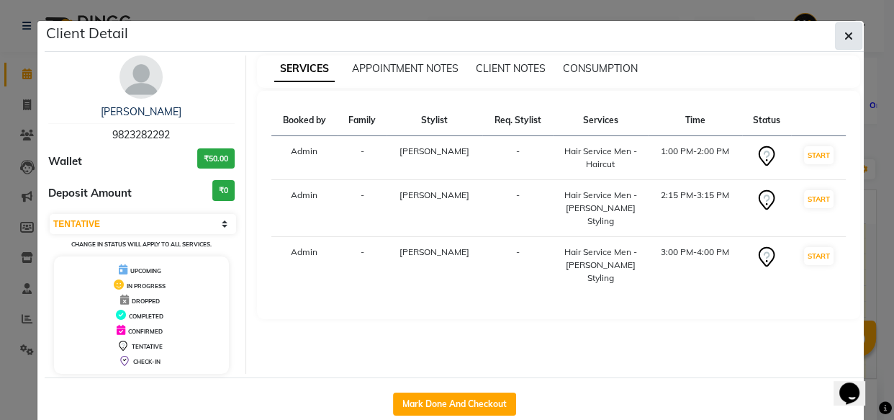
click at [845, 31] on icon "button" at bounding box center [849, 36] width 9 height 12
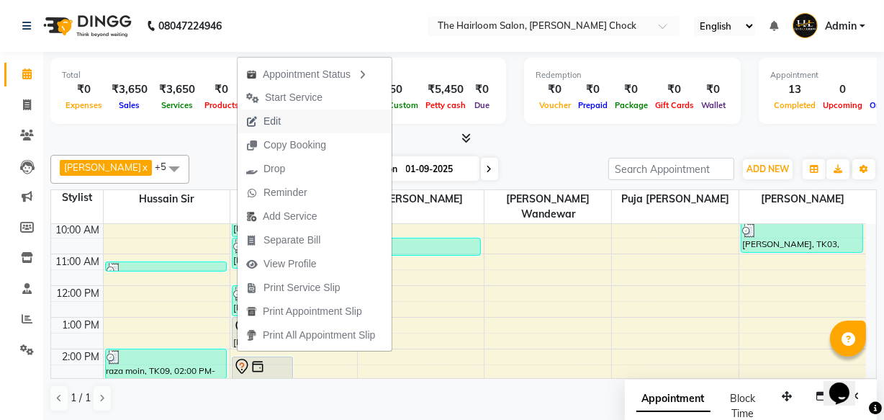
click at [271, 121] on span "Edit" at bounding box center [272, 121] width 17 height 15
select select "tentative"
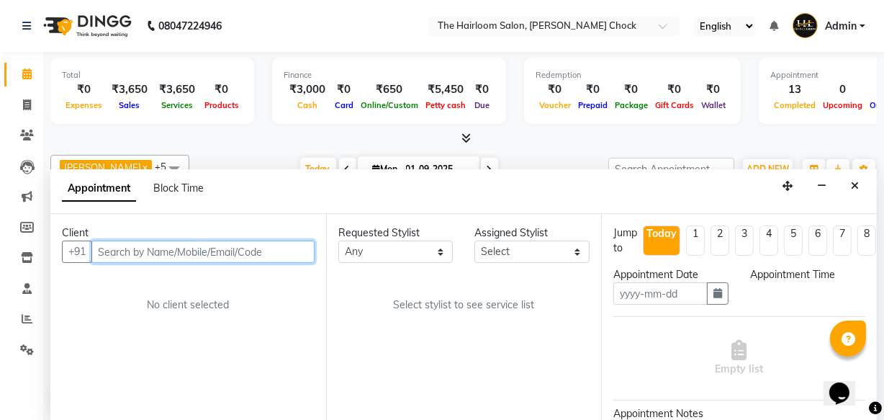
type input "01-09-2025"
select select "41756"
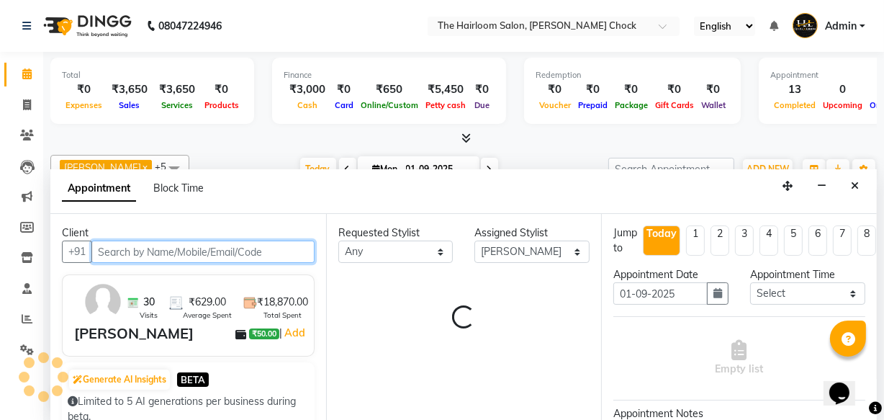
select select "2878"
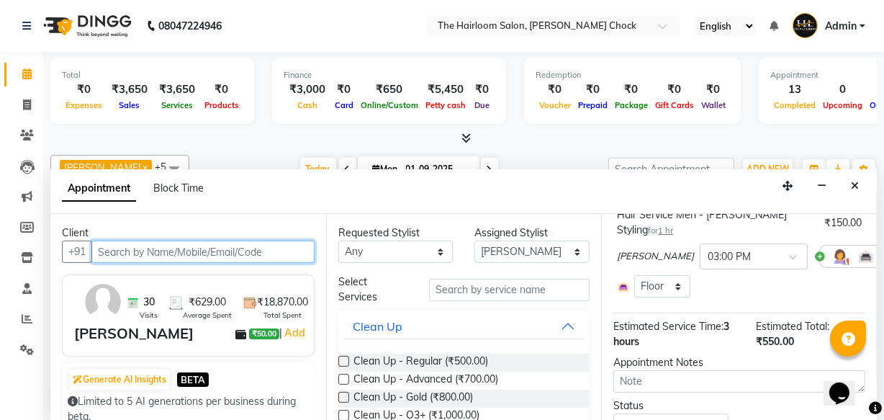
scroll to position [243, 0]
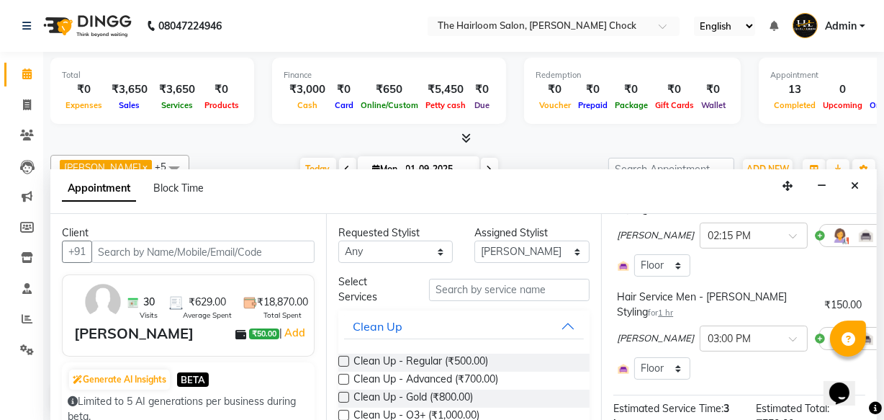
click at [883, 333] on icon at bounding box center [897, 338] width 9 height 10
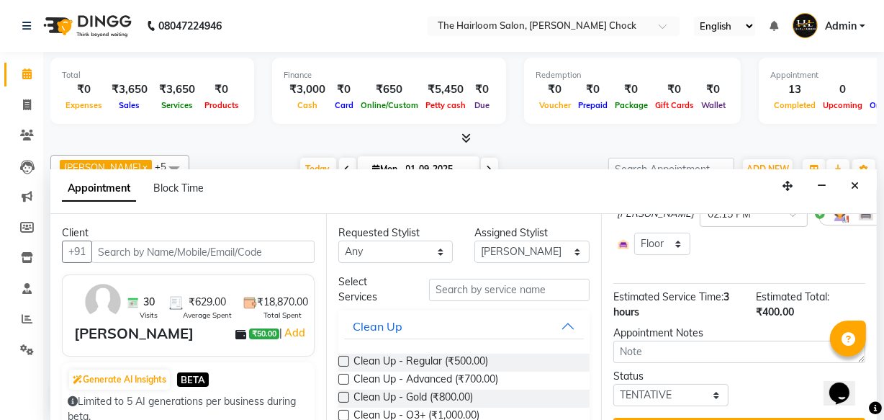
scroll to position [296, 0]
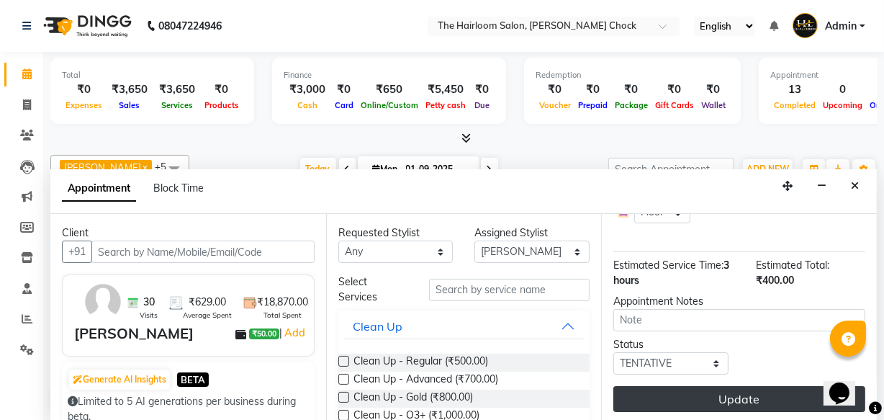
click at [707, 390] on button "Update" at bounding box center [739, 399] width 252 height 26
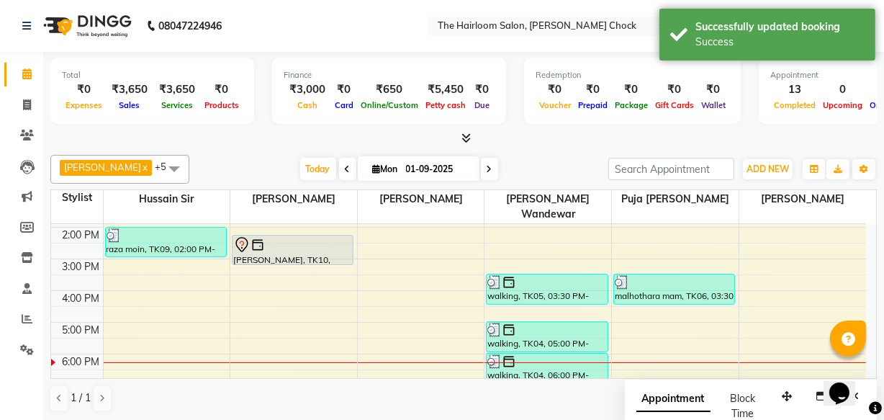
scroll to position [185, 0]
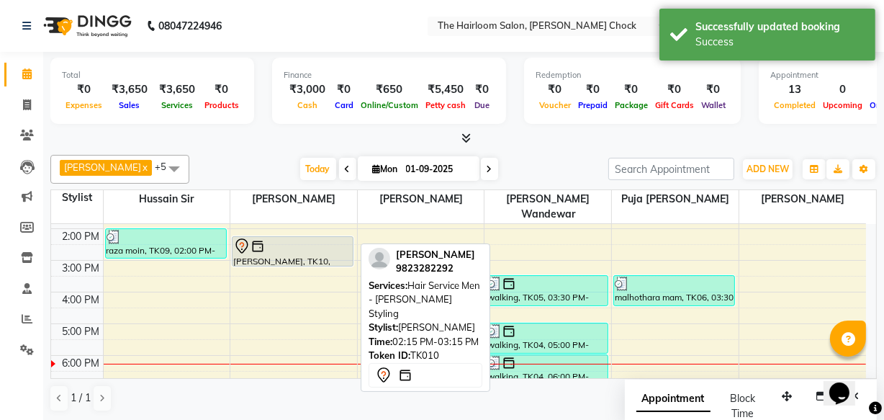
click at [283, 238] on div "[PERSON_NAME], TK10, 02:15 PM-03:15 PM, Hair Service Men - [PERSON_NAME] Styling" at bounding box center [293, 251] width 120 height 29
select select "7"
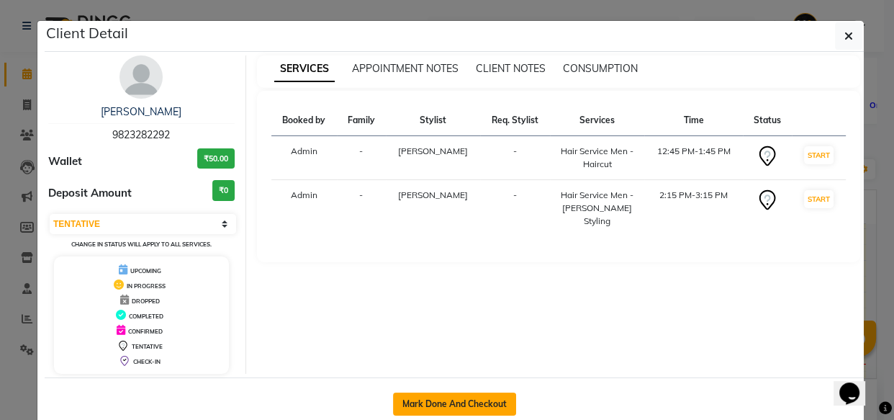
click at [446, 403] on button "Mark Done And Checkout" at bounding box center [454, 403] width 123 height 23
select select "service"
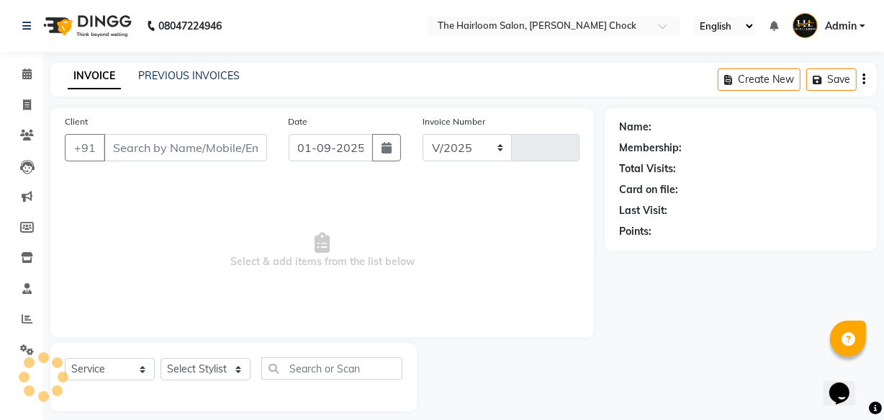
select select "5926"
type input "3426"
type input "9823282292"
select select "41756"
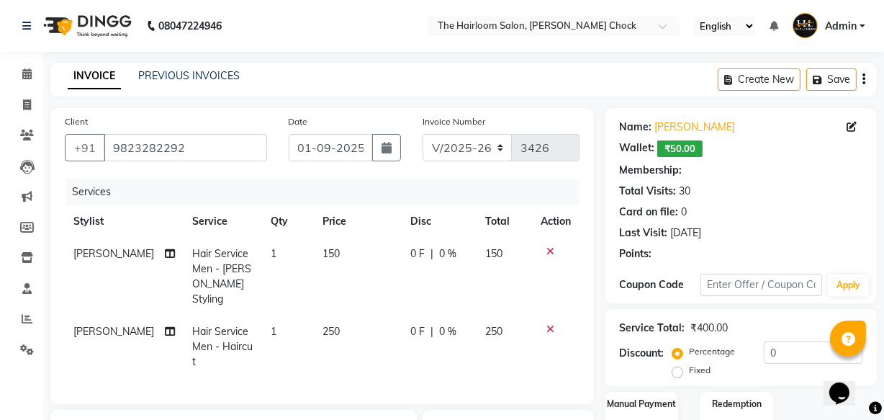
click at [641, 233] on div "Last Visit:" at bounding box center [643, 232] width 48 height 15
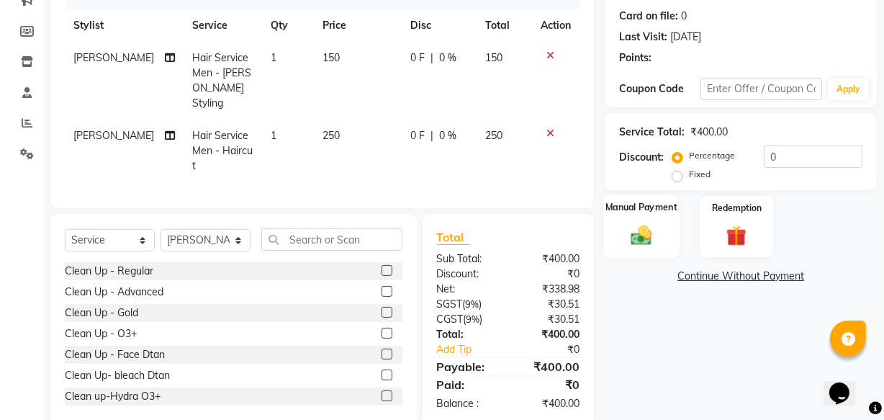
click at [641, 232] on img at bounding box center [641, 234] width 35 height 24
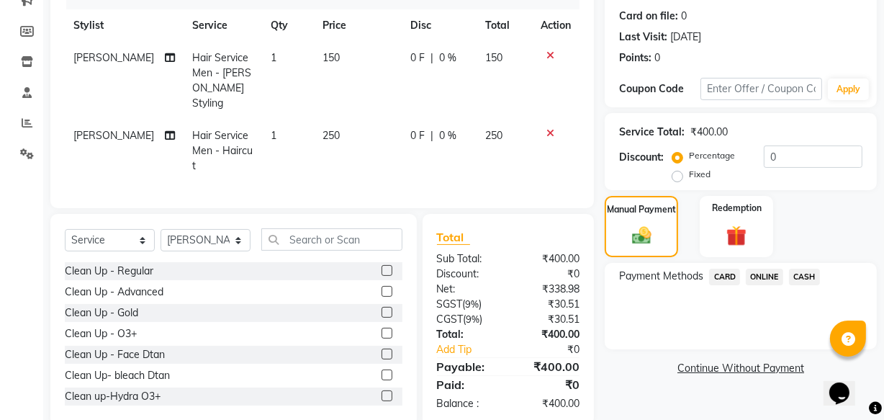
click at [771, 269] on span "ONLINE" at bounding box center [764, 277] width 37 height 17
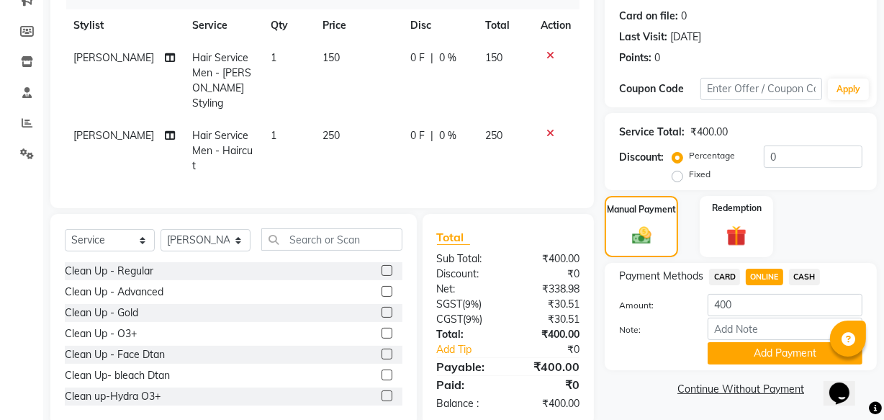
click at [816, 278] on span "CASH" at bounding box center [804, 277] width 31 height 17
click at [797, 361] on button "Add Payment" at bounding box center [785, 353] width 155 height 22
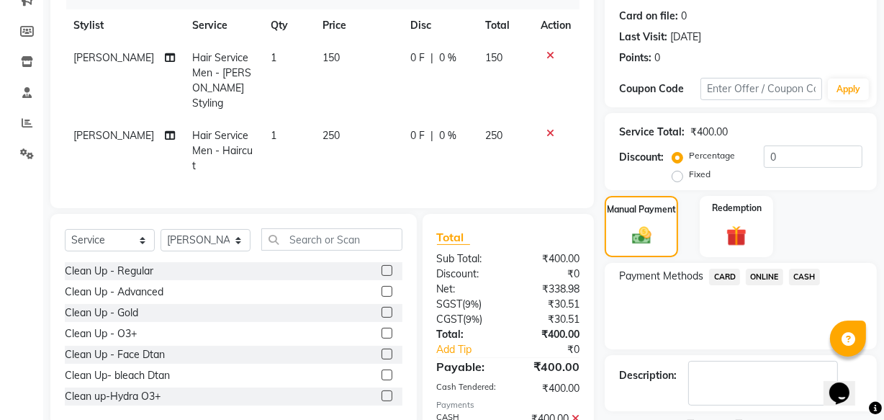
scroll to position [257, 0]
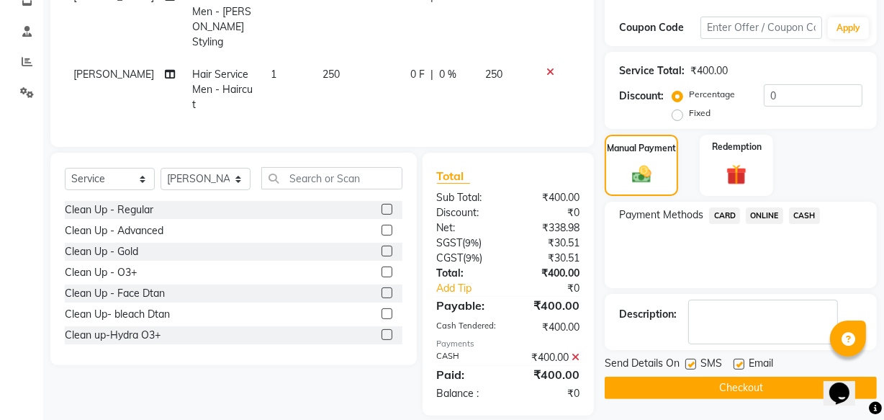
click at [688, 384] on button "Checkout" at bounding box center [741, 388] width 272 height 22
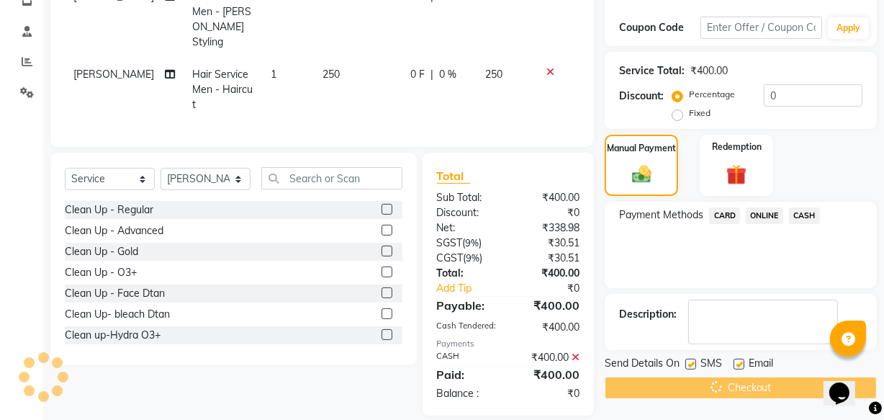
scroll to position [0, 0]
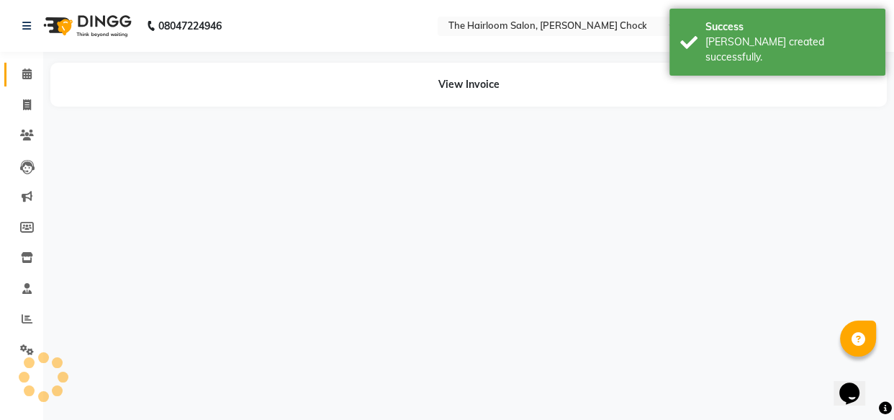
click at [11, 63] on link "Calendar" at bounding box center [21, 75] width 35 height 24
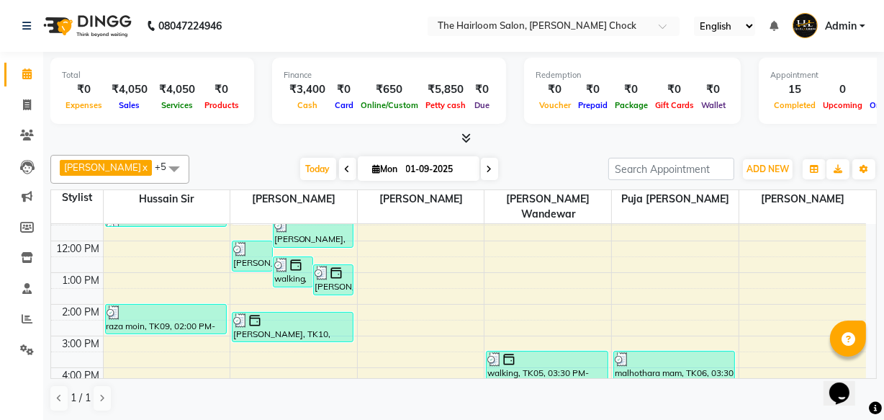
scroll to position [130, 0]
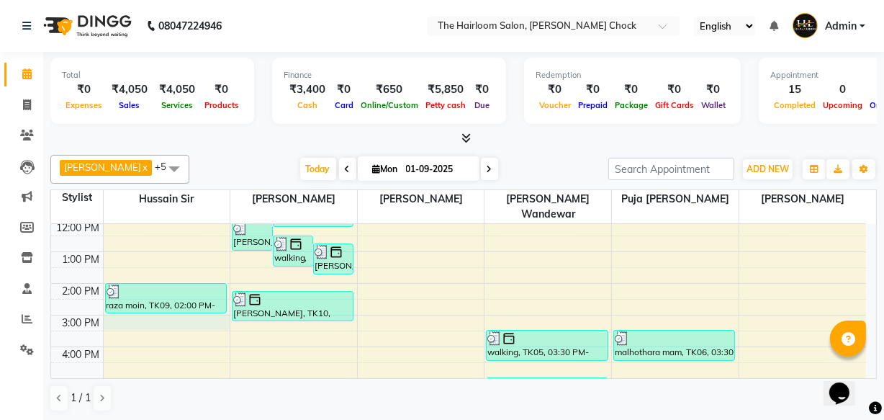
click at [140, 312] on div "8:00 AM 9:00 AM 10:00 AM 11:00 AM 12:00 PM 1:00 PM 2:00 PM 3:00 PM 4:00 PM 5:00…" at bounding box center [458, 347] width 815 height 506
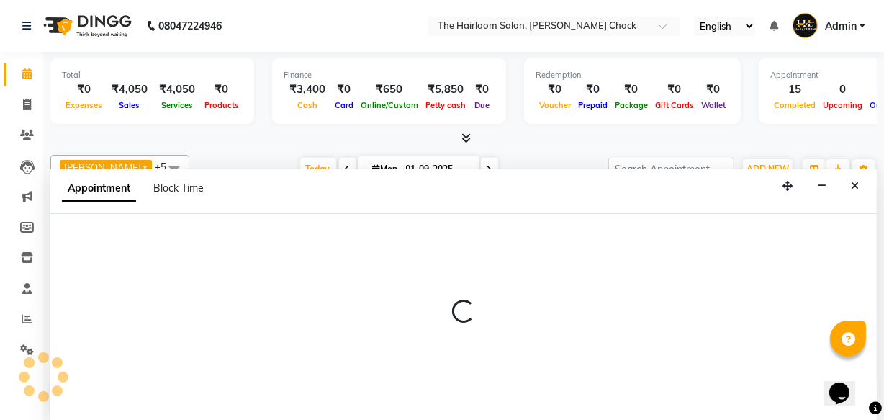
scroll to position [0, 0]
select select "41755"
select select "tentative"
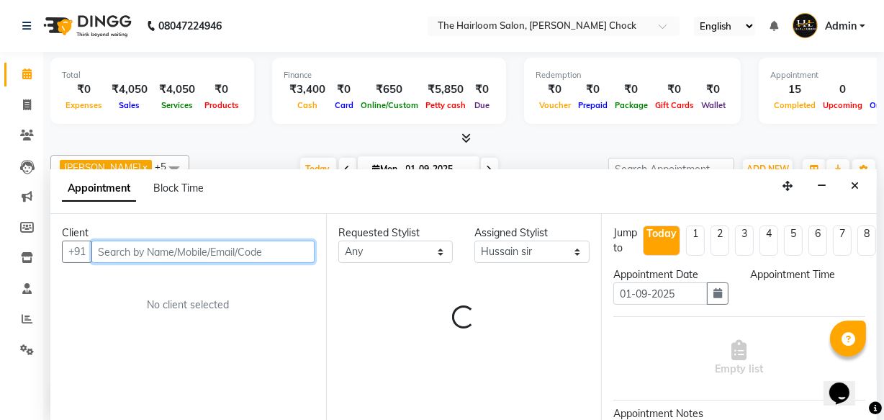
select select "900"
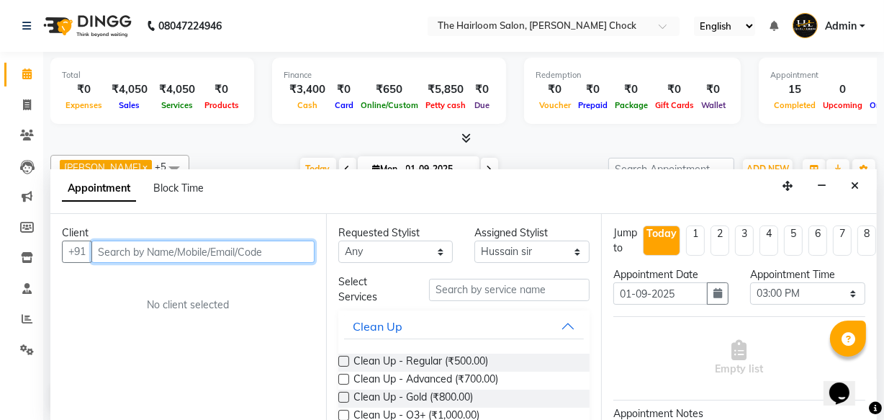
click at [140, 251] on input "text" at bounding box center [202, 251] width 223 height 22
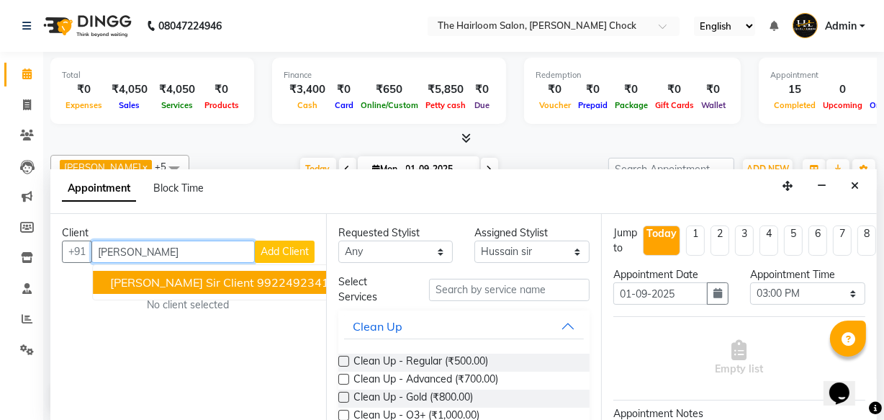
click at [153, 283] on span "[PERSON_NAME] Sir Client" at bounding box center [182, 282] width 144 height 14
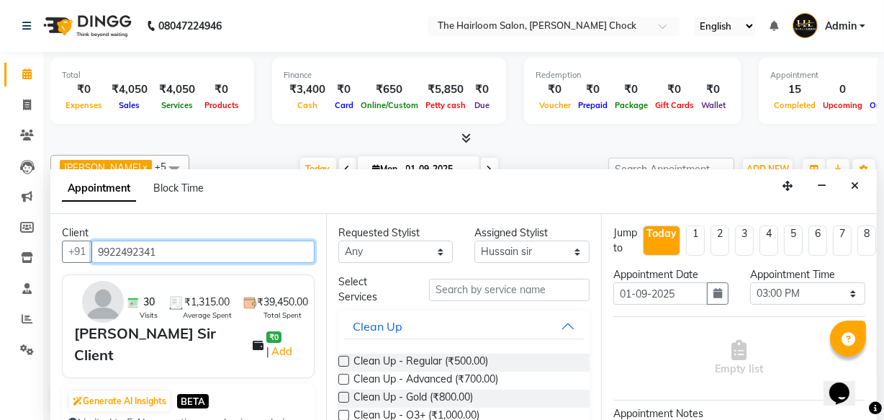
type input "9922492341"
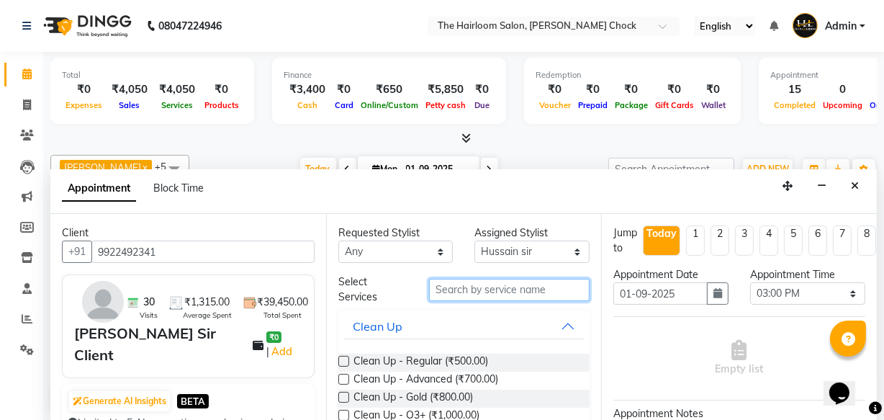
click at [495, 288] on input "text" at bounding box center [509, 290] width 161 height 22
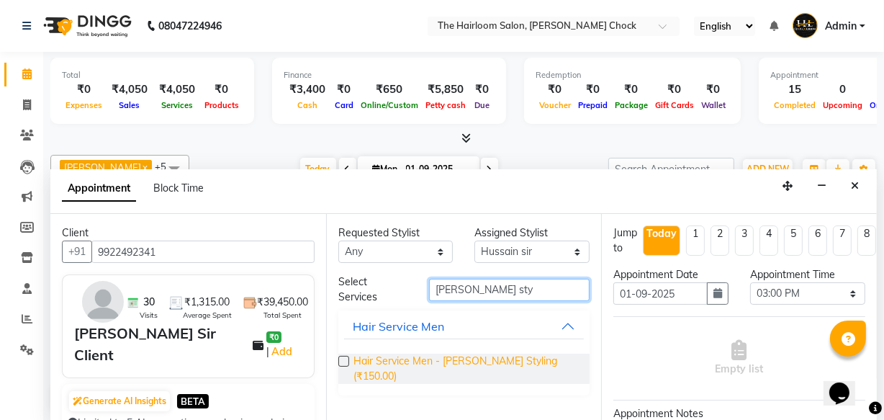
type input "[PERSON_NAME] sty"
click at [453, 360] on span "Hair Service Men - [PERSON_NAME] Styling (₹150.00)" at bounding box center [466, 369] width 225 height 30
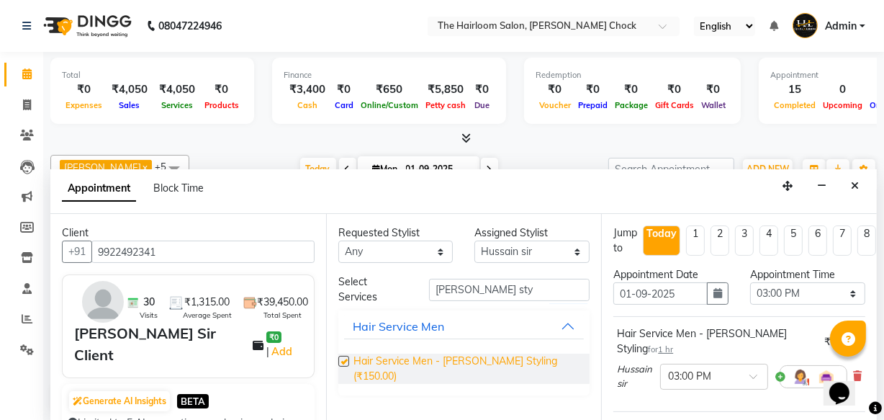
checkbox input "false"
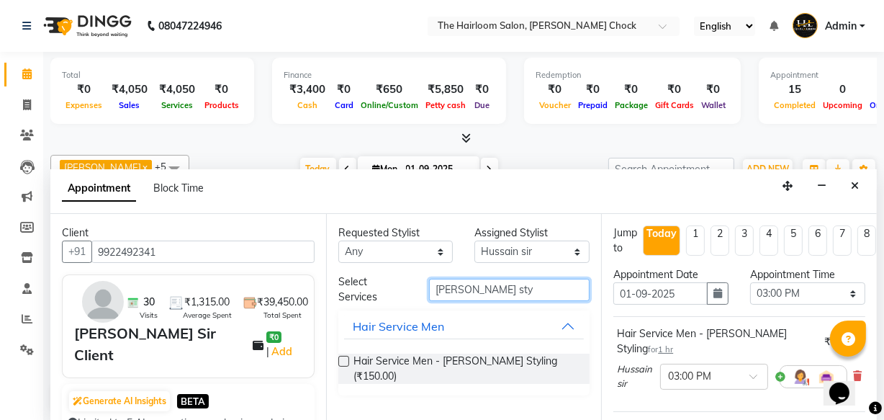
click at [481, 282] on input "[PERSON_NAME] sty" at bounding box center [509, 290] width 161 height 22
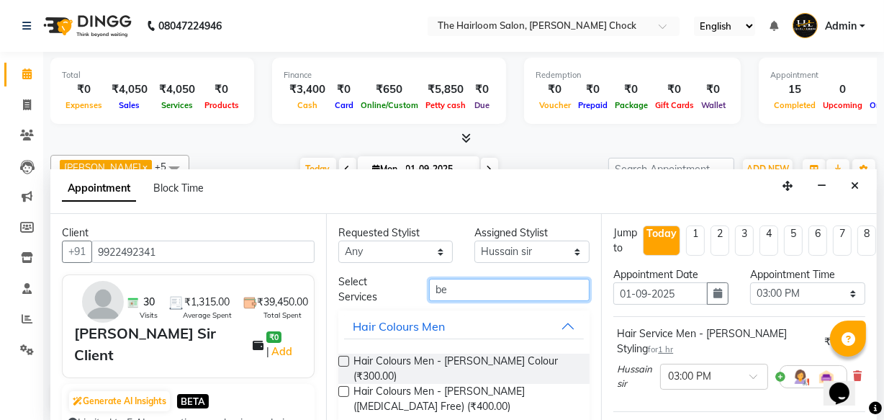
type input "b"
type input "beard"
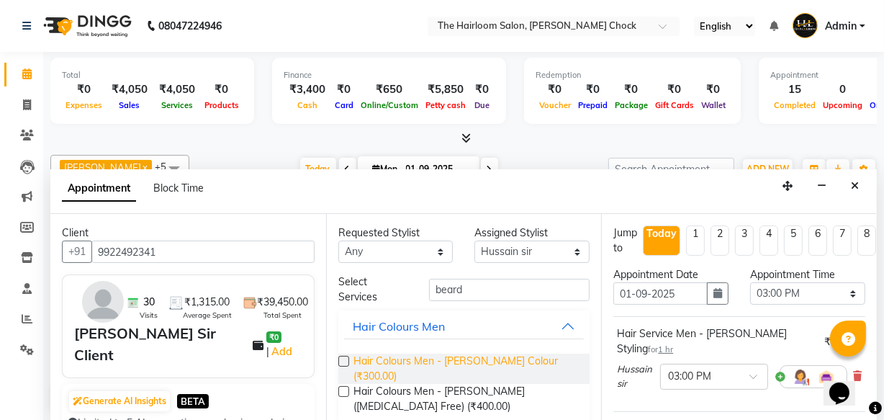
click at [478, 356] on span "Hair Colours Men - [PERSON_NAME] Colour (₹300.00)" at bounding box center [466, 369] width 225 height 30
checkbox input "false"
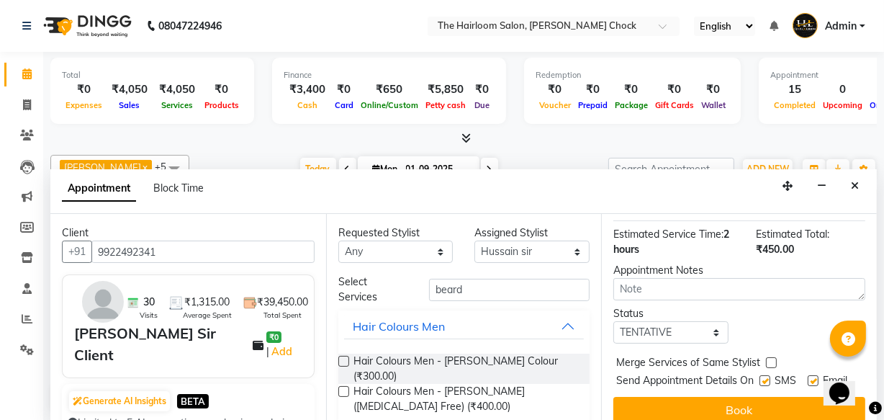
scroll to position [278, 0]
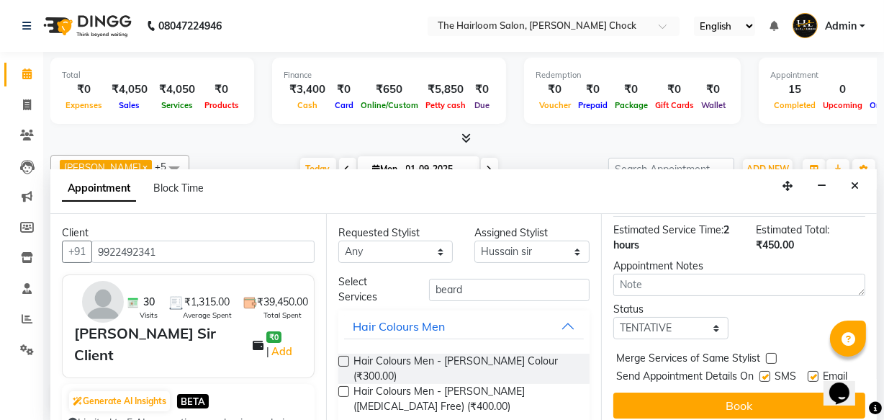
click at [810, 371] on label at bounding box center [813, 376] width 11 height 11
click at [810, 373] on input "checkbox" at bounding box center [812, 377] width 9 height 9
checkbox input "false"
drag, startPoint x: 760, startPoint y: 342, endPoint x: 759, endPoint y: 371, distance: 28.8
click at [760, 371] on label at bounding box center [765, 376] width 11 height 11
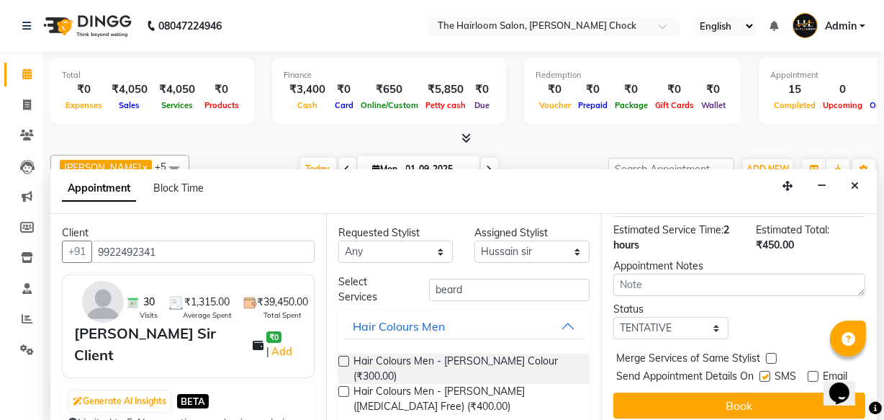
click at [760, 373] on input "checkbox" at bounding box center [764, 377] width 9 height 9
checkbox input "false"
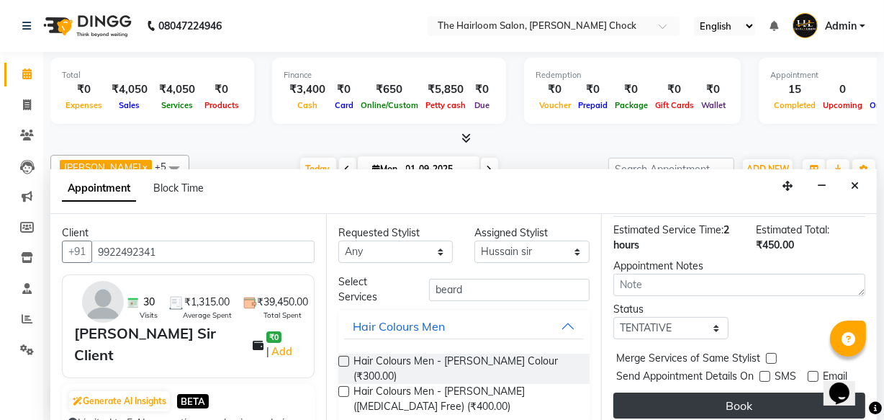
click at [760, 392] on button "Book" at bounding box center [739, 405] width 252 height 26
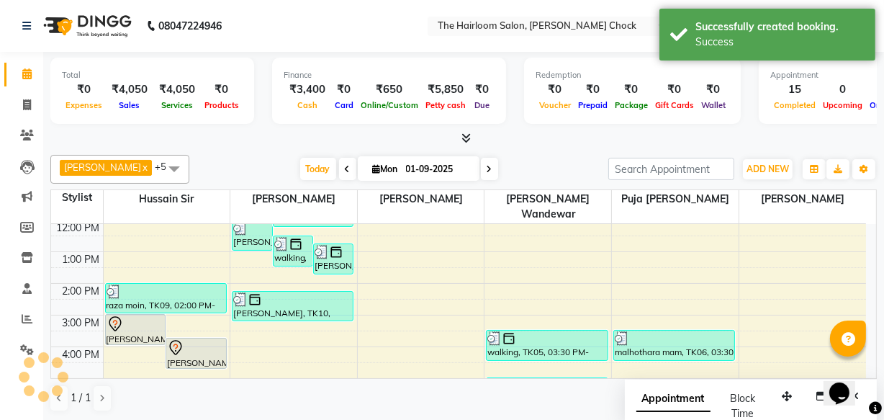
scroll to position [0, 0]
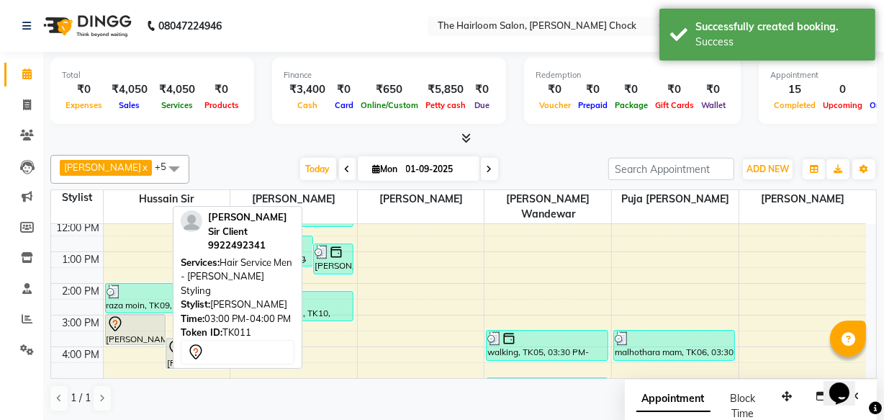
click at [127, 316] on div "[PERSON_NAME] Sir Client, TK11, 03:00 PM-04:00 PM, Hair Service Men - [PERSON_N…" at bounding box center [136, 330] width 60 height 30
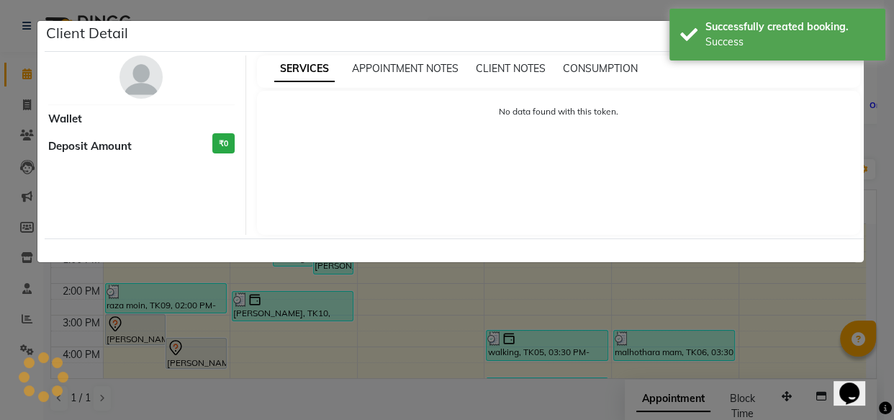
select select "7"
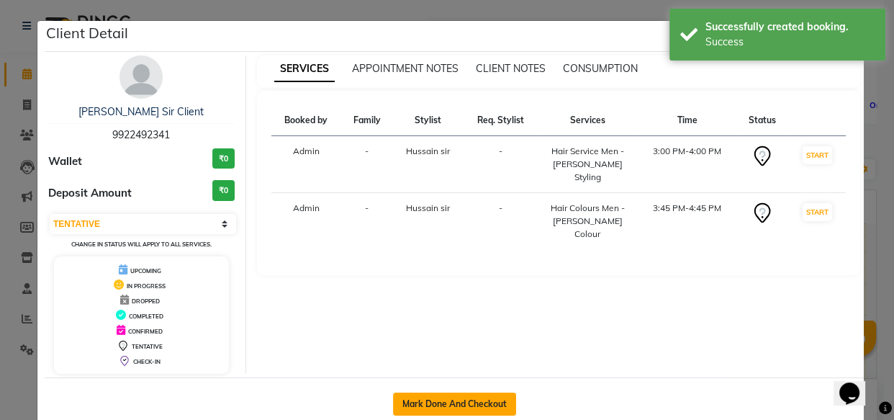
click at [444, 402] on button "Mark Done And Checkout" at bounding box center [454, 403] width 123 height 23
select select "service"
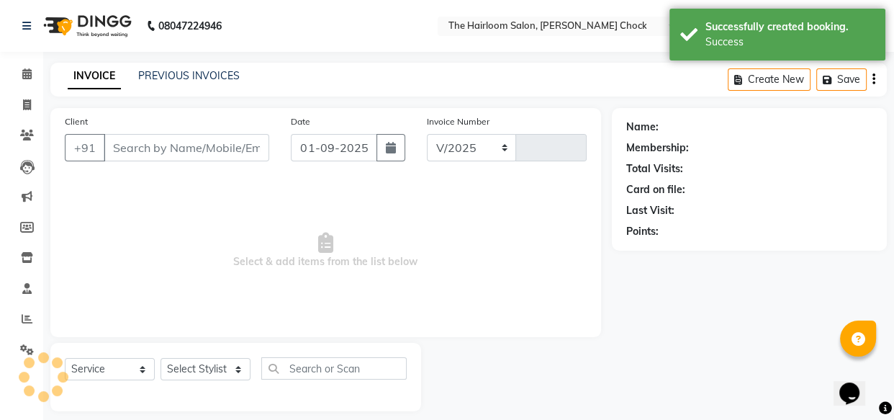
select select "5926"
type input "3427"
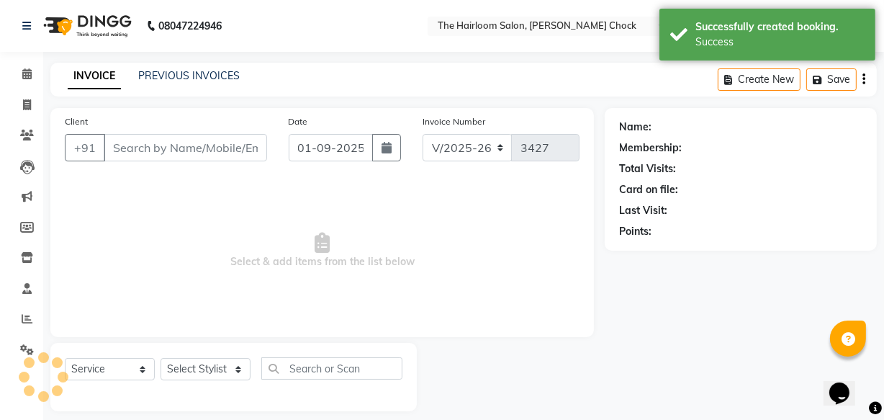
type input "9922492341"
select select "41755"
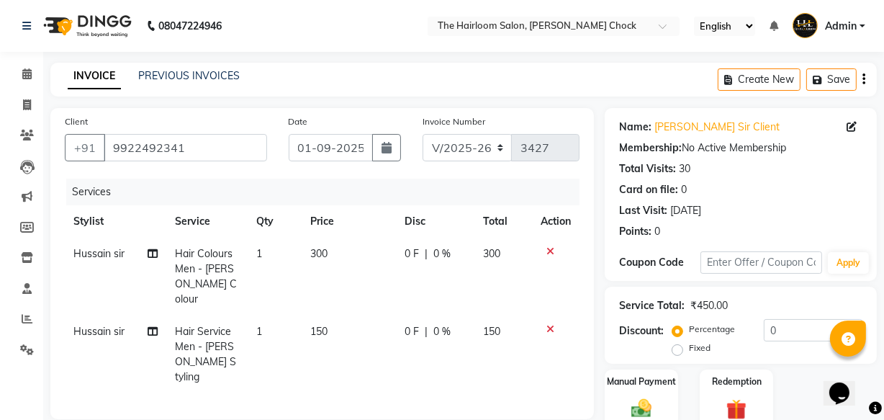
click at [328, 315] on td "150" at bounding box center [349, 354] width 95 height 78
select select "41755"
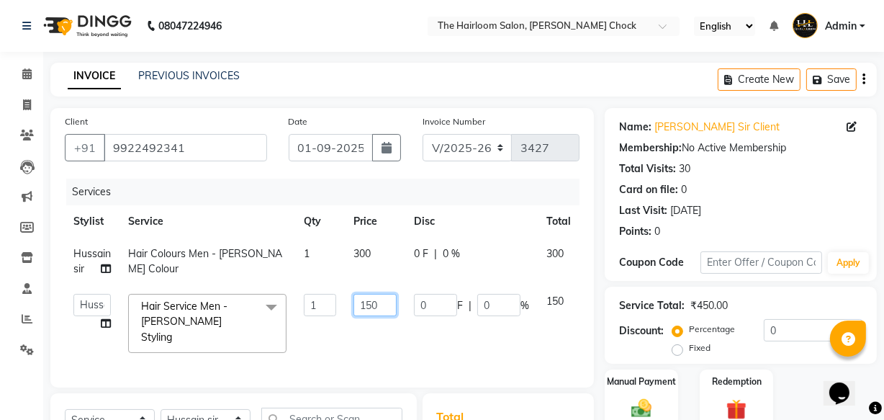
click at [381, 302] on input "150" at bounding box center [375, 305] width 43 height 22
type input "100"
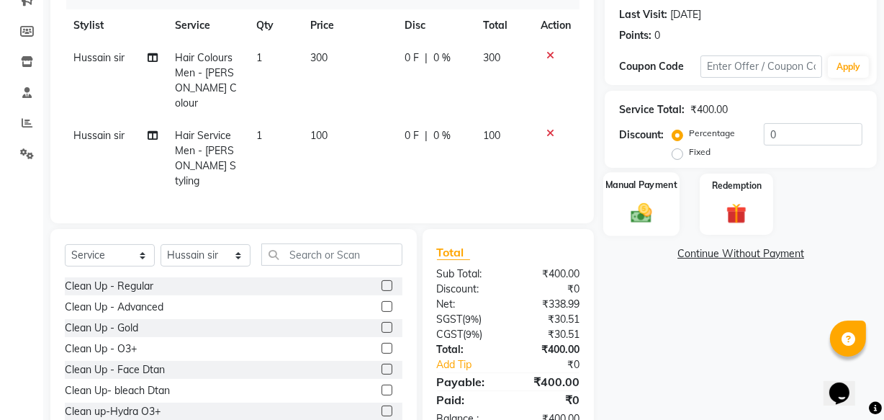
click at [622, 186] on label "Manual Payment" at bounding box center [641, 185] width 72 height 14
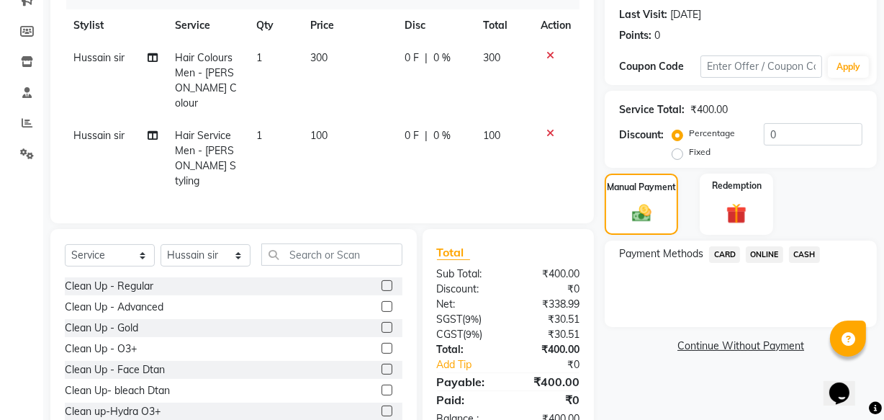
click at [805, 252] on span "CASH" at bounding box center [804, 254] width 31 height 17
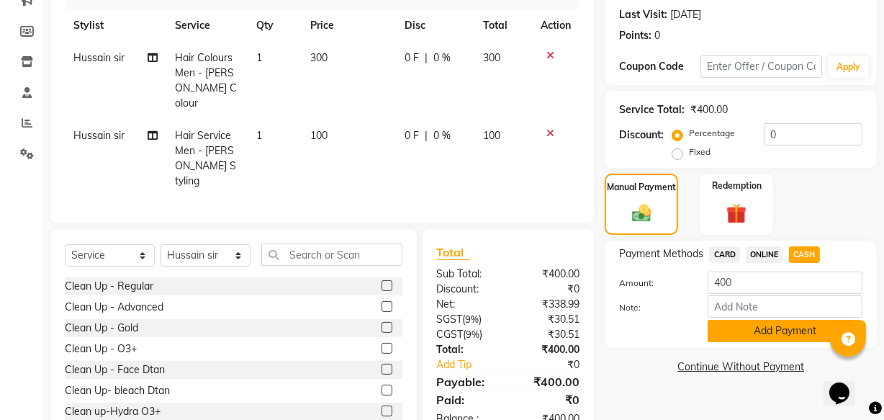
click at [783, 332] on button "Add Payment" at bounding box center [785, 331] width 155 height 22
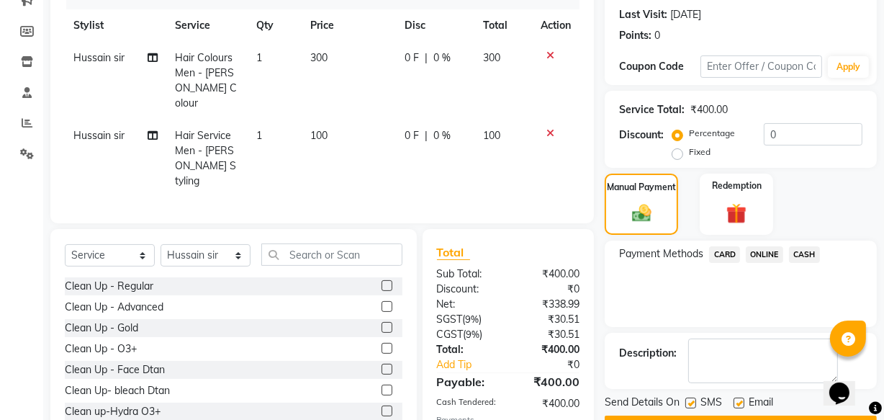
scroll to position [269, 0]
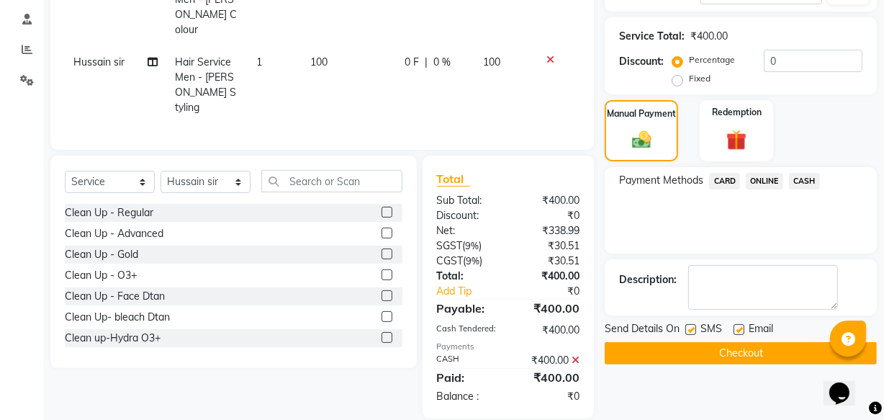
click at [739, 329] on label at bounding box center [739, 329] width 11 height 11
click at [739, 329] on input "checkbox" at bounding box center [738, 329] width 9 height 9
checkbox input "false"
click at [692, 329] on label at bounding box center [690, 329] width 11 height 11
click at [692, 329] on input "checkbox" at bounding box center [689, 329] width 9 height 9
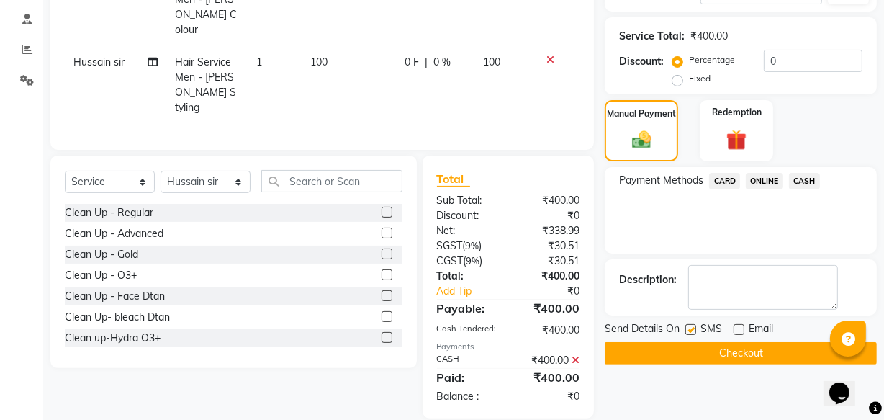
checkbox input "false"
click at [688, 362] on button "Checkout" at bounding box center [741, 353] width 272 height 22
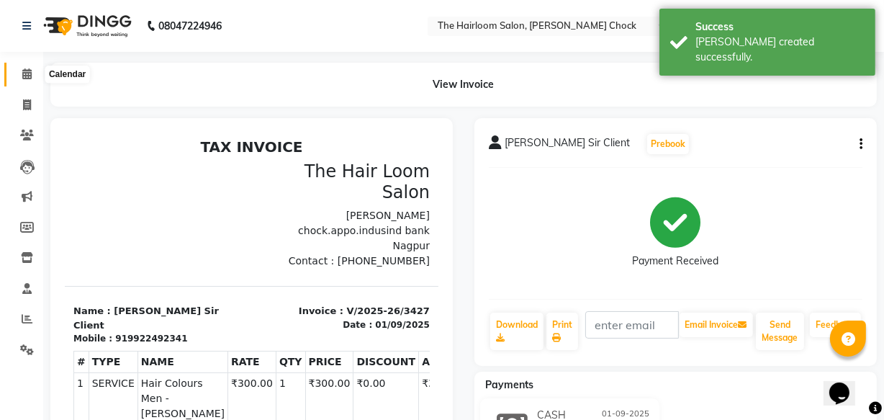
click at [24, 76] on icon at bounding box center [26, 73] width 9 height 11
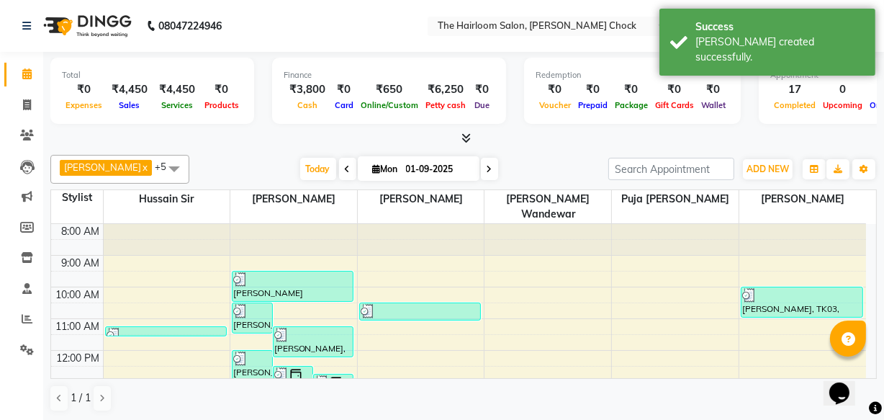
click at [428, 172] on input "01-09-2025" at bounding box center [438, 169] width 72 height 22
select select "9"
select select "2025"
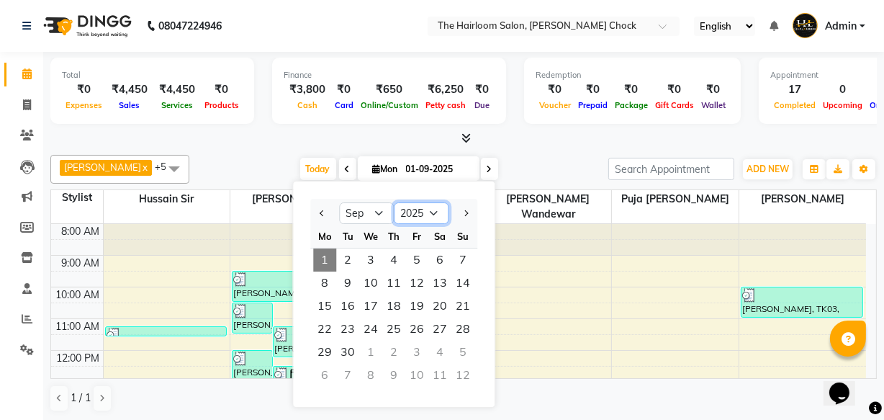
click at [418, 215] on select "2015 2016 2017 2018 2019 2020 2021 2022 2023 2024 2025 2026 2027 2028 2029 2030…" at bounding box center [421, 213] width 55 height 22
click at [499, 230] on div at bounding box center [548, 239] width 127 height 31
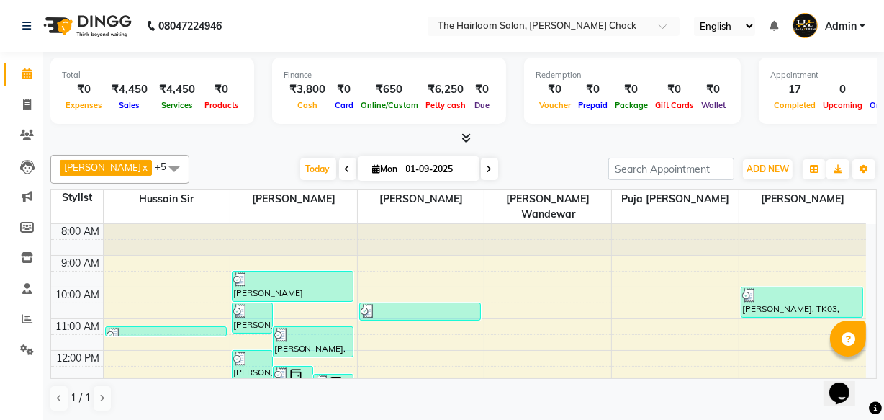
click at [526, 224] on div at bounding box center [548, 239] width 127 height 31
click at [503, 116] on div "Total ₹0 Expenses ₹4,450 Sales ₹4,450 Services ₹0 Products Finance ₹3,800 Cash …" at bounding box center [463, 93] width 827 height 71
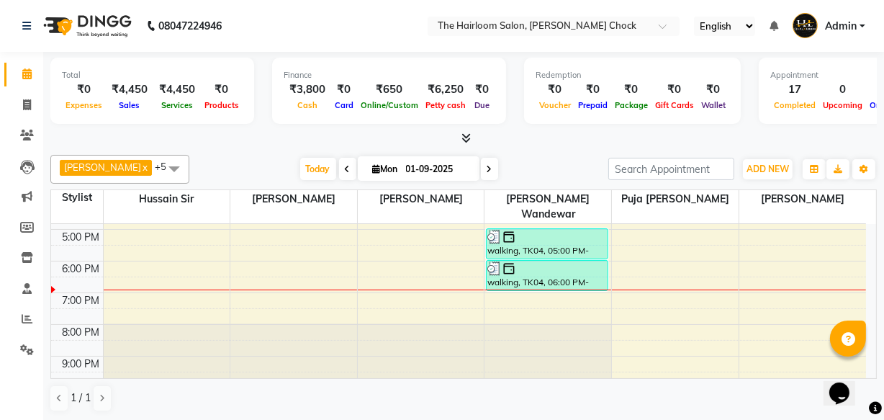
scroll to position [327, 0]
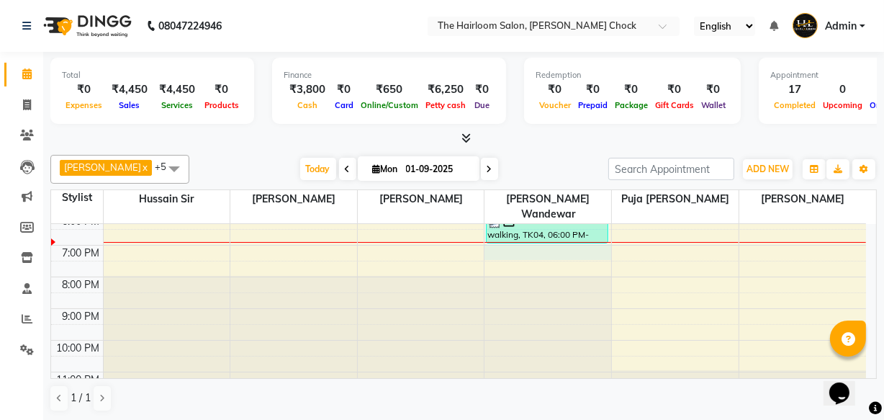
click at [518, 238] on div "8:00 AM 9:00 AM 10:00 AM 11:00 AM 12:00 PM 1:00 PM 2:00 PM 3:00 PM 4:00 PM 5:00…" at bounding box center [458, 150] width 815 height 506
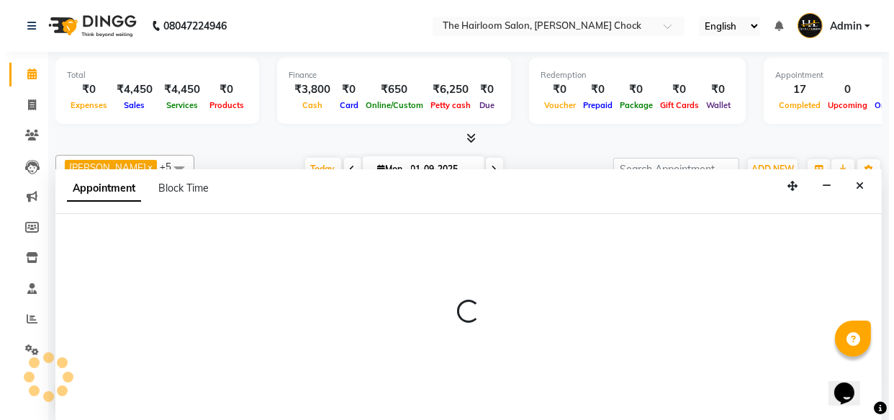
scroll to position [0, 0]
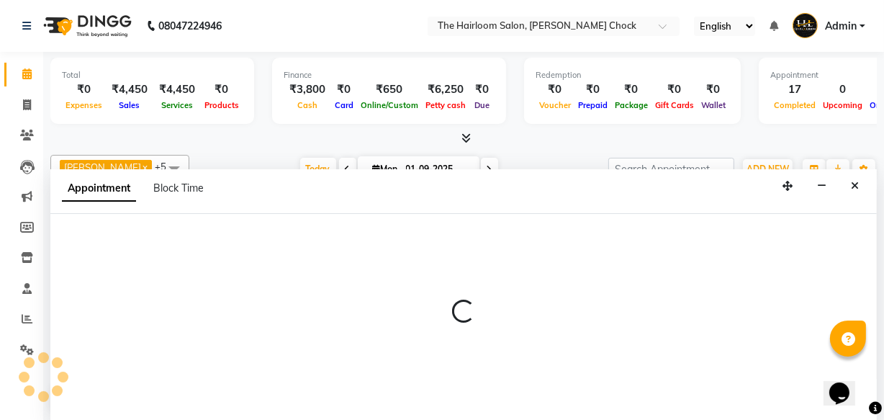
select select "41958"
select select "tentative"
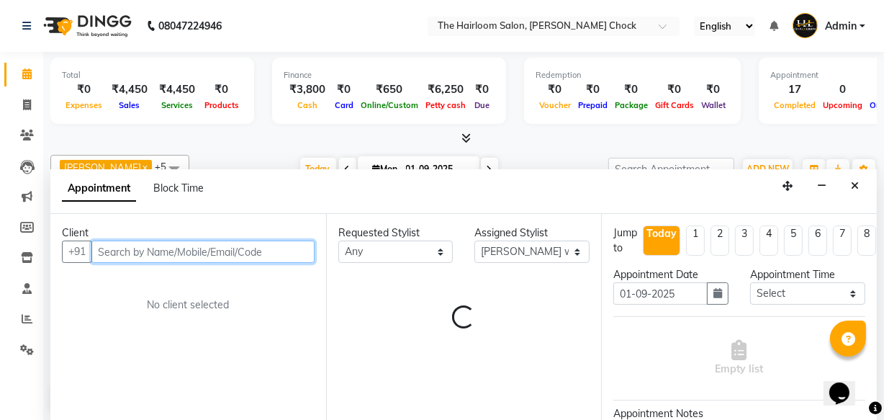
drag, startPoint x: 185, startPoint y: 248, endPoint x: 197, endPoint y: 247, distance: 11.6
click at [187, 248] on input "text" at bounding box center [202, 251] width 223 height 22
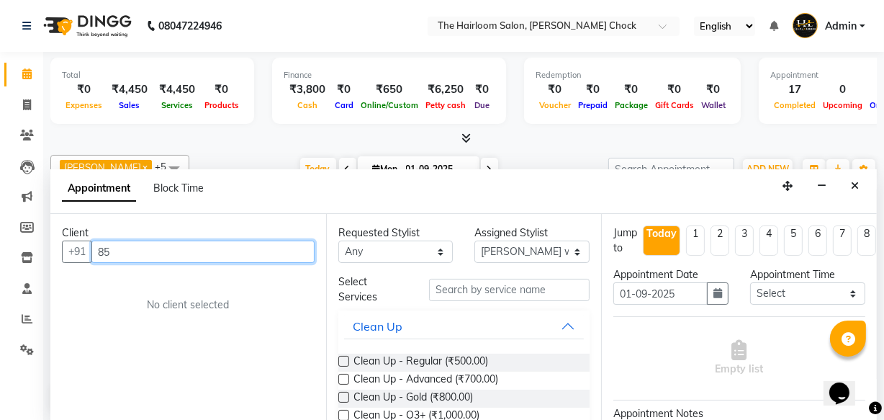
type input "8"
click at [138, 252] on input "787594343131" at bounding box center [172, 251] width 163 height 22
type input "7875943131"
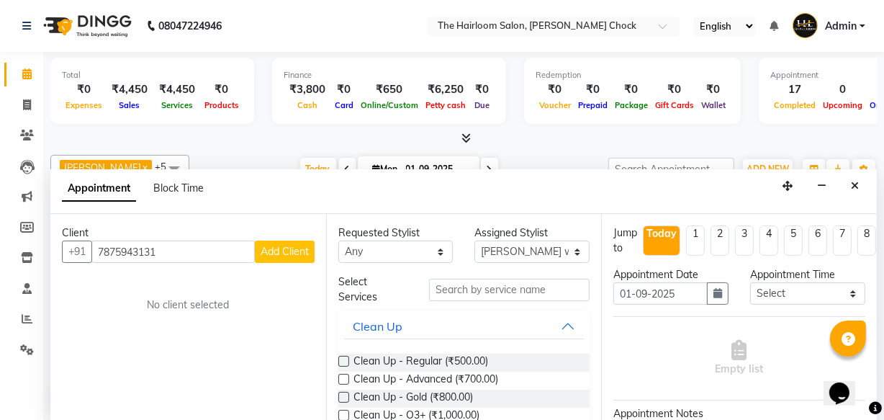
click at [274, 256] on span "Add Client" at bounding box center [285, 251] width 48 height 13
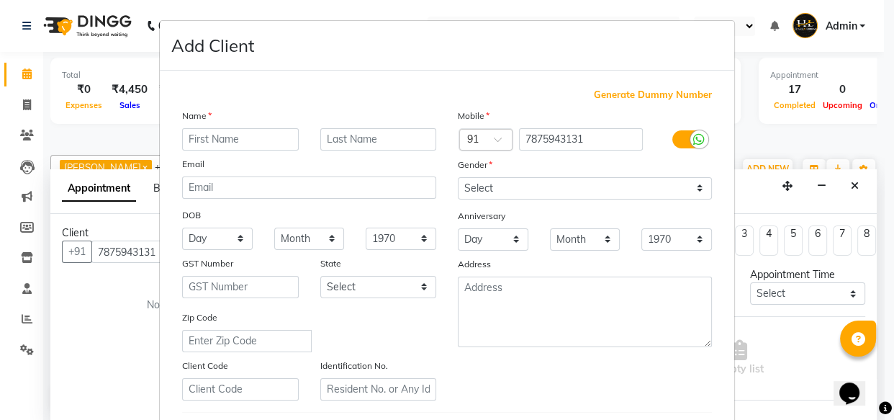
click at [250, 142] on input "text" at bounding box center [240, 139] width 117 height 22
type input "[PERSON_NAME]"
click at [327, 130] on input "text" at bounding box center [378, 139] width 117 height 22
type input "shing"
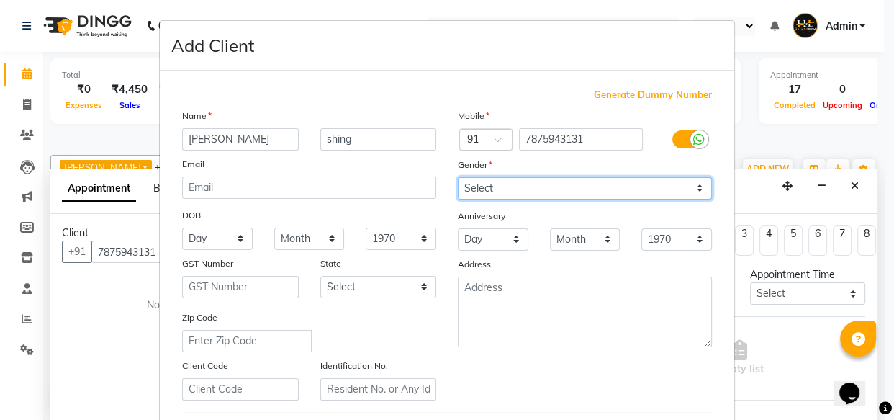
click at [551, 191] on select "Select [DEMOGRAPHIC_DATA] [DEMOGRAPHIC_DATA] Other Prefer Not To Say" at bounding box center [585, 188] width 254 height 22
select select "[DEMOGRAPHIC_DATA]"
click at [458, 177] on select "Select [DEMOGRAPHIC_DATA] [DEMOGRAPHIC_DATA] Other Prefer Not To Say" at bounding box center [585, 188] width 254 height 22
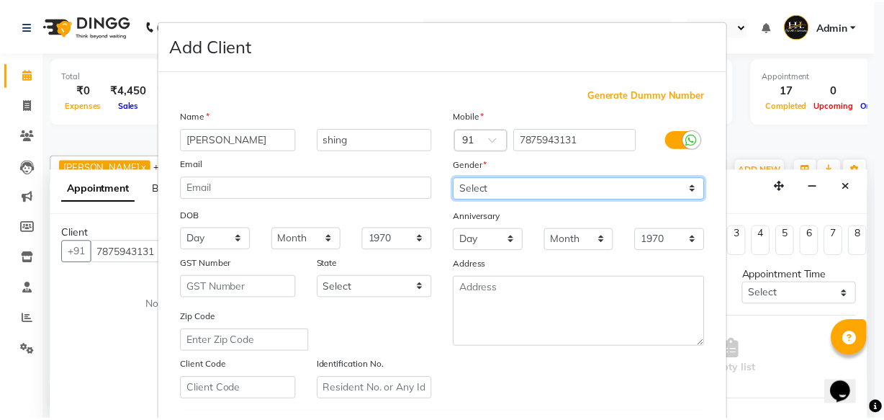
scroll to position [249, 0]
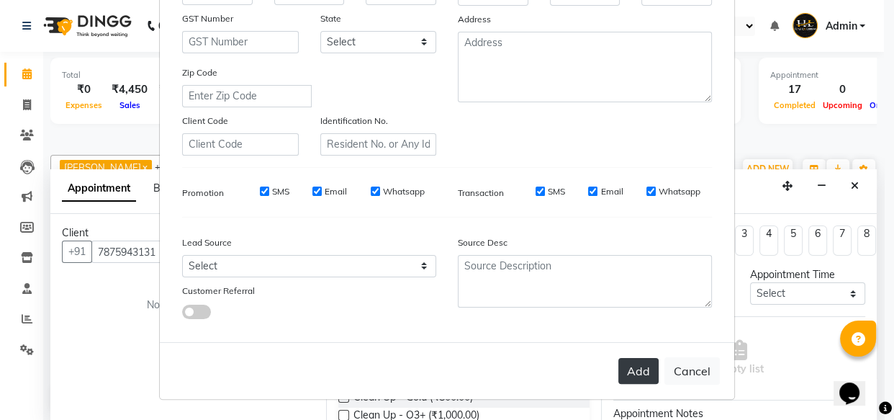
click at [639, 370] on button "Add" at bounding box center [638, 371] width 40 height 26
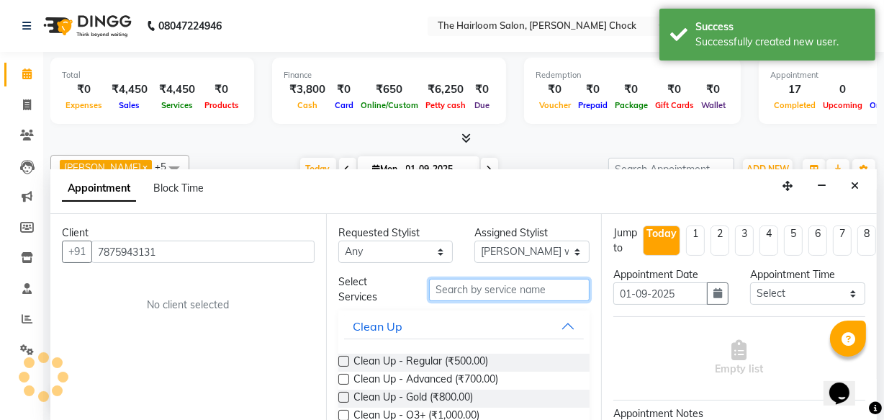
click at [551, 294] on input "text" at bounding box center [509, 290] width 161 height 22
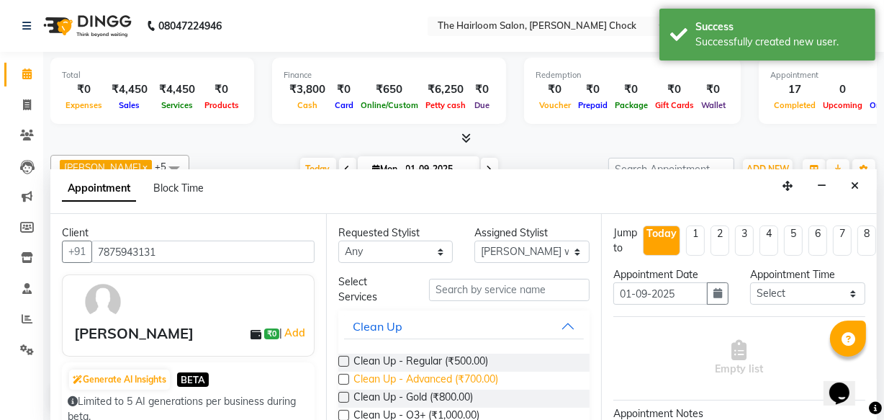
click at [459, 377] on span "Clean Up - Advanced (₹700.00)" at bounding box center [426, 381] width 145 height 18
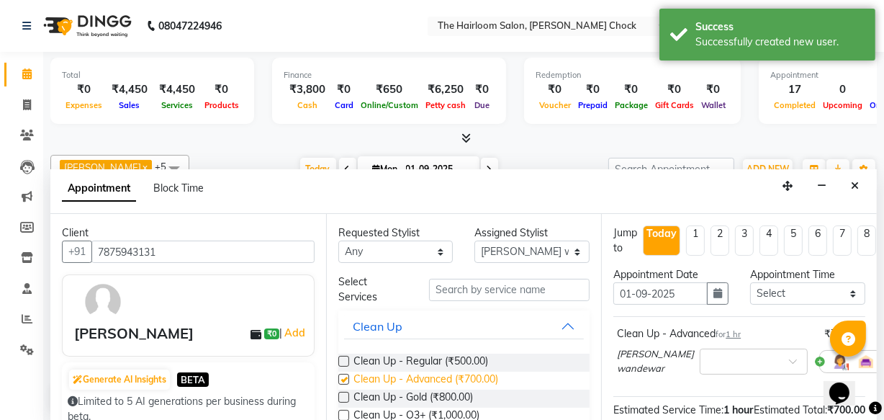
checkbox input "false"
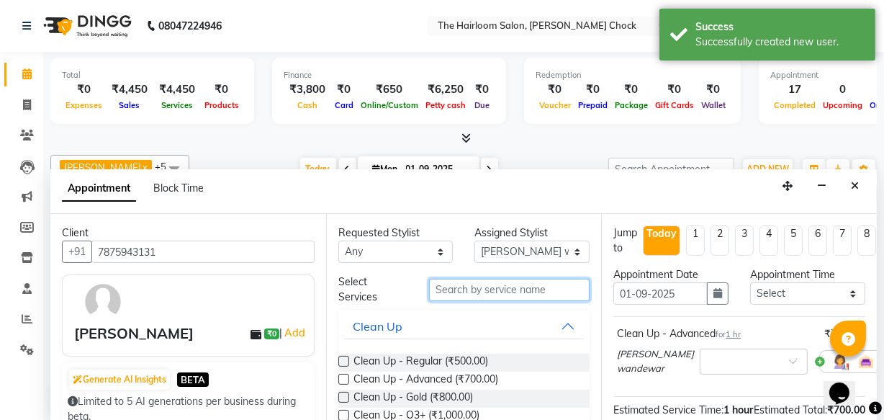
click at [472, 289] on input "text" at bounding box center [509, 290] width 161 height 22
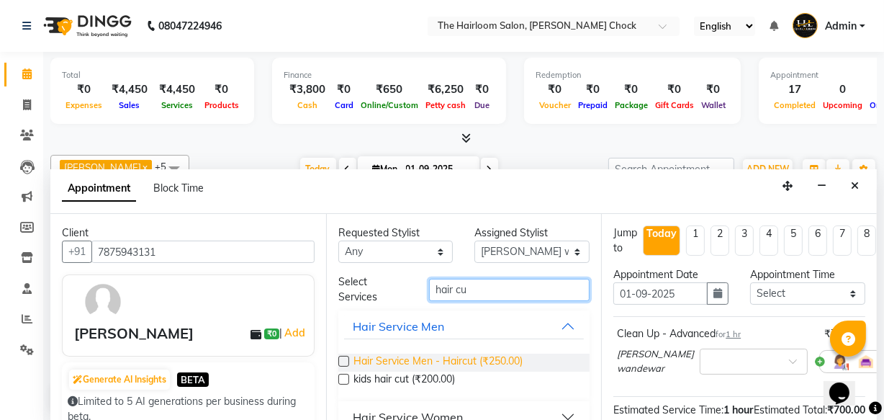
type input "hair cu"
click at [418, 361] on span "Hair Service Men - Haircut (₹250.00)" at bounding box center [438, 363] width 169 height 18
checkbox input "false"
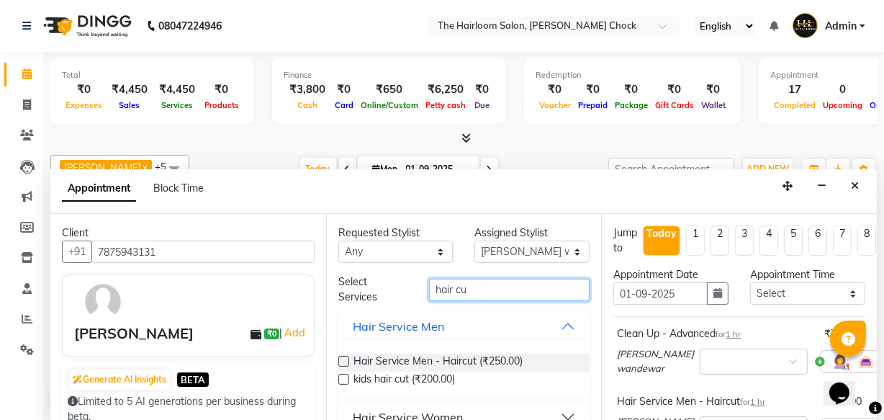
click at [478, 288] on input "hair cu" at bounding box center [509, 290] width 161 height 22
type input "h"
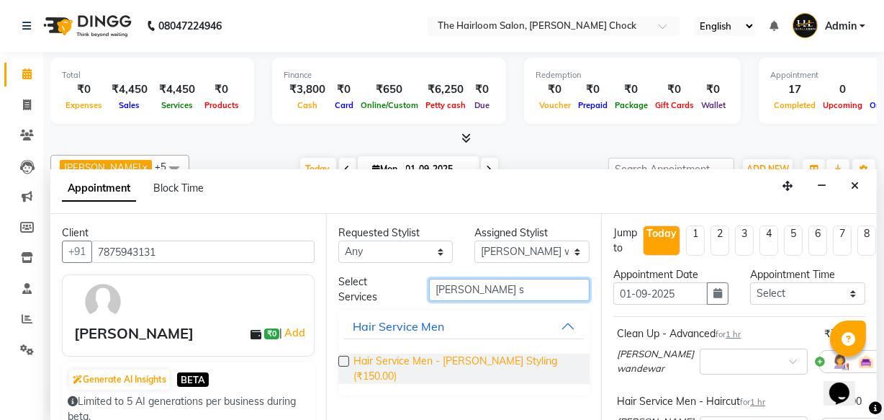
type input "[PERSON_NAME] s"
click at [447, 357] on span "Hair Service Men - [PERSON_NAME] Styling (₹150.00)" at bounding box center [466, 369] width 225 height 30
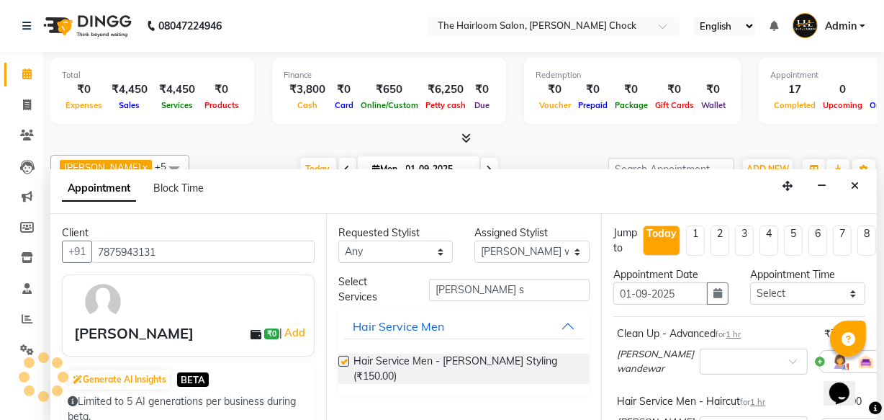
checkbox input "false"
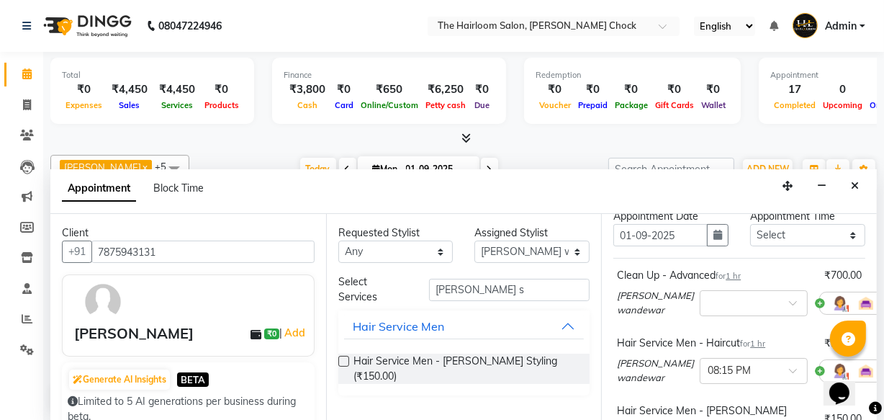
scroll to position [327, 0]
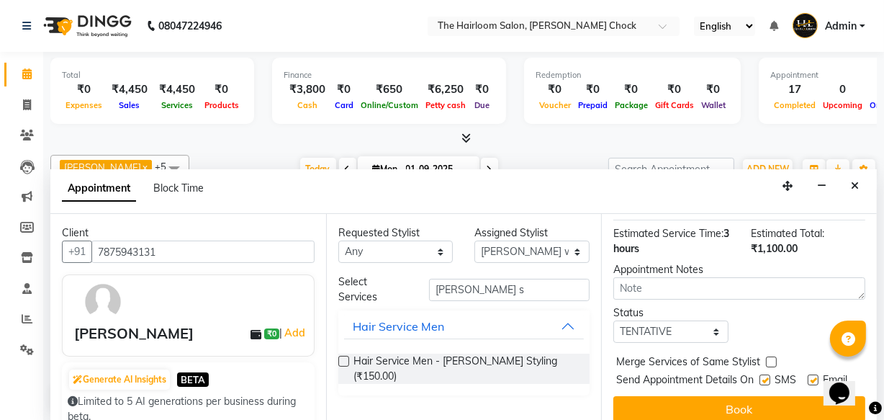
click at [765, 374] on label at bounding box center [765, 379] width 11 height 11
click at [765, 377] on input "checkbox" at bounding box center [764, 381] width 9 height 9
checkbox input "false"
click at [810, 374] on label at bounding box center [813, 379] width 11 height 11
click at [810, 377] on input "checkbox" at bounding box center [812, 381] width 9 height 9
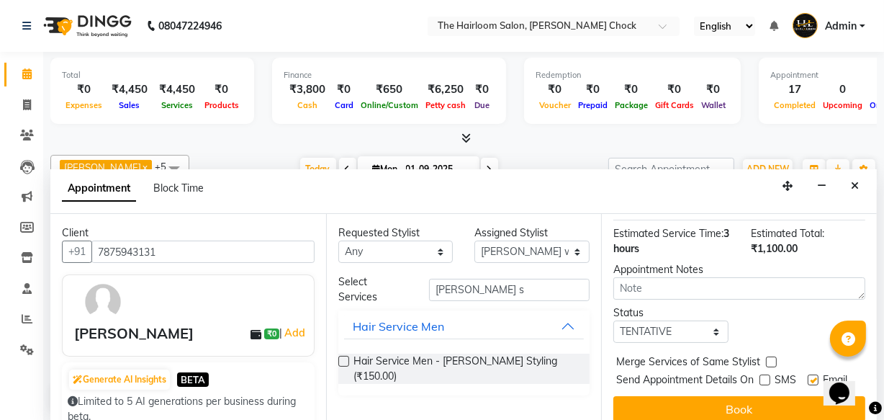
checkbox input "false"
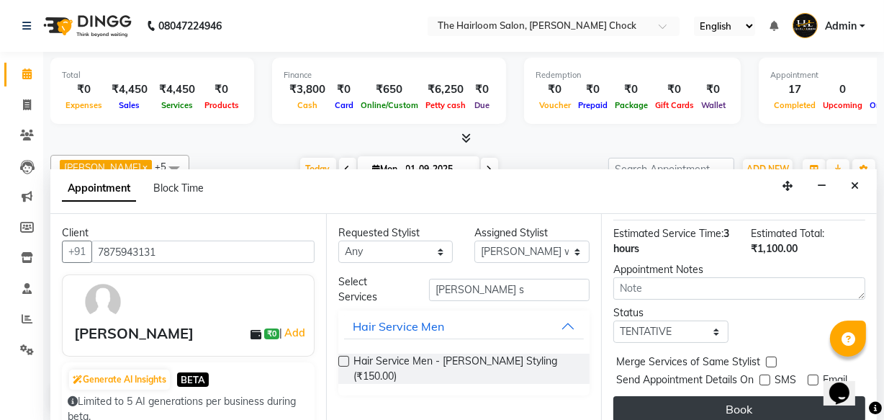
click at [799, 397] on button "Book" at bounding box center [739, 409] width 252 height 26
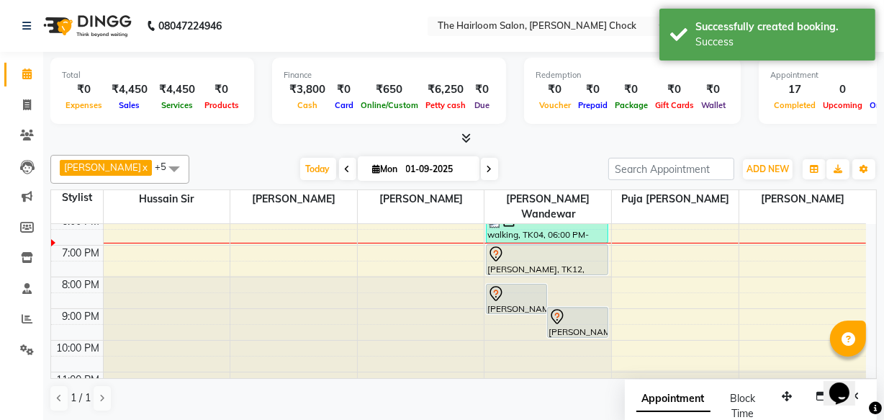
click at [585, 310] on div "[PERSON_NAME], TK12, 09:00 PM-10:00 PM, Hair Service Men - [PERSON_NAME] Styling" at bounding box center [578, 322] width 60 height 30
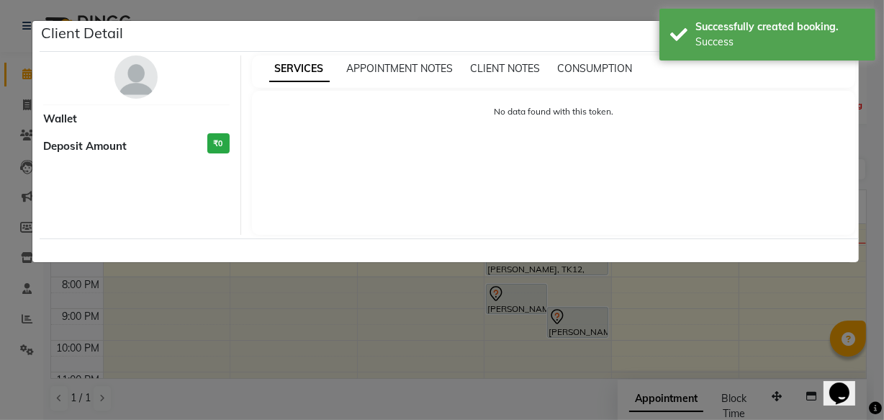
scroll to position [0, 0]
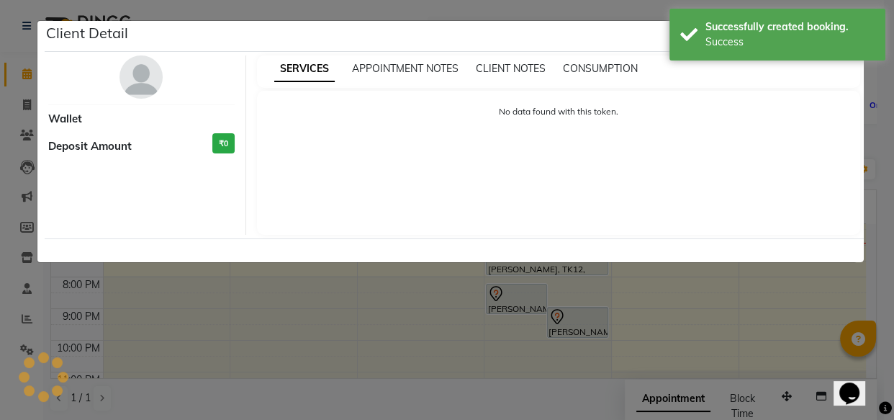
select select "7"
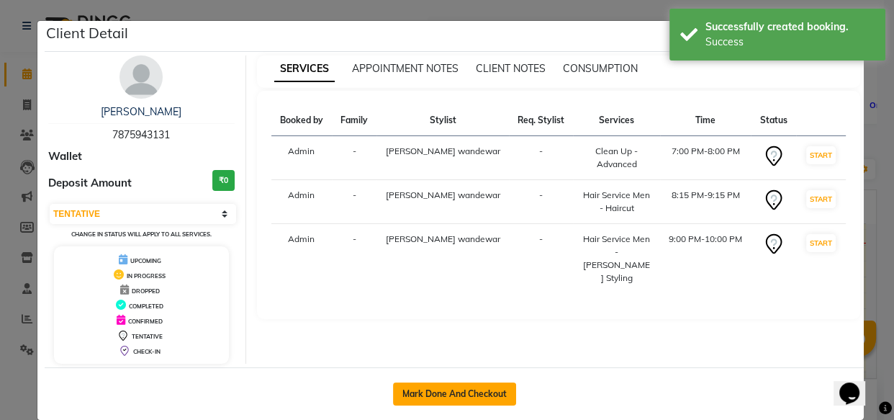
click at [484, 398] on button "Mark Done And Checkout" at bounding box center [454, 393] width 123 height 23
select select "service"
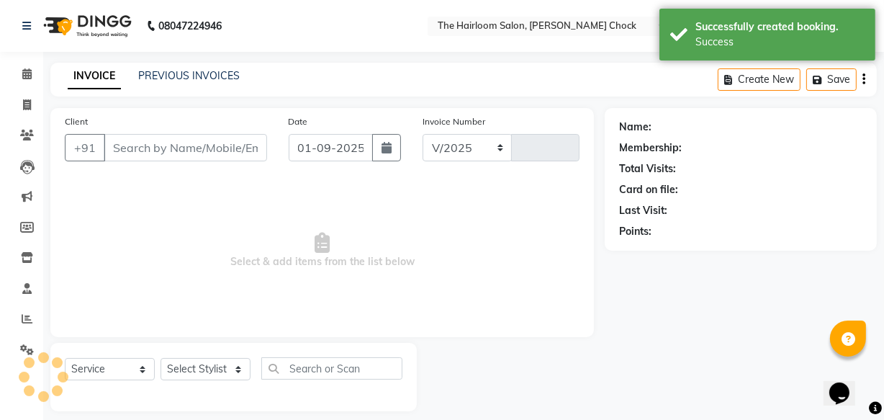
select select "5926"
type input "3428"
type input "7875943131"
select select "41958"
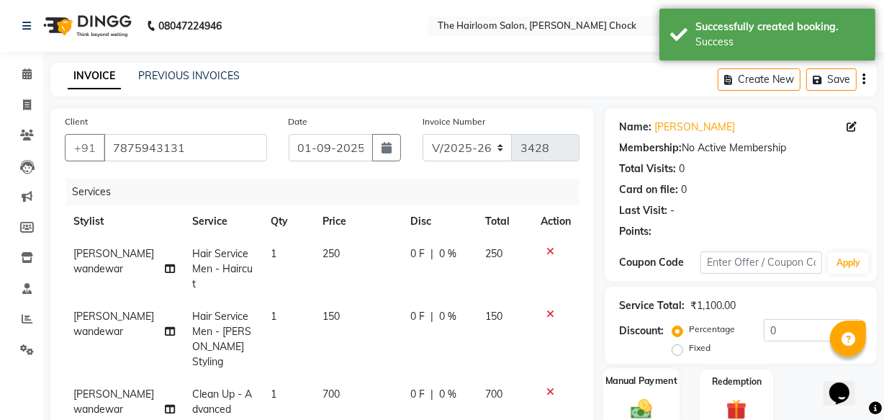
click at [649, 386] on label "Manual Payment" at bounding box center [641, 381] width 72 height 14
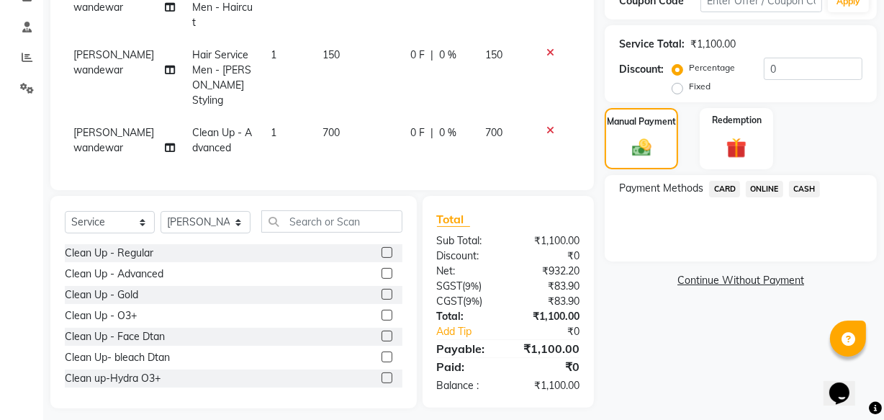
click at [765, 188] on span "ONLINE" at bounding box center [764, 189] width 37 height 17
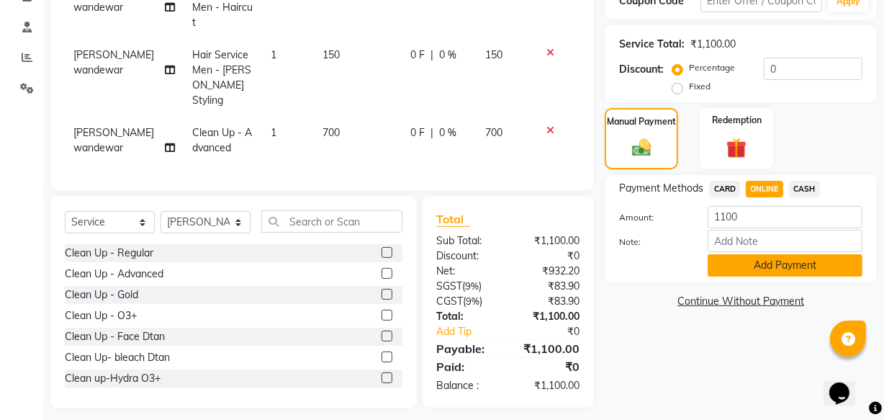
scroll to position [266, 0]
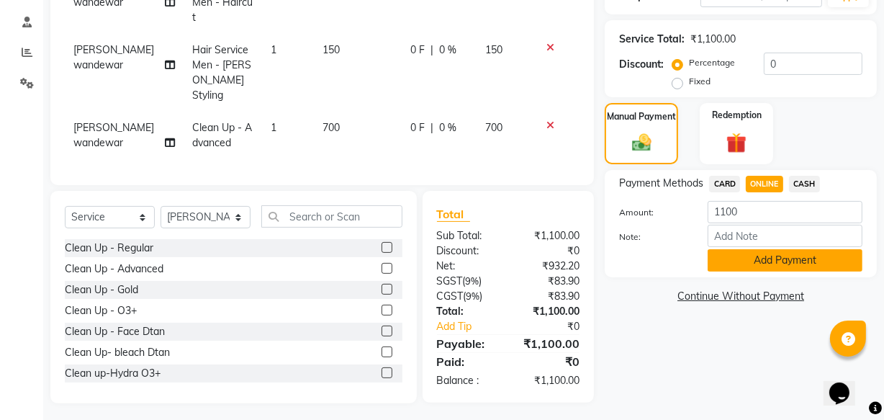
click at [763, 261] on button "Add Payment" at bounding box center [785, 260] width 155 height 22
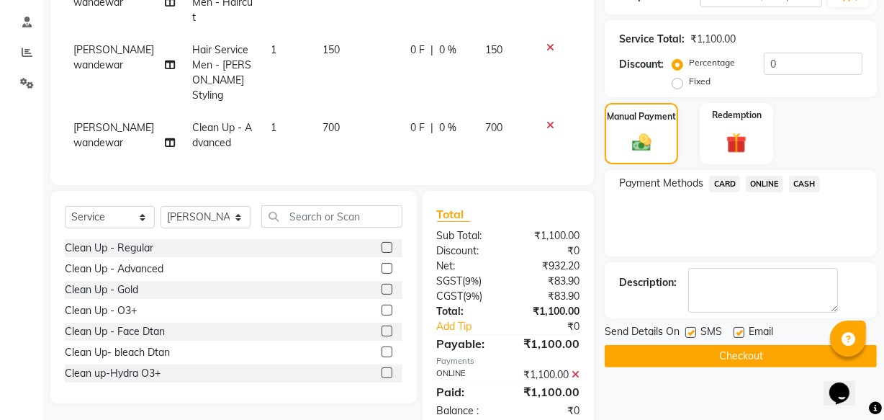
scroll to position [296, 0]
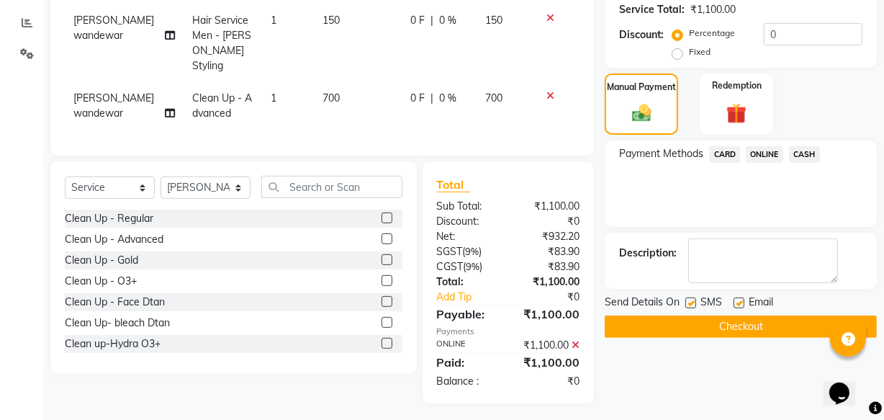
click at [740, 297] on label at bounding box center [739, 302] width 11 height 11
click at [740, 299] on input "checkbox" at bounding box center [738, 303] width 9 height 9
checkbox input "false"
click at [692, 304] on label at bounding box center [690, 302] width 11 height 11
click at [692, 304] on input "checkbox" at bounding box center [689, 303] width 9 height 9
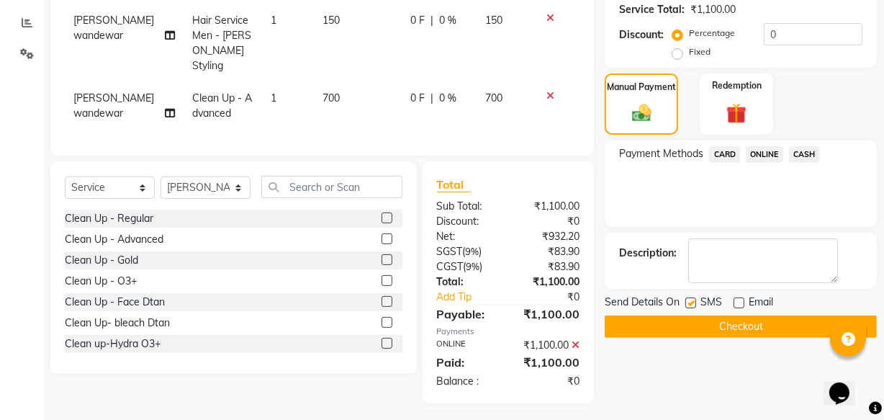
checkbox input "false"
click at [681, 328] on button "Checkout" at bounding box center [741, 326] width 272 height 22
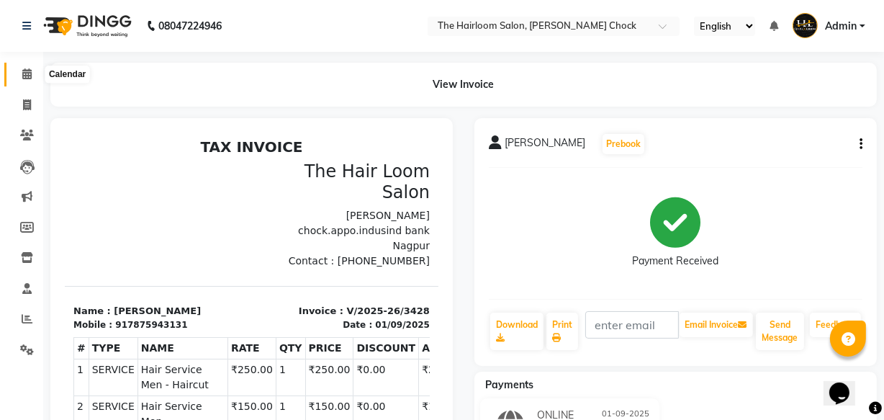
click at [31, 76] on icon at bounding box center [26, 73] width 9 height 11
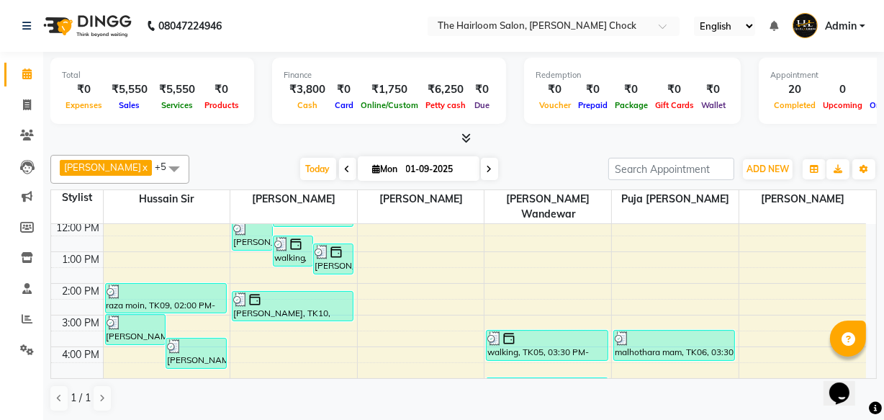
scroll to position [65, 0]
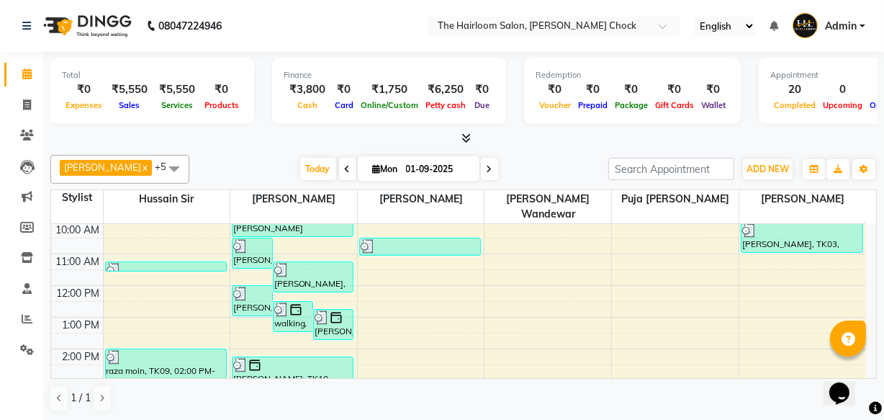
click at [140, 266] on div "8:00 AM 9:00 AM 10:00 AM 11:00 AM 12:00 PM 1:00 PM 2:00 PM 3:00 PM 4:00 PM 5:00…" at bounding box center [458, 412] width 815 height 506
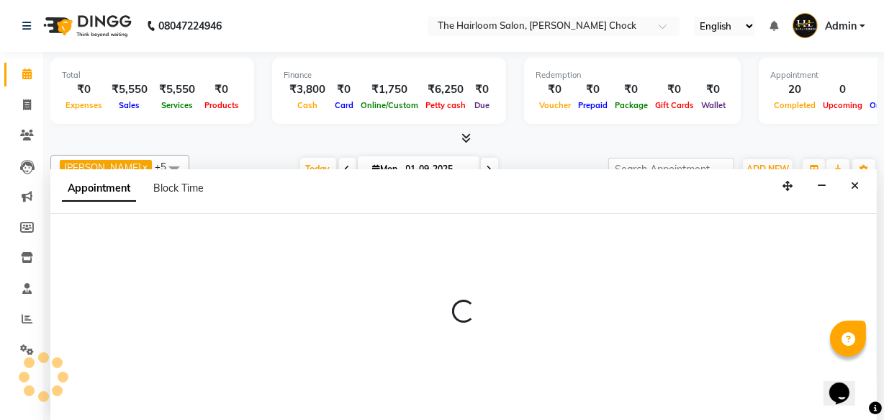
scroll to position [0, 0]
select select "41755"
select select "tentative"
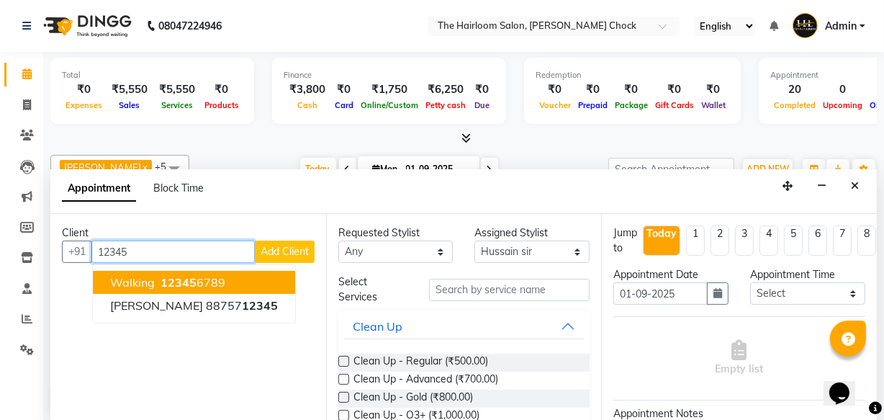
click at [214, 277] on ngb-highlight "12345 6789" at bounding box center [192, 282] width 68 height 14
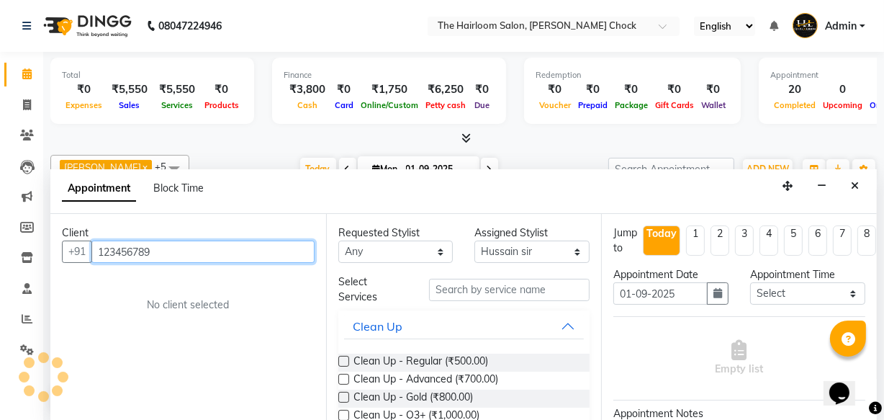
type input "123456789"
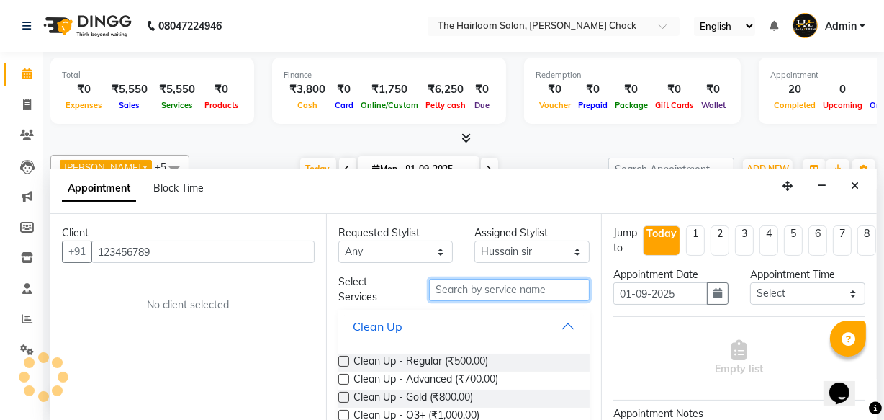
click at [445, 291] on input "text" at bounding box center [509, 290] width 161 height 22
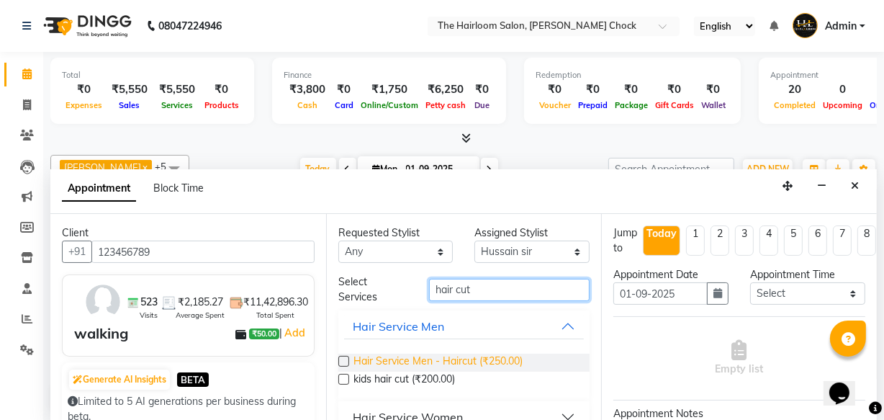
type input "hair cut"
click at [505, 354] on span "Hair Service Men - Haircut (₹250.00)" at bounding box center [438, 363] width 169 height 18
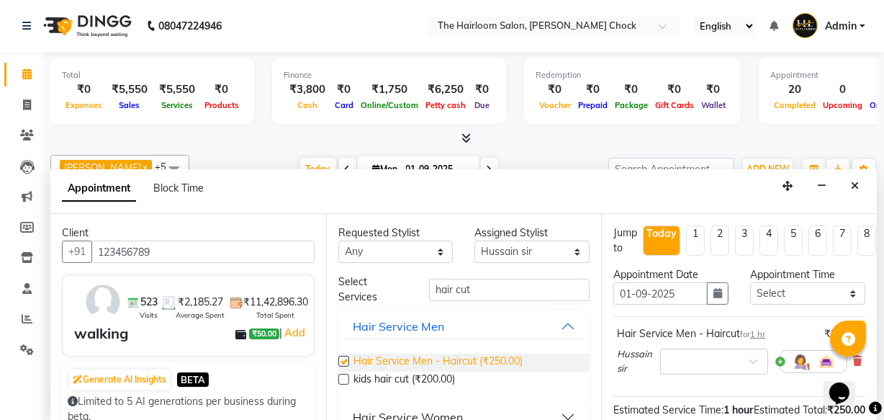
checkbox input "false"
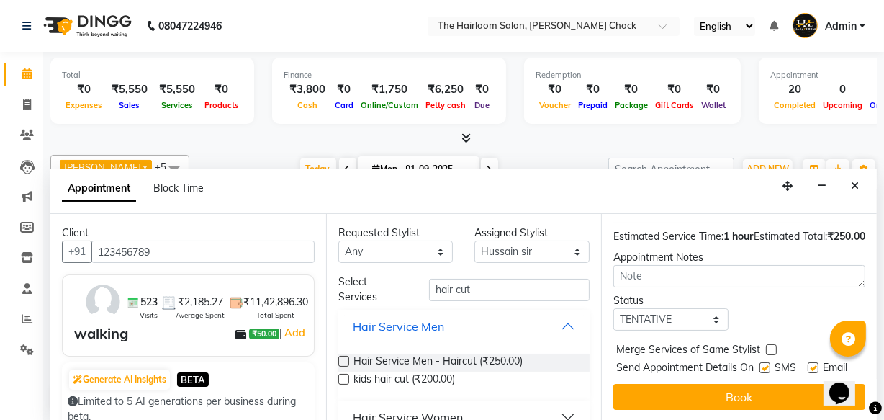
scroll to position [210, 0]
click at [760, 362] on label at bounding box center [765, 367] width 11 height 11
click at [760, 364] on input "checkbox" at bounding box center [764, 368] width 9 height 9
checkbox input "false"
click at [811, 362] on label at bounding box center [813, 367] width 11 height 11
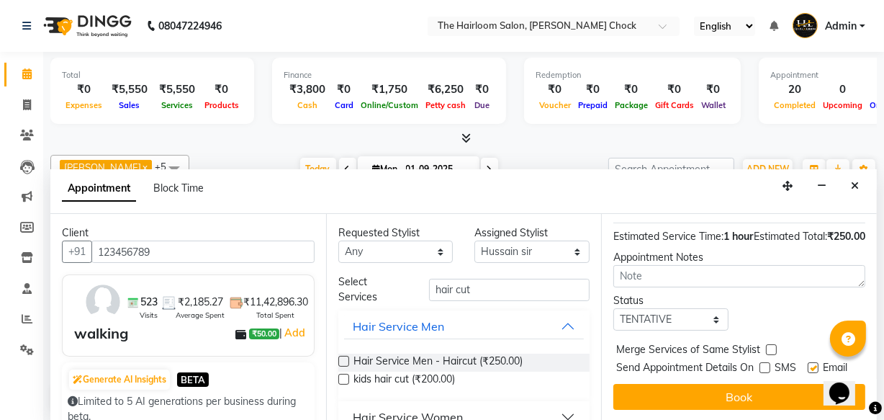
click at [811, 364] on input "checkbox" at bounding box center [812, 368] width 9 height 9
checkbox input "false"
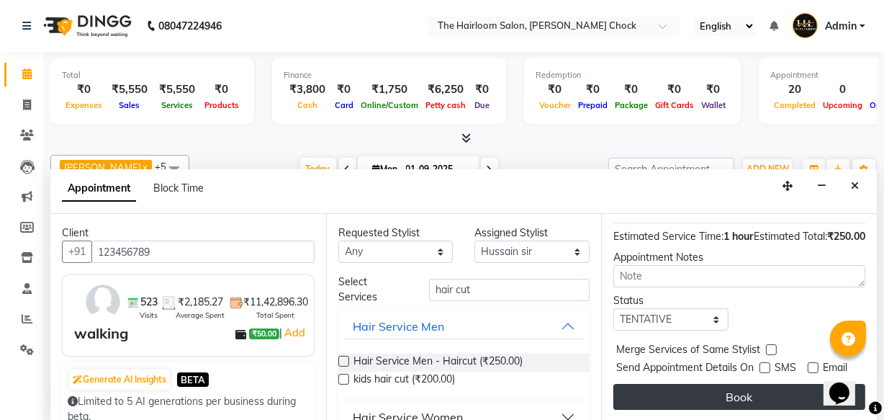
click at [790, 384] on button "Book" at bounding box center [739, 397] width 252 height 26
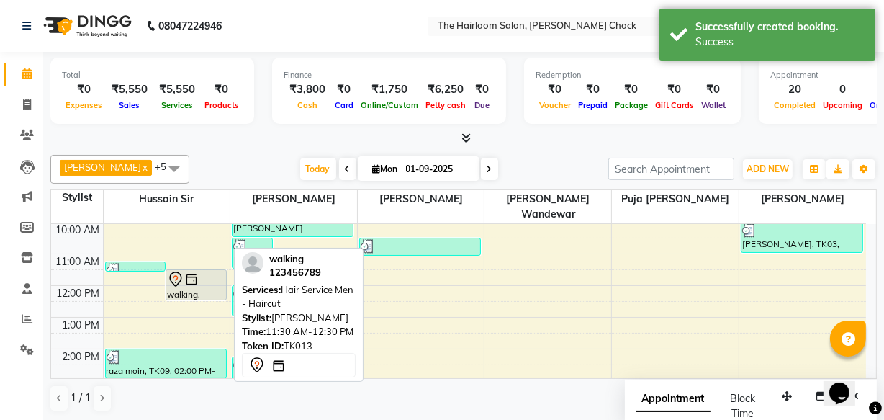
scroll to position [0, 0]
click at [194, 271] on div "walking, TK13, 11:30 AM-12:30 PM, Hair Service Men - Haircut" at bounding box center [196, 285] width 60 height 30
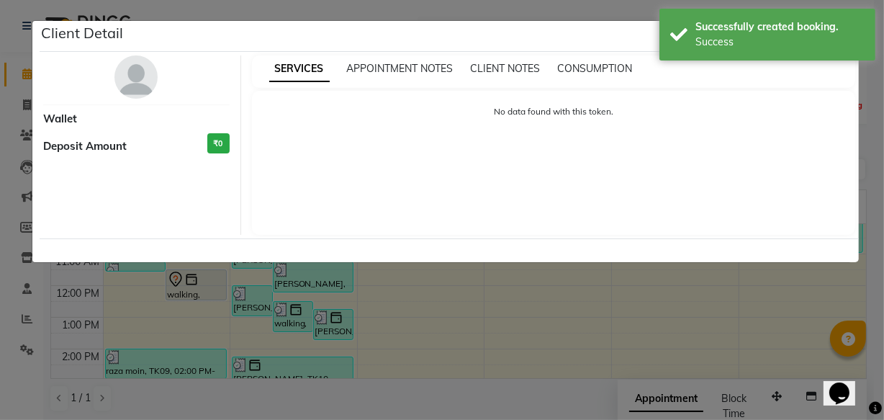
select select "7"
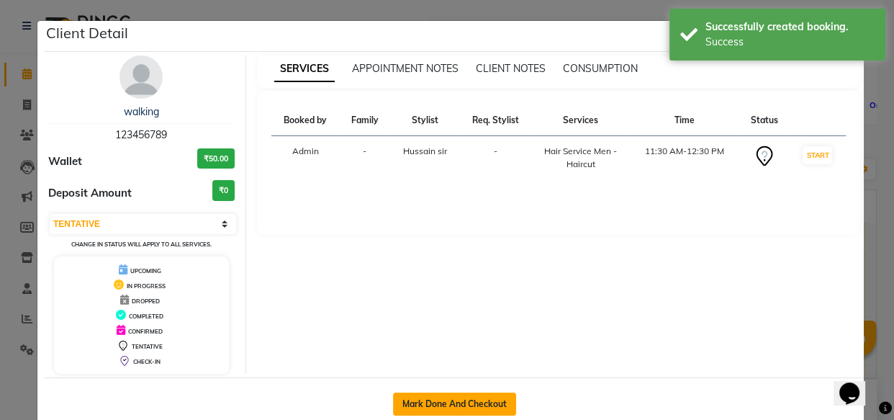
click at [466, 400] on button "Mark Done And Checkout" at bounding box center [454, 403] width 123 height 23
select select "service"
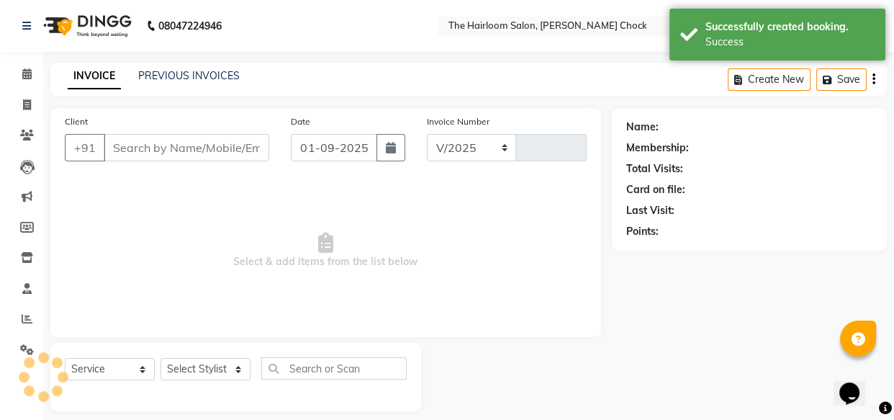
select select "5926"
type input "3429"
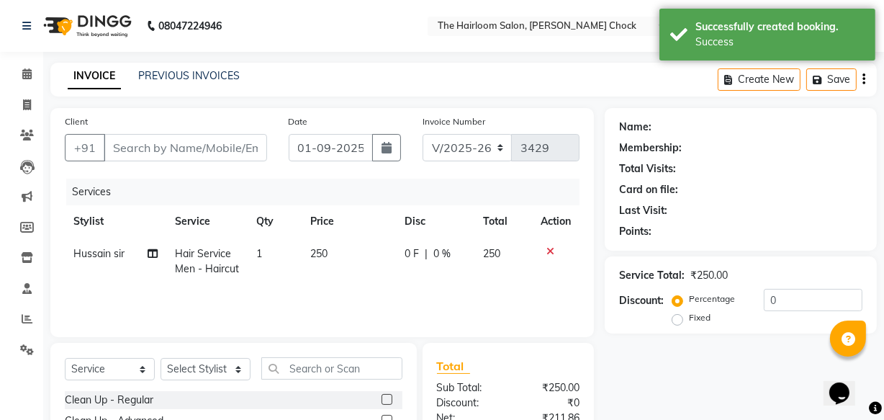
type input "123456789"
select select "41755"
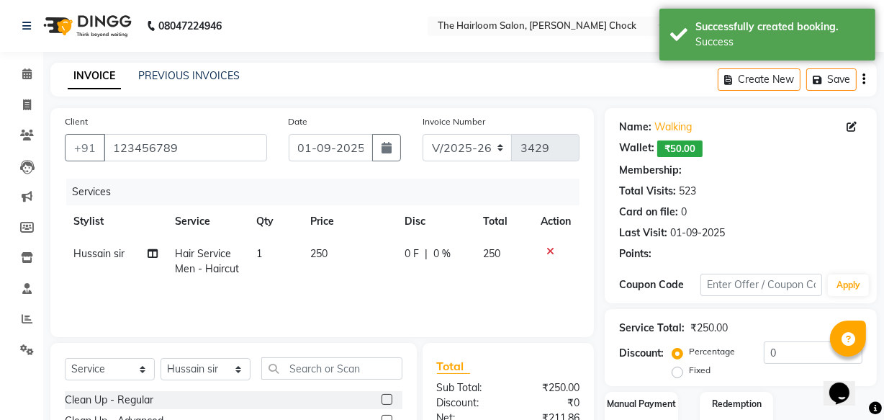
scroll to position [14, 0]
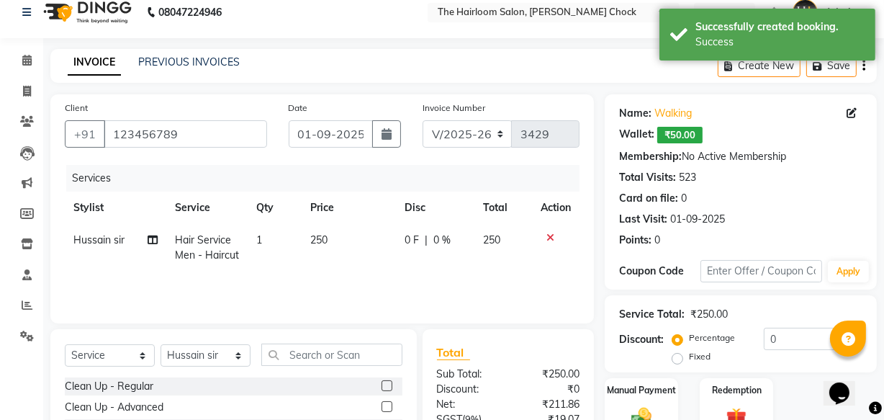
drag, startPoint x: 652, startPoint y: 402, endPoint x: 700, endPoint y: 122, distance: 283.5
click at [652, 395] on div "Manual Payment" at bounding box center [641, 408] width 73 height 61
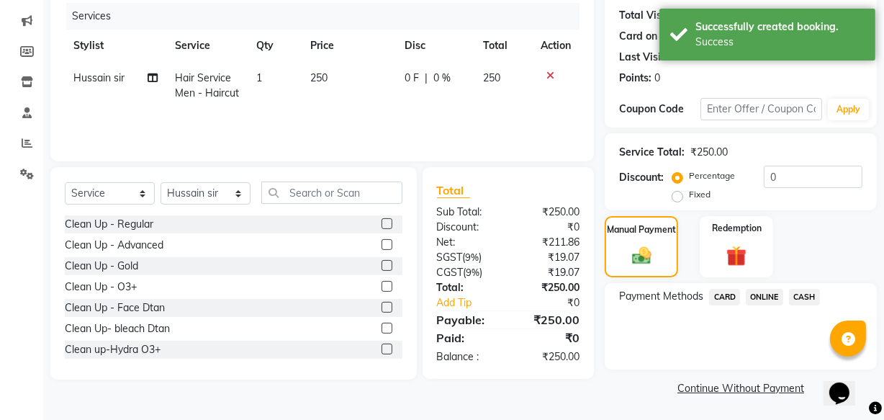
click at [796, 290] on span "CASH" at bounding box center [804, 297] width 31 height 17
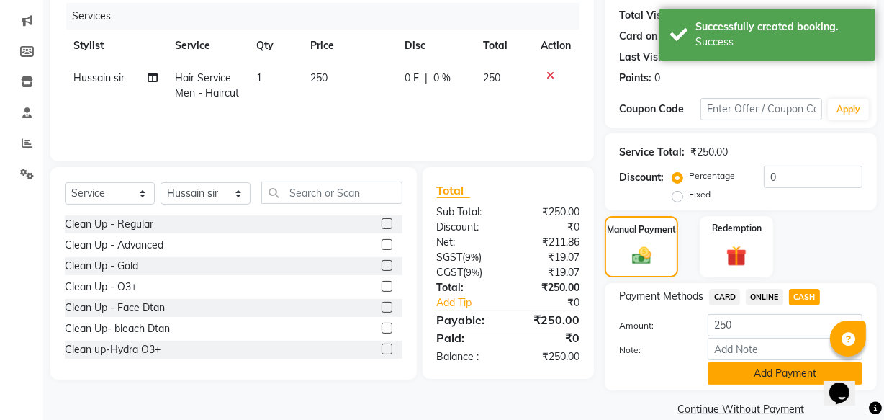
click at [780, 364] on button "Add Payment" at bounding box center [785, 373] width 155 height 22
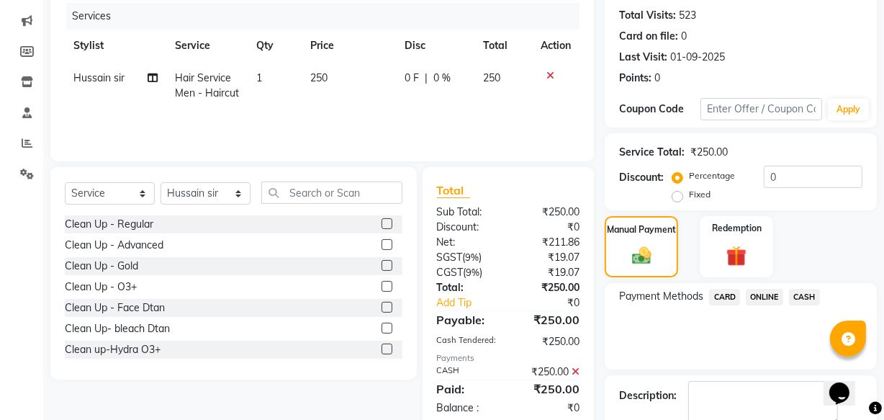
scroll to position [257, 0]
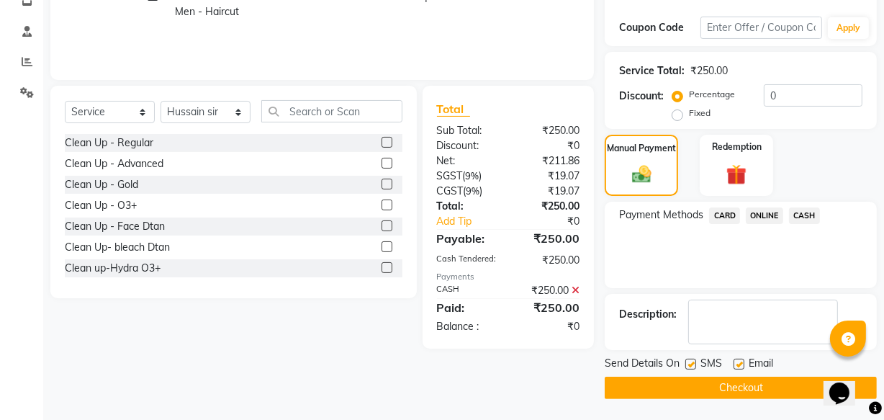
click at [695, 366] on label at bounding box center [690, 364] width 11 height 11
click at [695, 366] on input "checkbox" at bounding box center [689, 364] width 9 height 9
checkbox input "false"
click at [734, 361] on label at bounding box center [739, 364] width 11 height 11
click at [734, 361] on input "checkbox" at bounding box center [738, 364] width 9 height 9
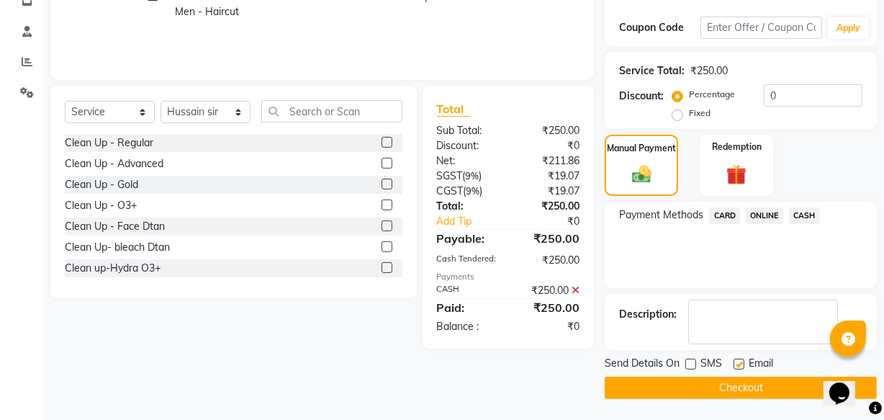
checkbox input "false"
click at [724, 380] on button "Checkout" at bounding box center [741, 388] width 272 height 22
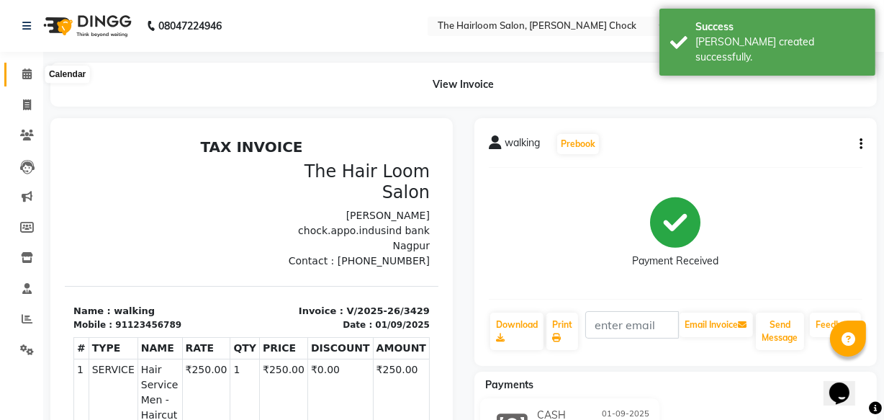
click at [34, 77] on span at bounding box center [26, 74] width 25 height 17
